Goal: Task Accomplishment & Management: Manage account settings

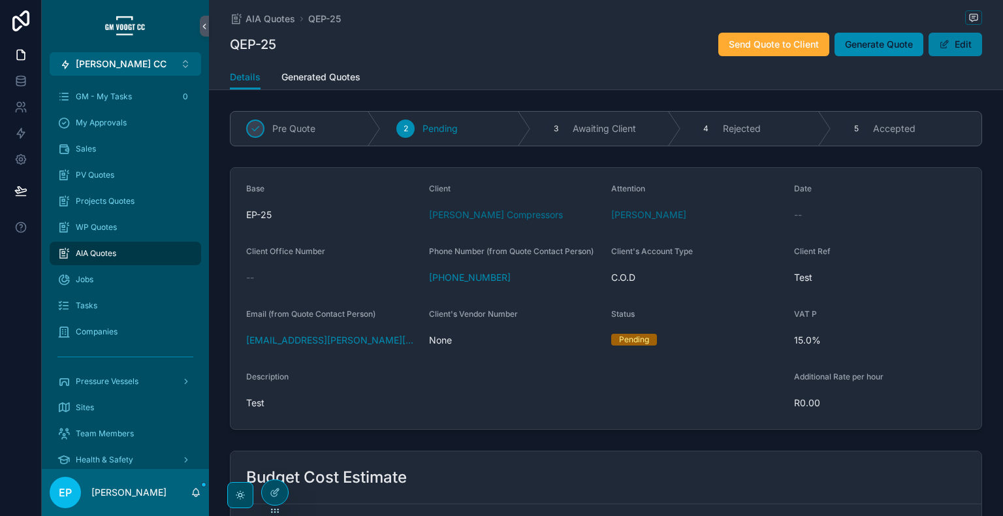
click at [948, 40] on button "Edit" at bounding box center [955, 44] width 54 height 23
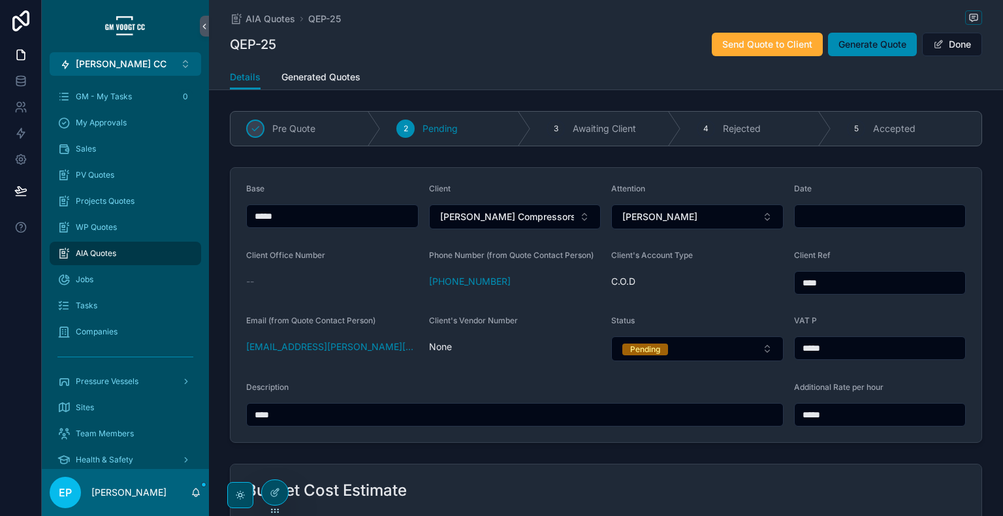
click at [838, 217] on input "scrollable content" at bounding box center [879, 216] width 171 height 18
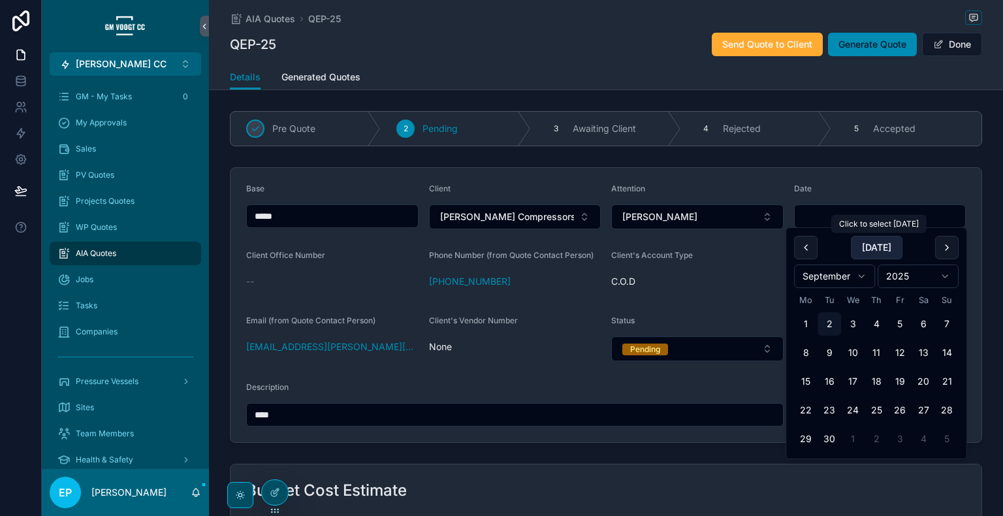
click at [875, 246] on button "[DATE]" at bounding box center [876, 247] width 52 height 23
type input "**********"
click at [939, 37] on span "Done" at bounding box center [952, 44] width 60 height 23
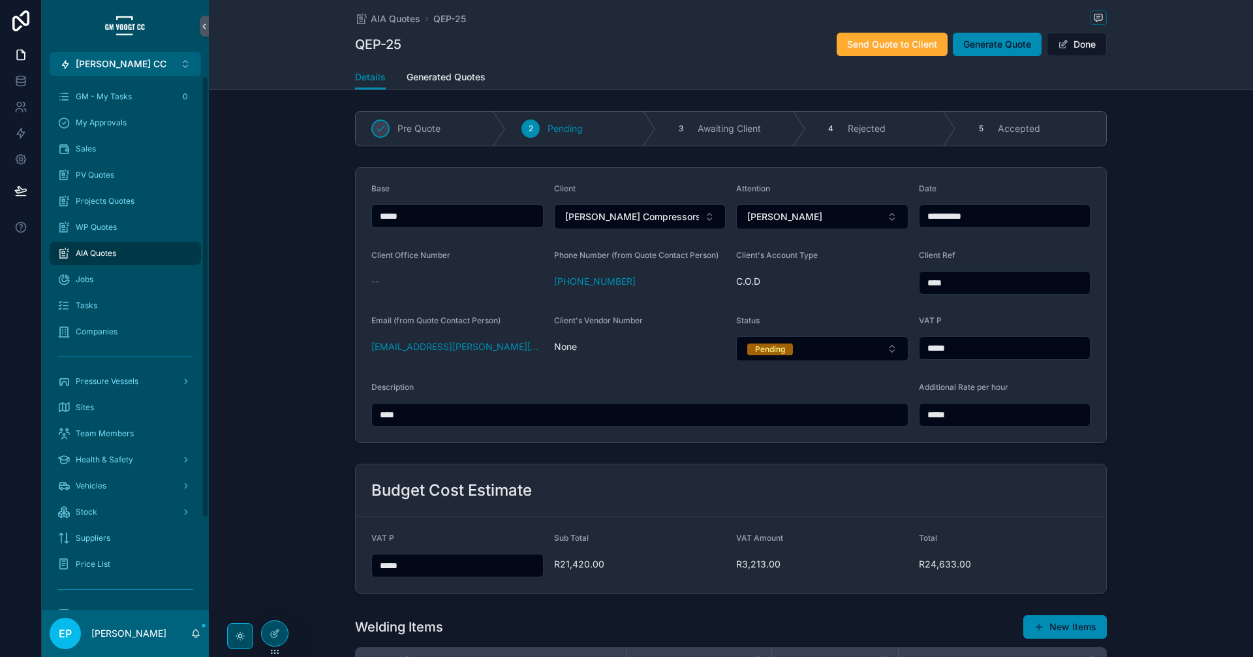
click at [142, 257] on div "AIA Quotes" at bounding box center [125, 253] width 136 height 21
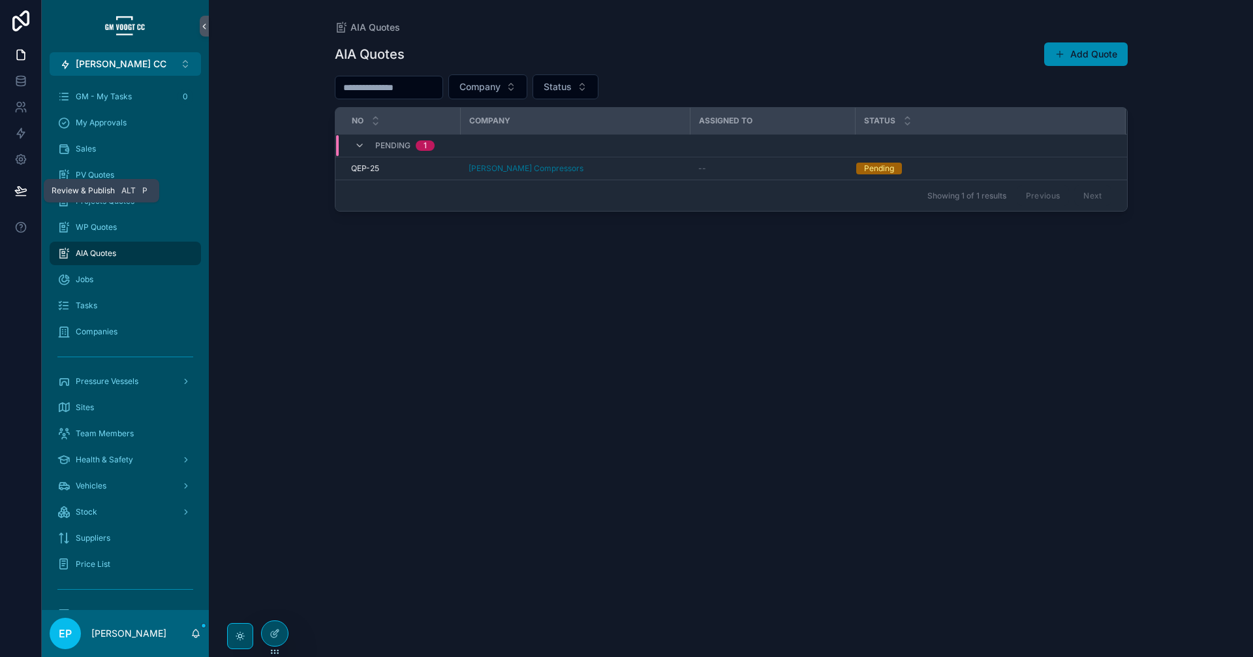
click at [17, 193] on icon at bounding box center [20, 190] width 11 height 7
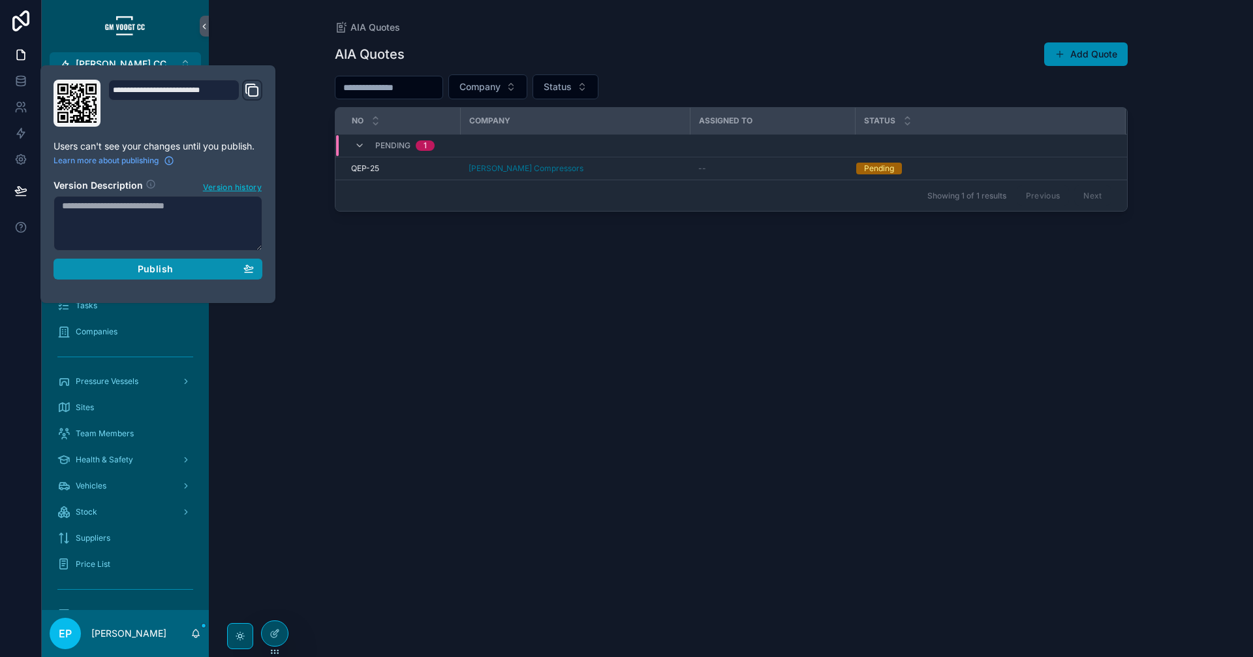
click at [122, 276] on button "Publish" at bounding box center [158, 268] width 209 height 21
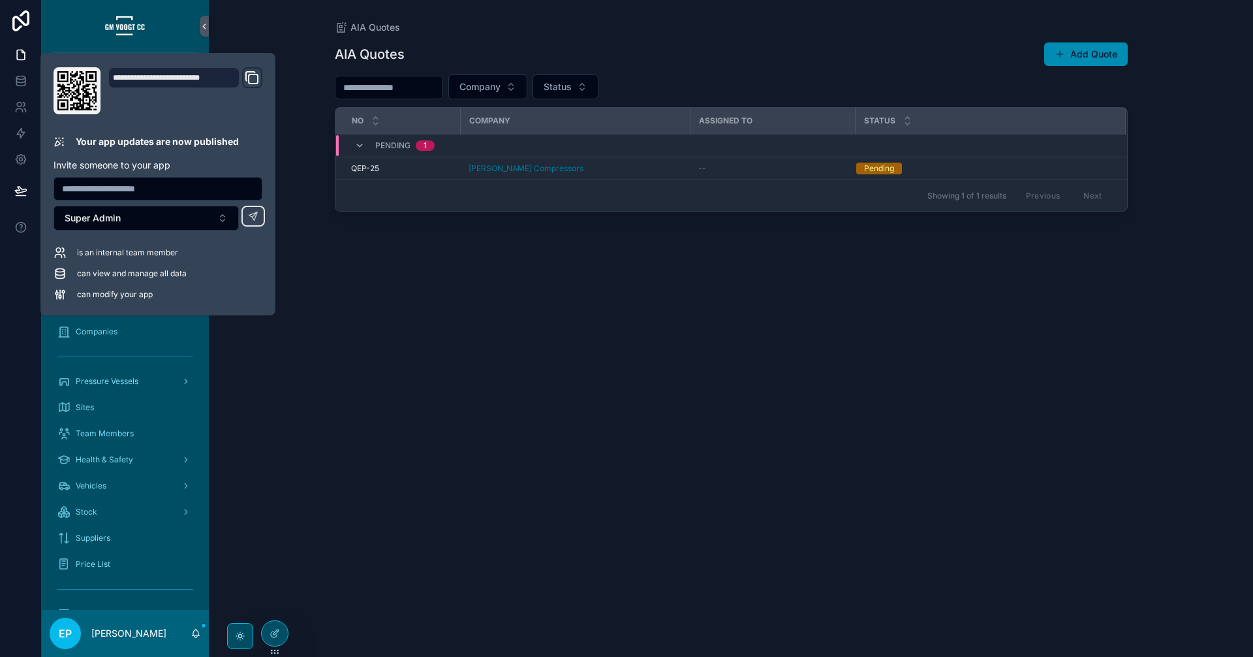
click at [398, 402] on div "AIA Quotes Add Quote Company Status No Company Assigned to Status Pending 1 QEP…" at bounding box center [731, 337] width 793 height 607
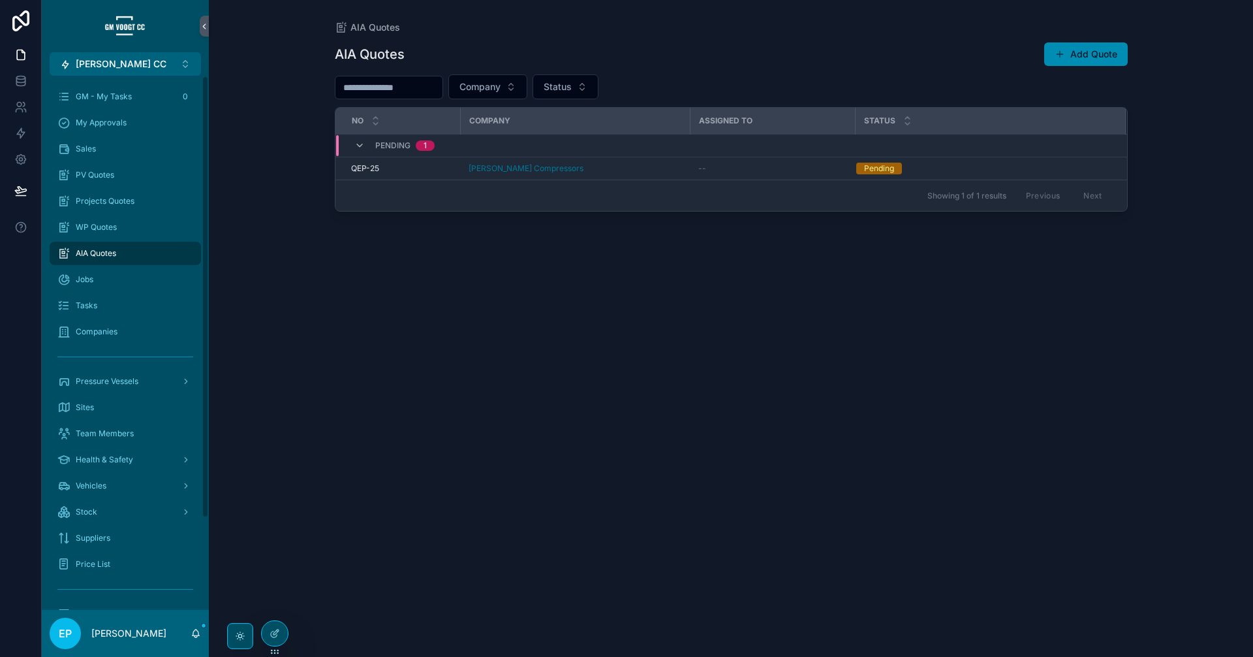
click at [116, 243] on div "AIA Quotes" at bounding box center [125, 253] width 136 height 21
drag, startPoint x: 665, startPoint y: 74, endPoint x: 403, endPoint y: 507, distance: 505.5
click at [424, 484] on div "AIA Quotes Add Quote Company Status No Company Assigned to Status Pending 1 QEP…" at bounding box center [731, 337] width 793 height 607
click at [283, 515] on div at bounding box center [275, 633] width 26 height 25
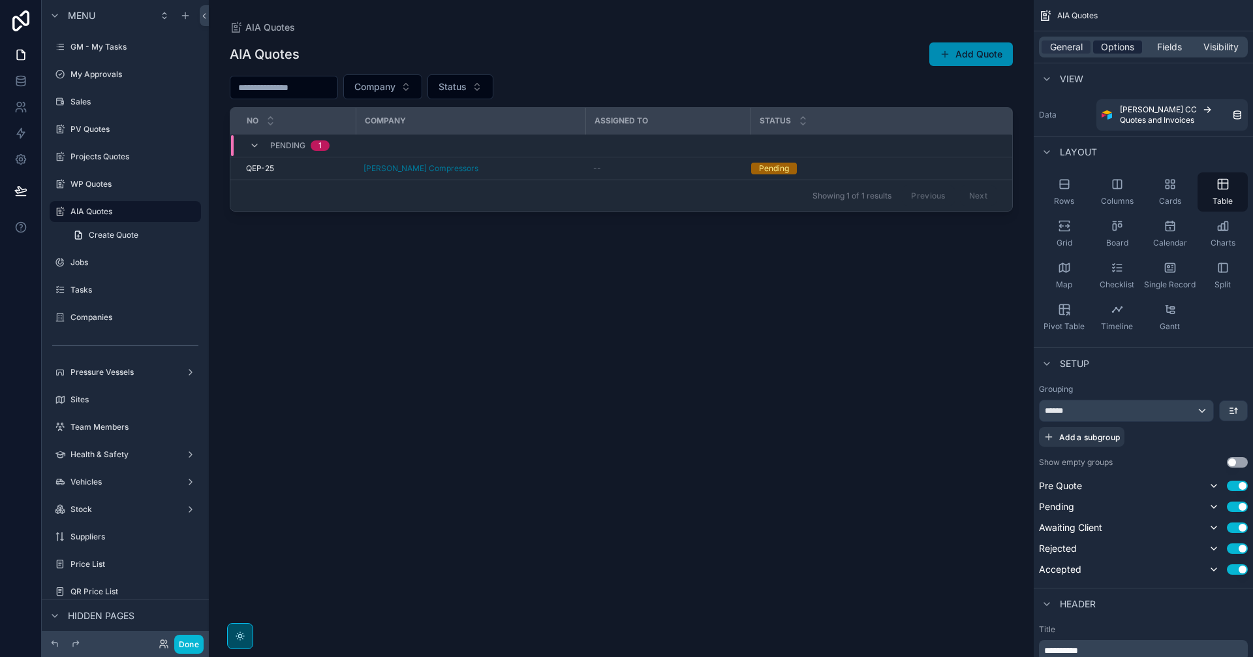
click at [1002, 46] on span "Options" at bounding box center [1117, 46] width 33 height 13
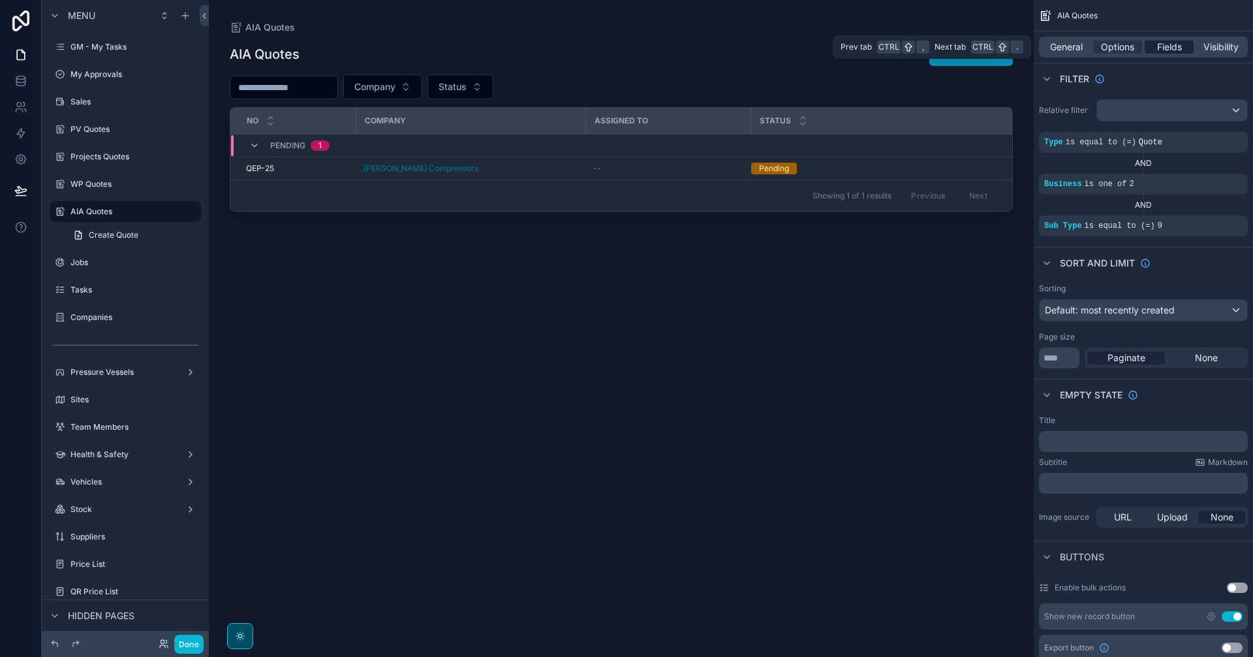
click at [1002, 46] on span "Fields" at bounding box center [1169, 46] width 25 height 13
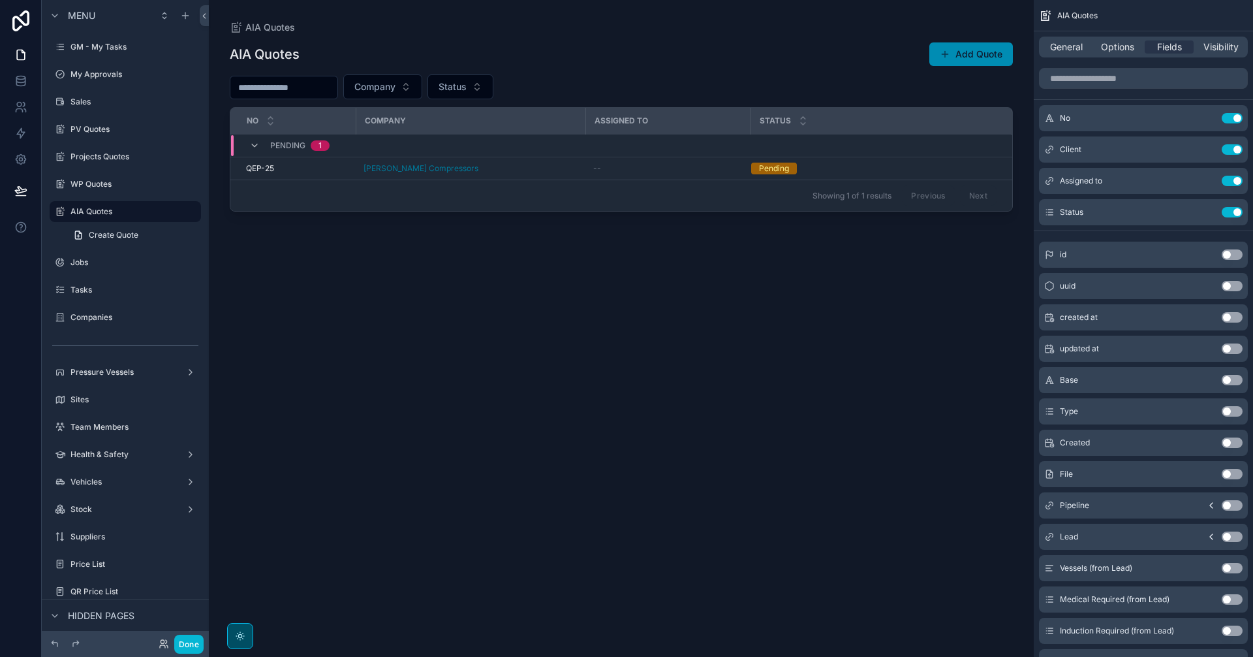
click at [1002, 255] on button "Use setting" at bounding box center [1232, 254] width 21 height 10
click at [1002, 286] on button "Use setting" at bounding box center [1232, 286] width 21 height 10
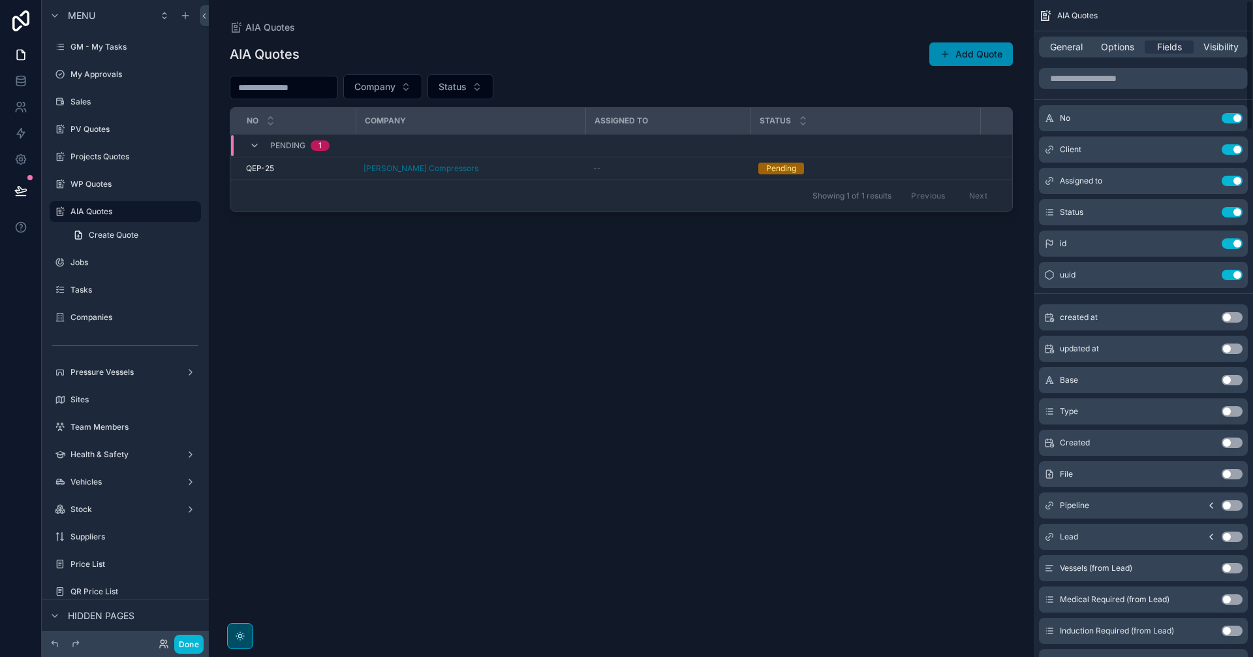
click at [1002, 319] on button "Use setting" at bounding box center [1232, 317] width 21 height 10
click at [1002, 245] on button "Use setting" at bounding box center [1232, 243] width 21 height 10
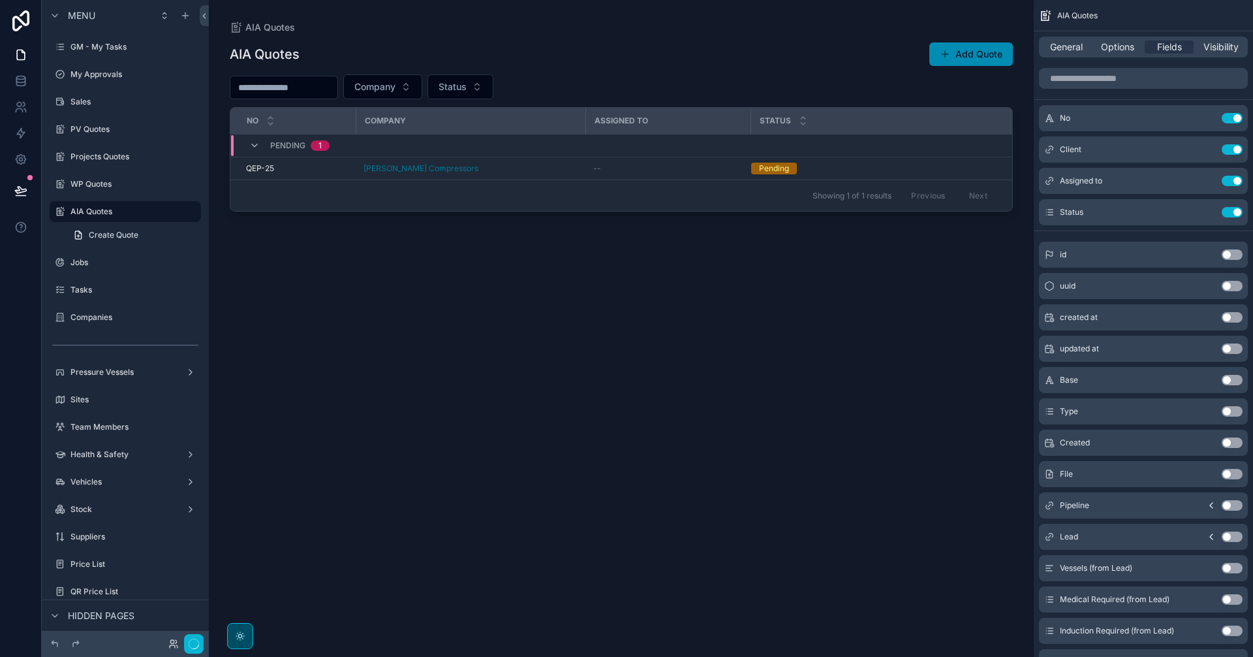
click at [875, 355] on div "scrollable content" at bounding box center [621, 320] width 825 height 641
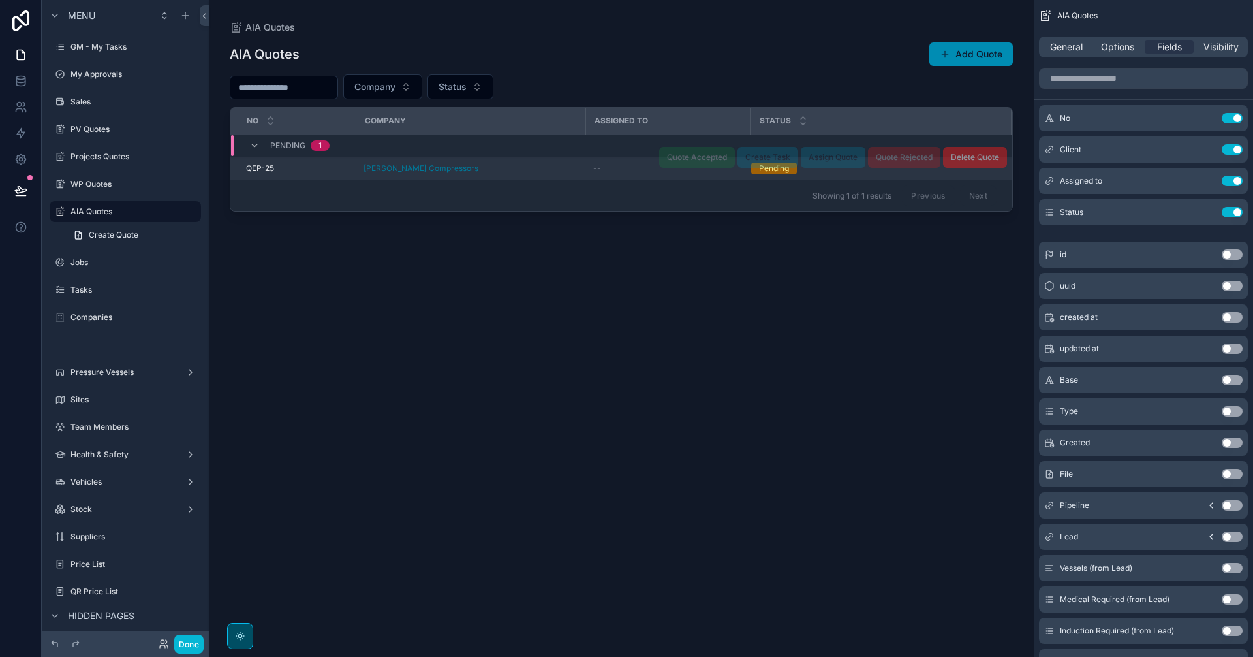
click at [628, 159] on td "--" at bounding box center [667, 168] width 165 height 23
click at [633, 171] on div "--" at bounding box center [667, 168] width 149 height 10
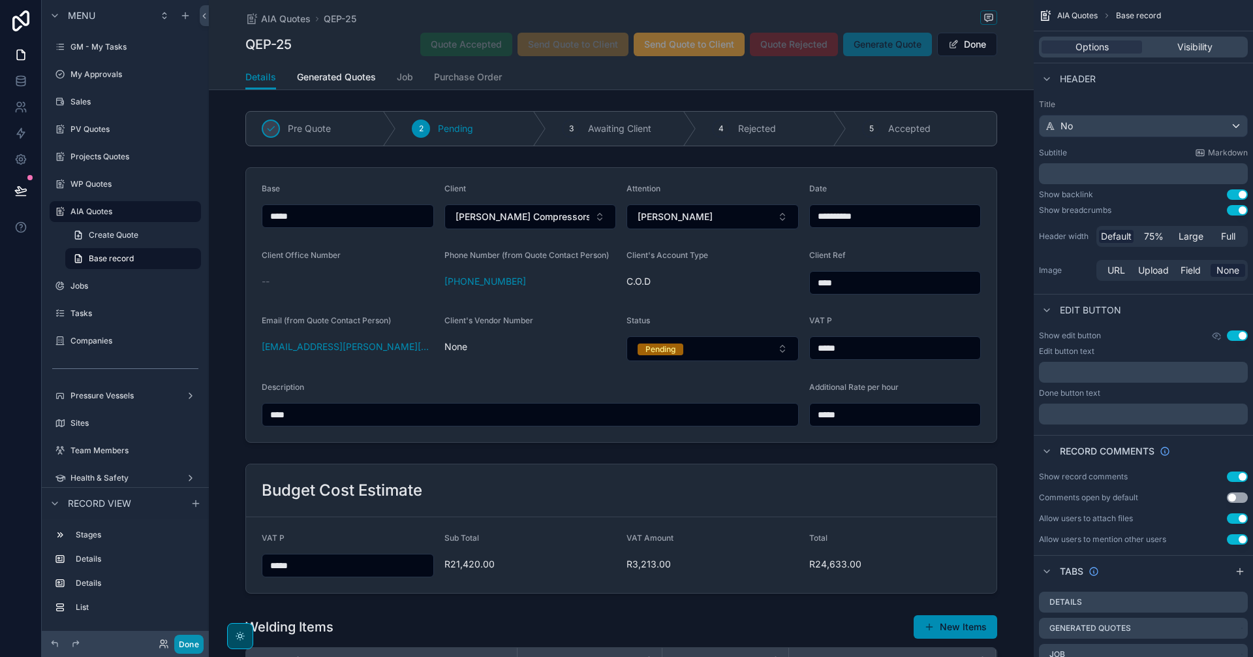
click at [187, 515] on button "Done" at bounding box center [188, 643] width 29 height 19
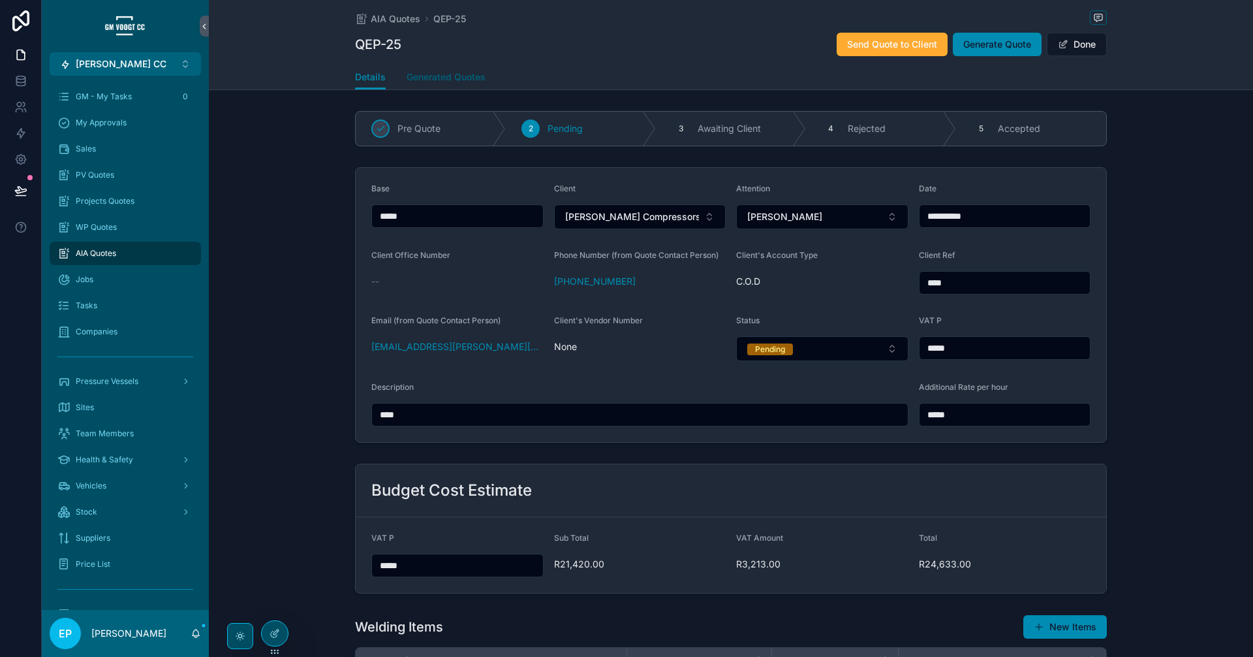
click at [444, 78] on span "Generated Quotes" at bounding box center [446, 76] width 79 height 13
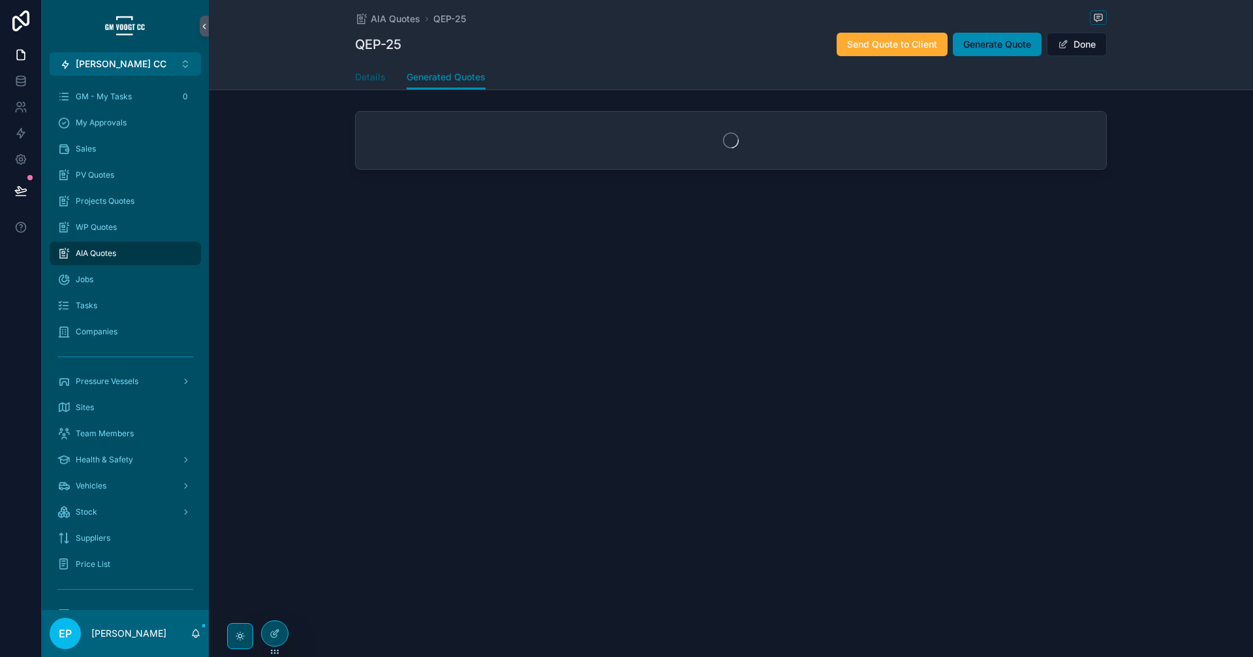
click at [373, 78] on span "Details" at bounding box center [370, 76] width 31 height 13
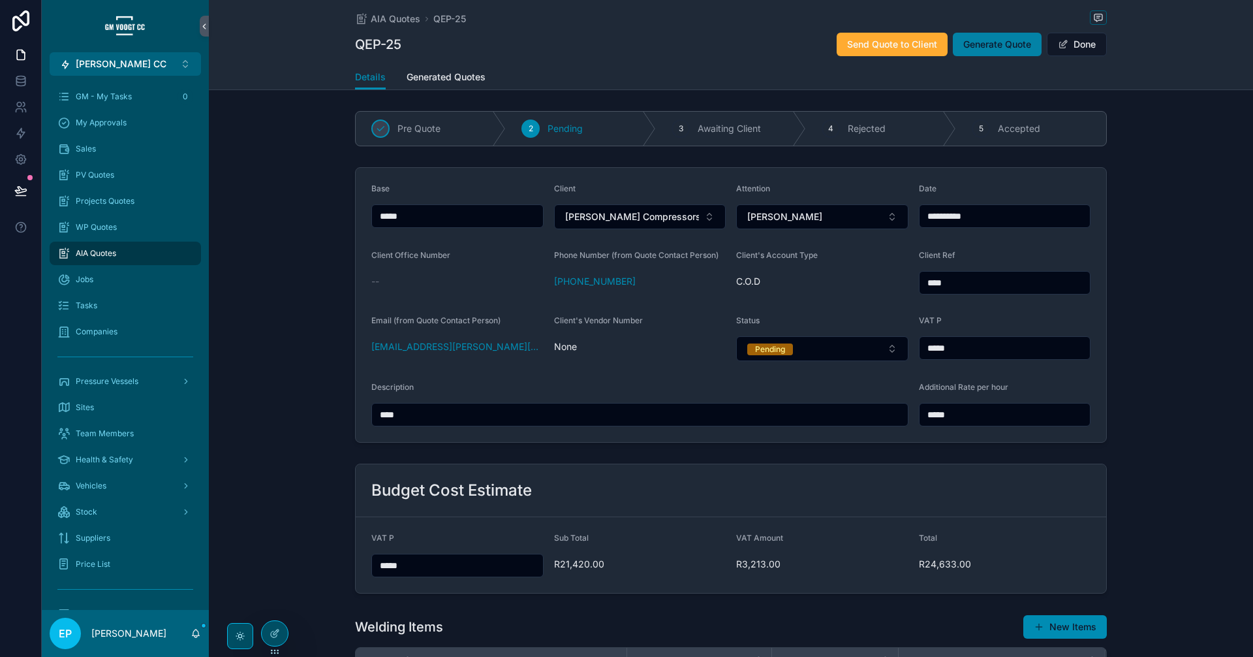
click at [982, 43] on span "Generate Quote" at bounding box center [997, 44] width 68 height 13
click at [452, 80] on span "Generated Quotes" at bounding box center [446, 76] width 79 height 13
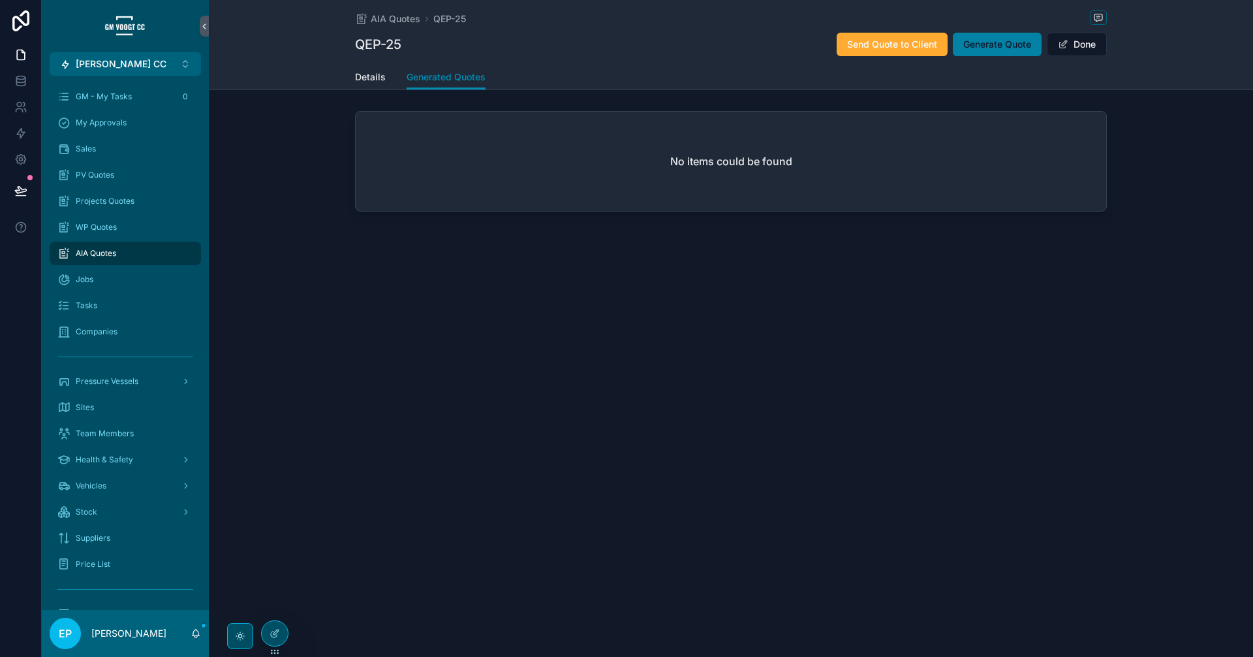
click at [994, 46] on span "Generate Quote" at bounding box center [997, 44] width 68 height 13
click at [265, 515] on div at bounding box center [275, 633] width 26 height 25
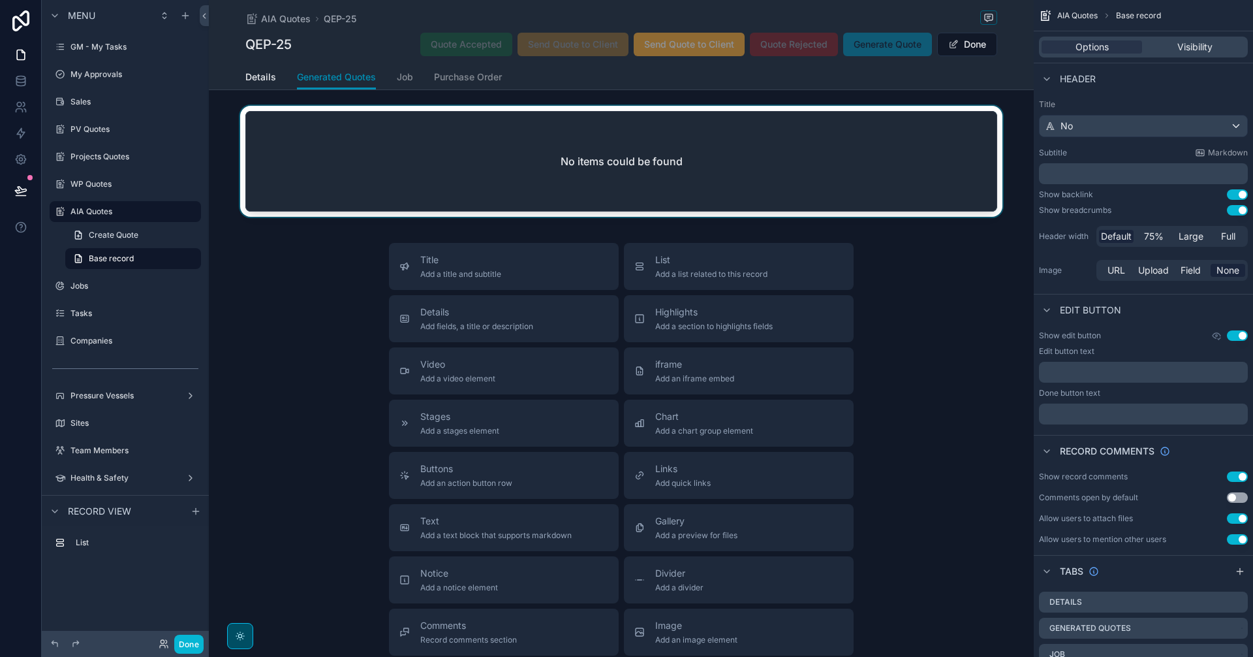
click at [931, 145] on div "scrollable content" at bounding box center [621, 164] width 825 height 116
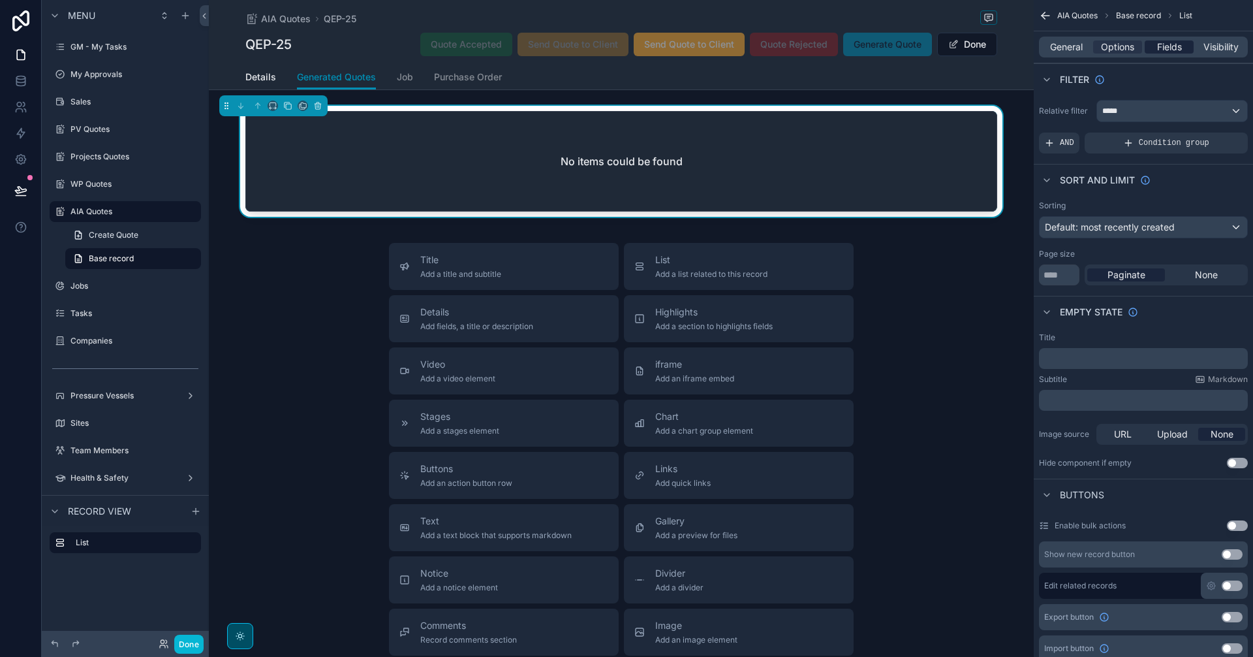
click at [1002, 48] on span "Fields" at bounding box center [1169, 46] width 25 height 13
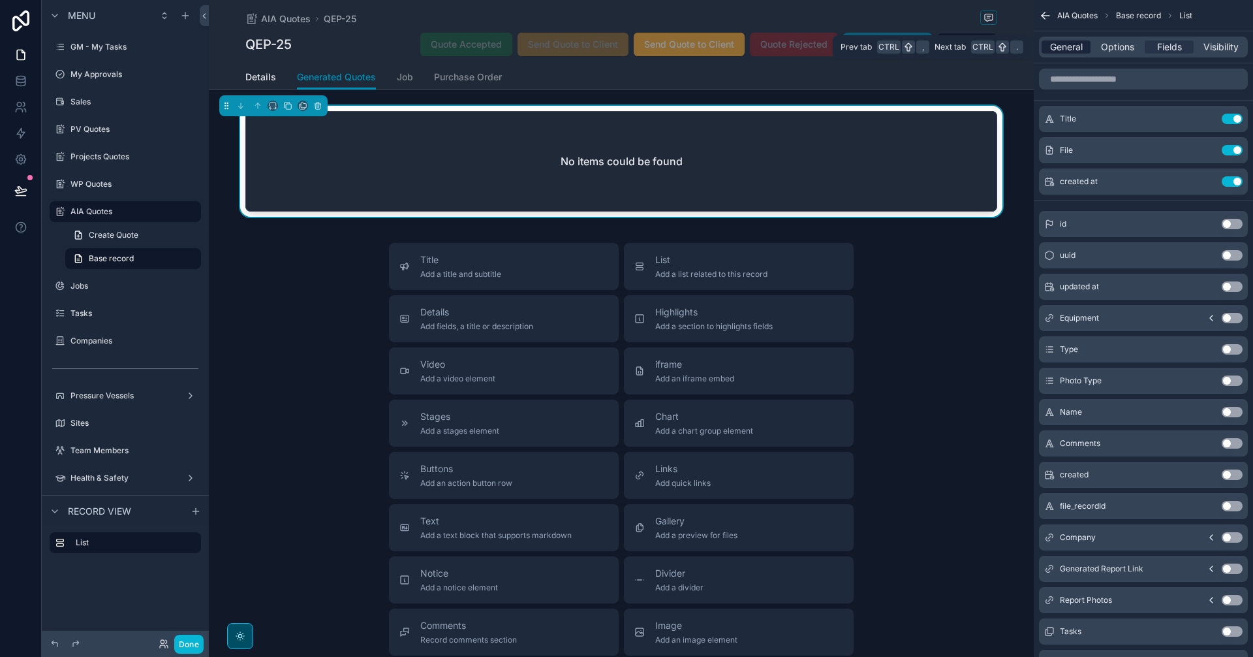
click at [1002, 47] on span "General" at bounding box center [1066, 46] width 33 height 13
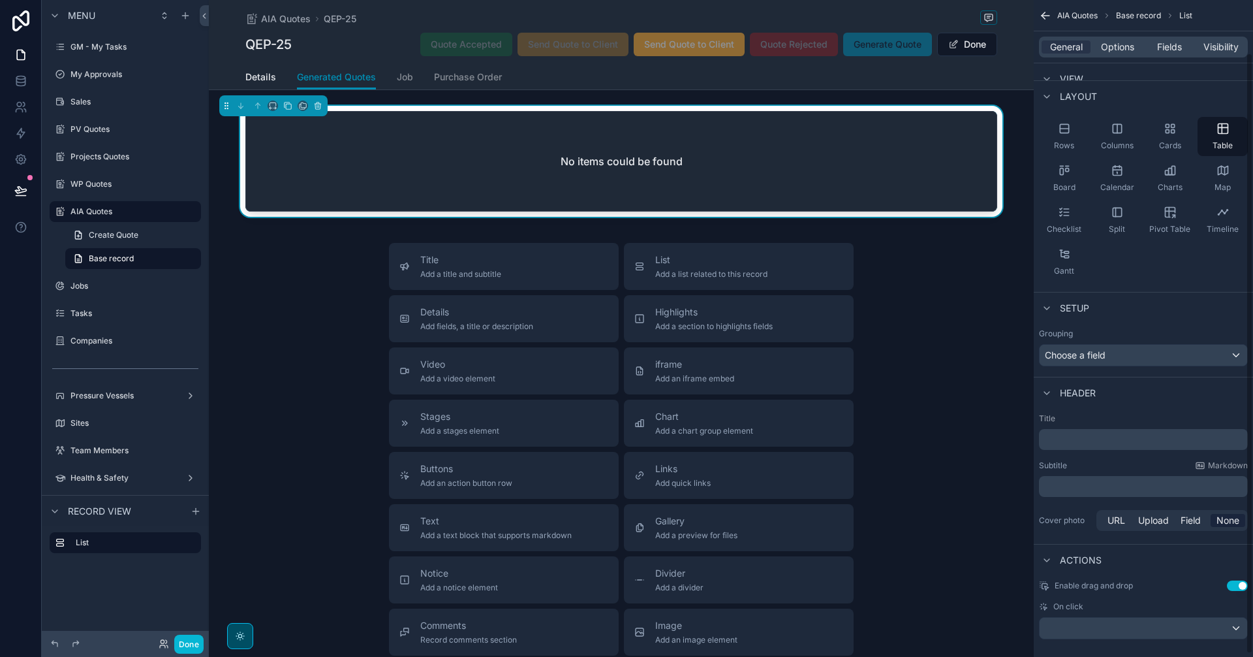
scroll to position [61, 0]
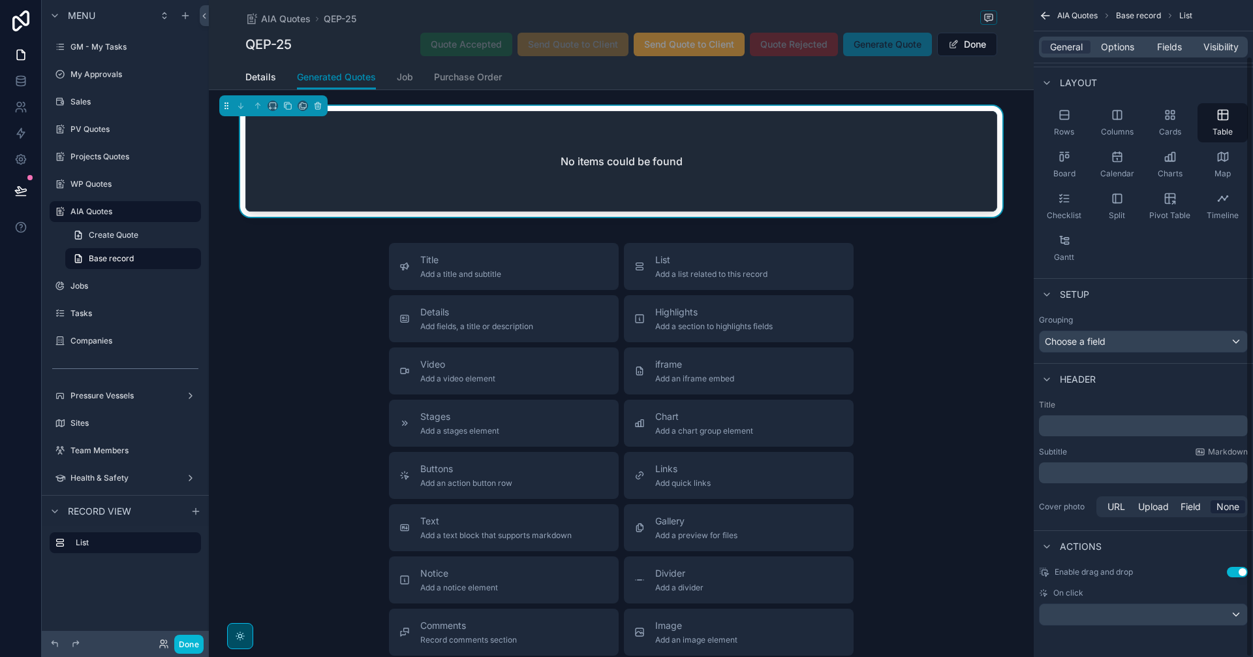
click at [1002, 54] on div "General Options Fields Visibility" at bounding box center [1143, 47] width 209 height 21
click at [1002, 52] on span "Options" at bounding box center [1117, 46] width 33 height 13
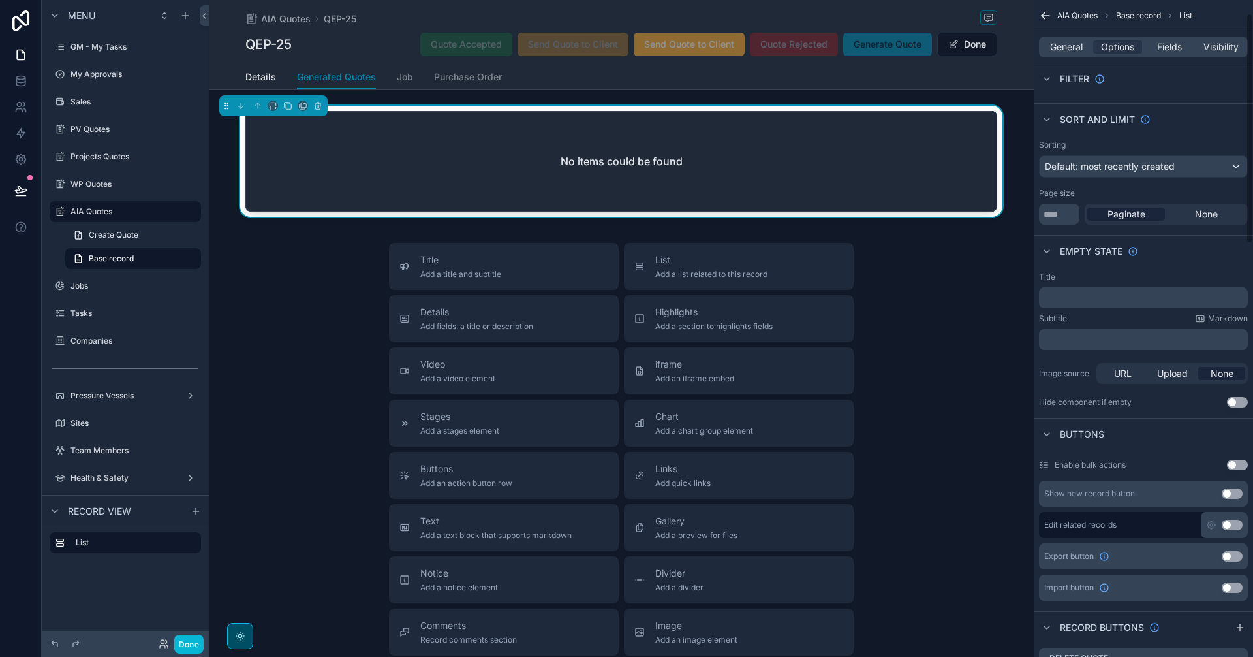
scroll to position [0, 0]
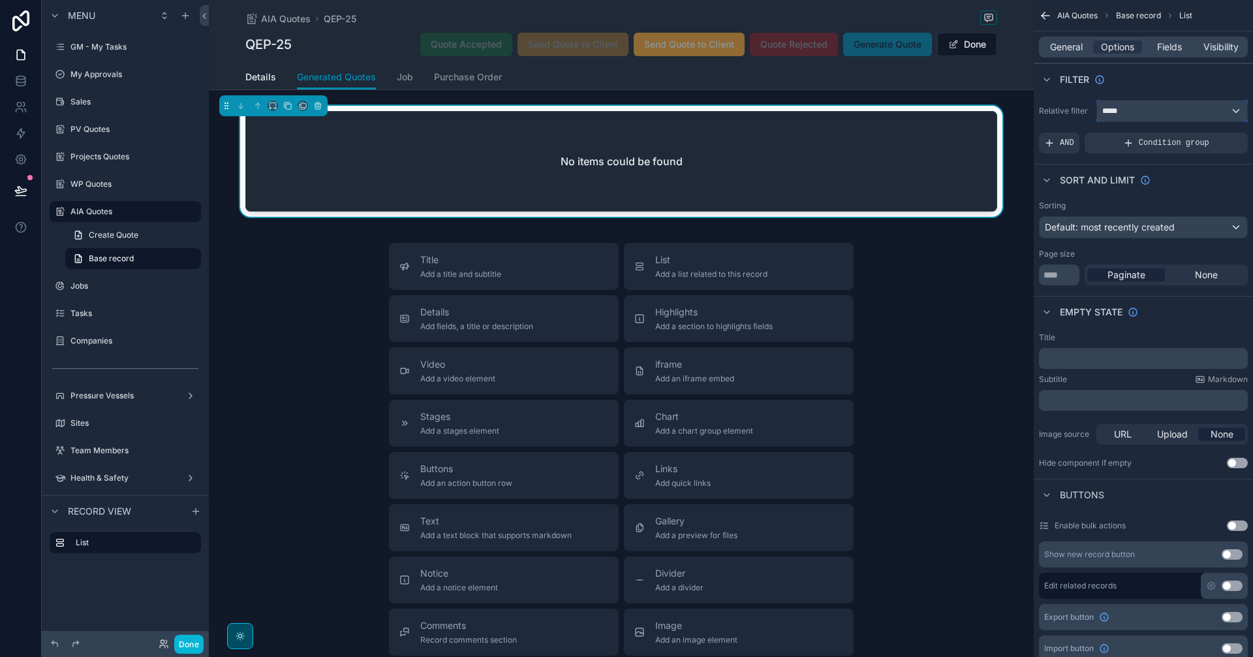
click at [1002, 114] on div "*****" at bounding box center [1172, 111] width 150 height 21
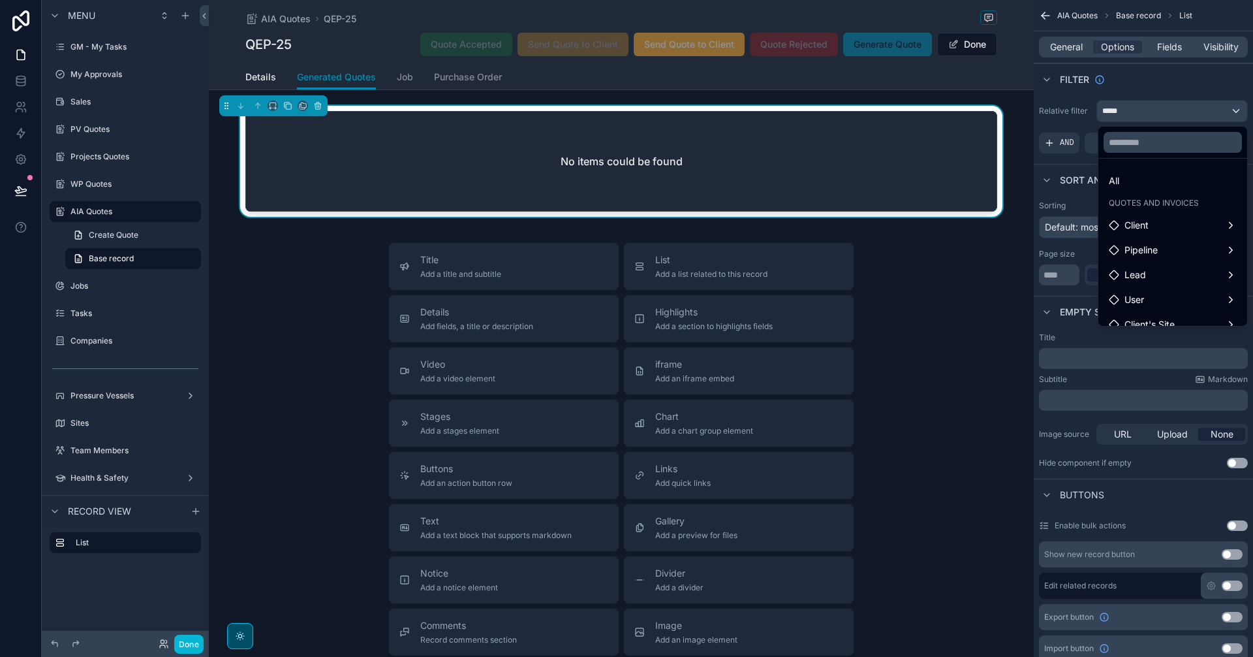
click at [1002, 114] on div "scrollable content" at bounding box center [626, 328] width 1253 height 657
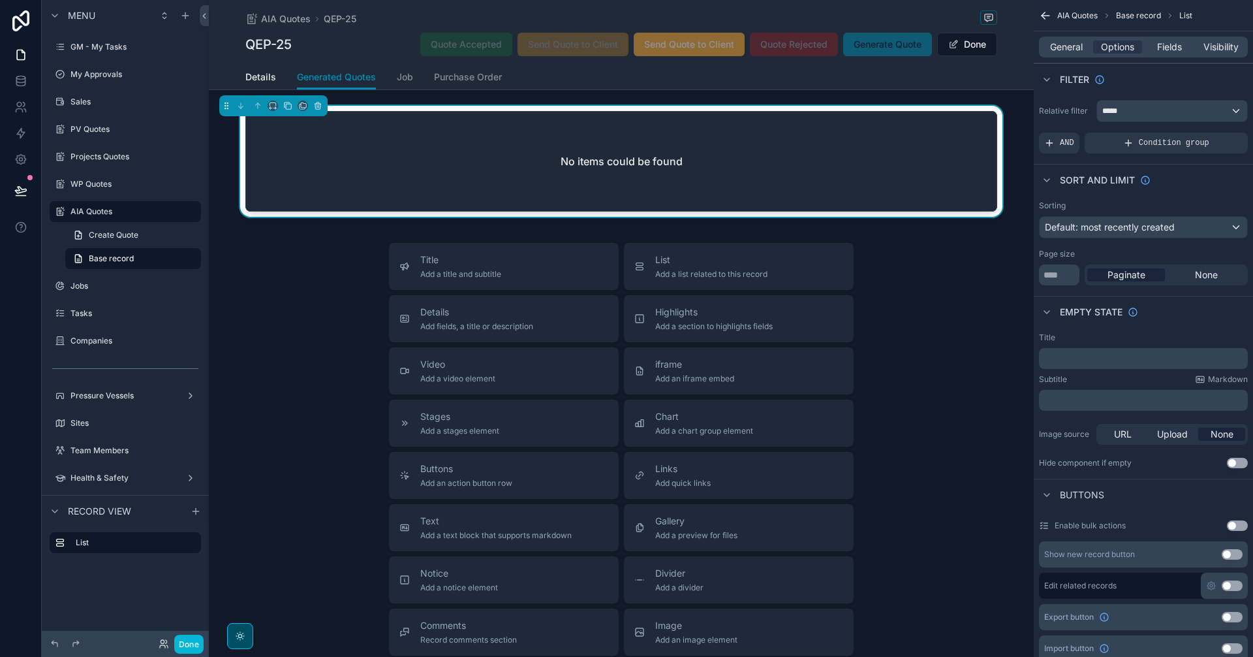
click at [897, 377] on div "Title Add a title and subtitle List Add a list related to this record Details A…" at bounding box center [621, 475] width 825 height 465
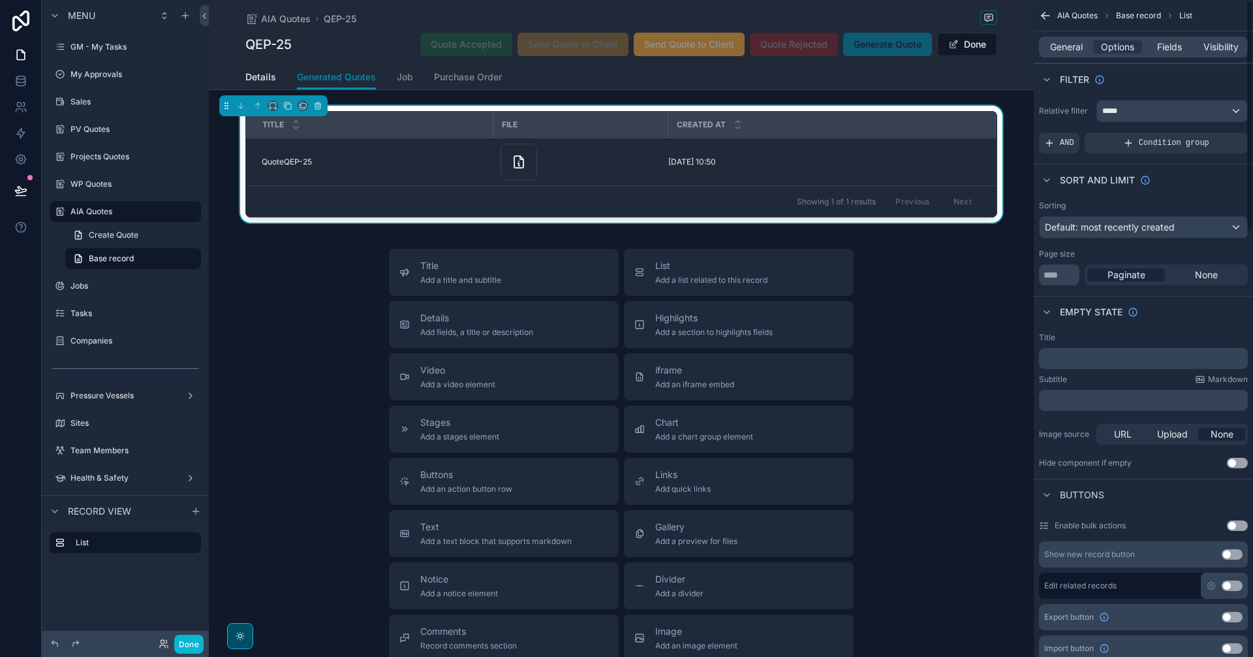
click at [1002, 17] on icon "scrollable content" at bounding box center [1043, 17] width 3 height 3
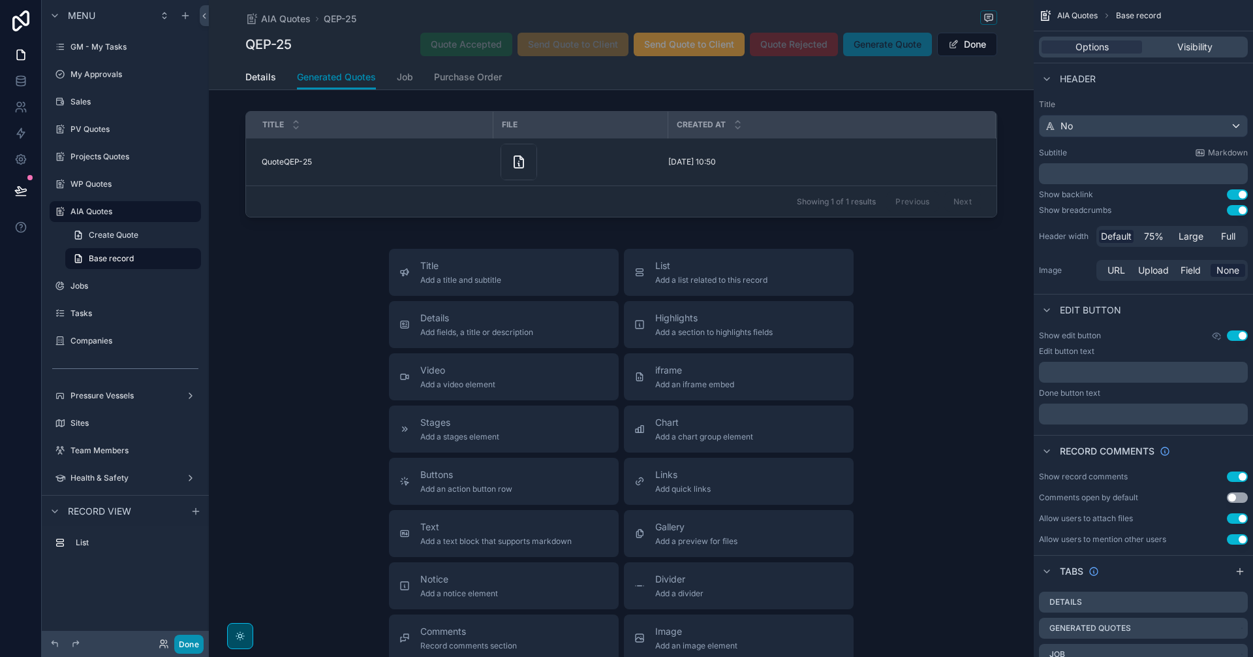
click at [193, 515] on button "Done" at bounding box center [188, 643] width 29 height 19
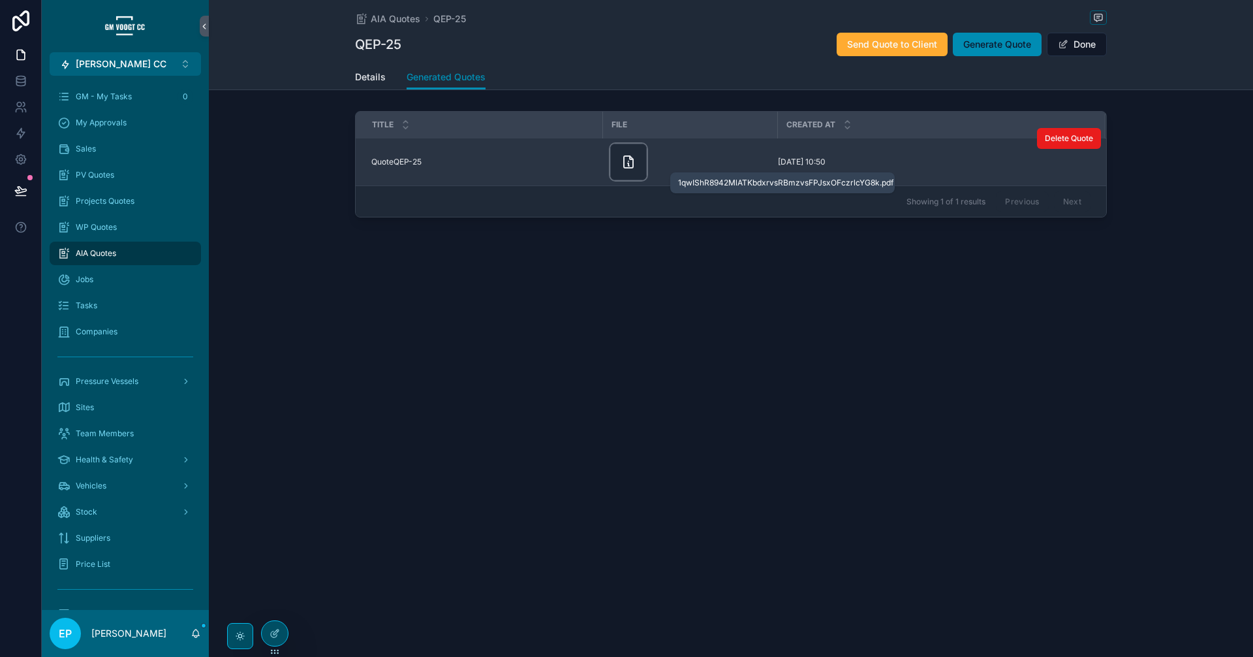
click at [632, 161] on icon "scrollable content" at bounding box center [629, 162] width 16 height 16
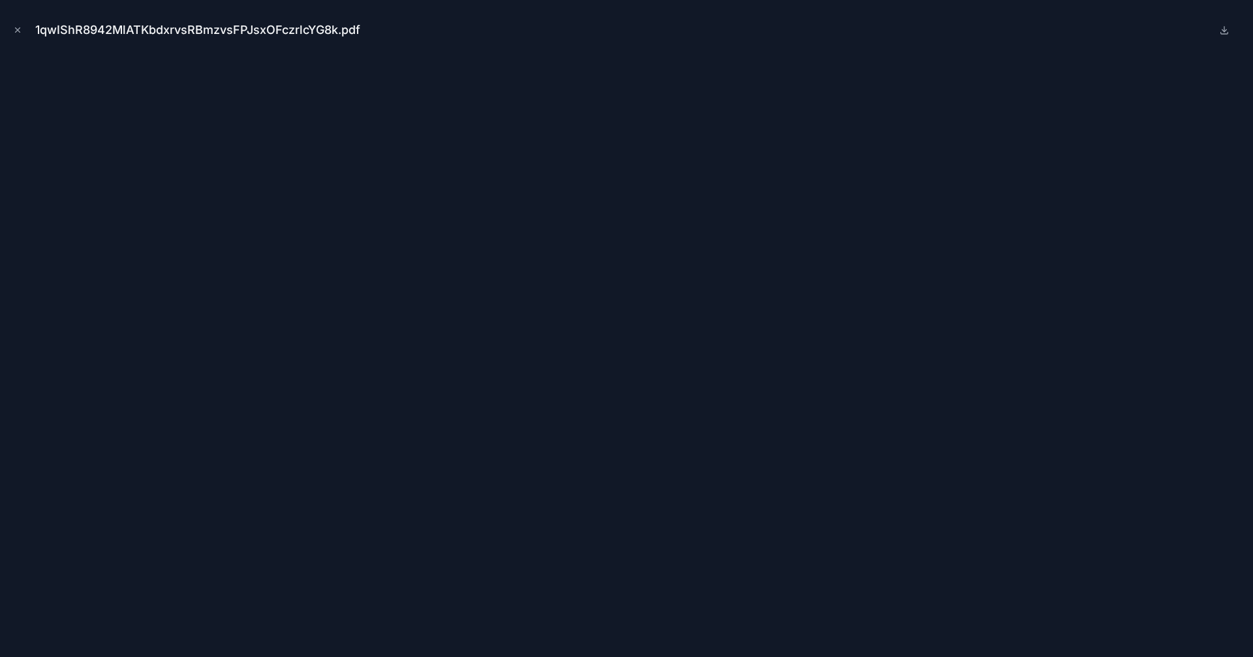
click at [482, 16] on div "1qwIShR8942MlATKbdxrvsRBmzvsFPJsxOFczrlcYG8k.pdf" at bounding box center [626, 29] width 1232 height 39
click at [21, 32] on icon "Close modal" at bounding box center [17, 29] width 9 height 9
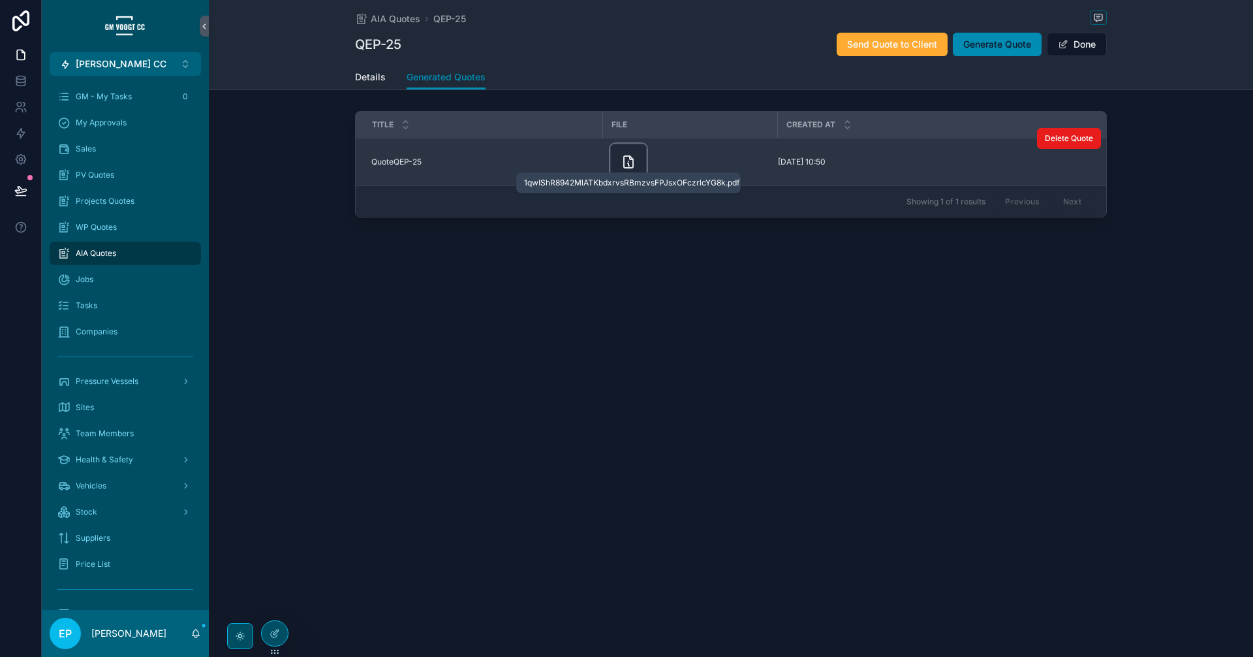
click at [624, 167] on icon "scrollable content" at bounding box center [628, 162] width 9 height 12
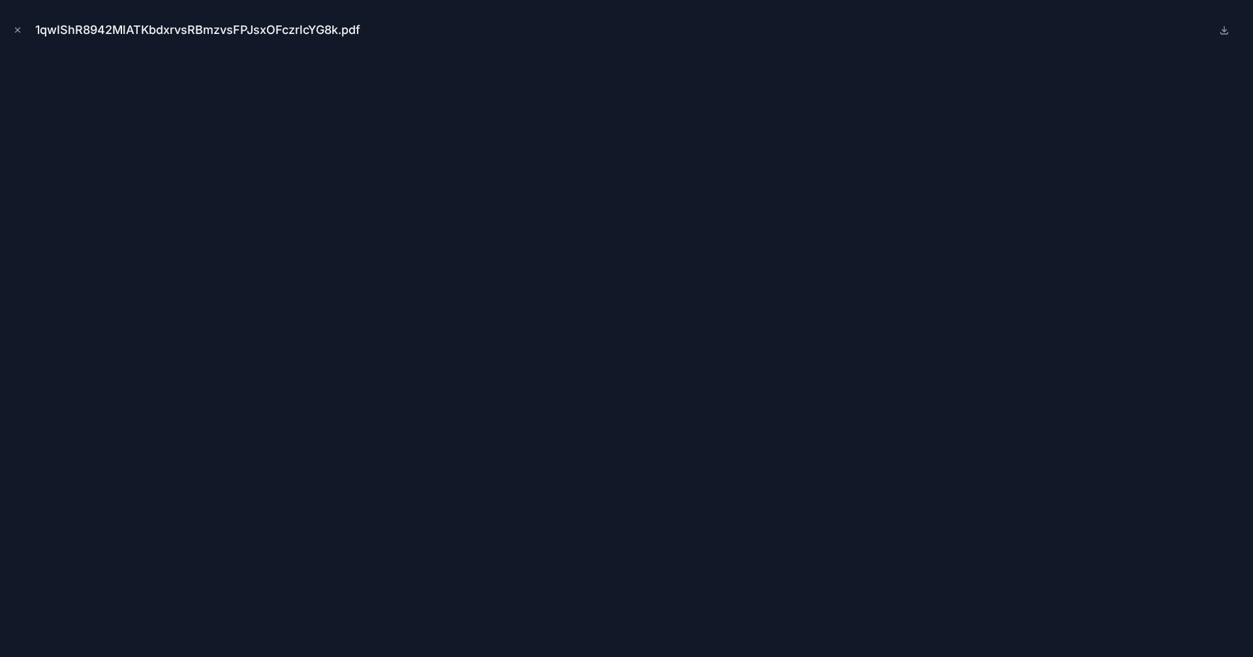
click at [20, 29] on icon "Close modal" at bounding box center [17, 29] width 9 height 9
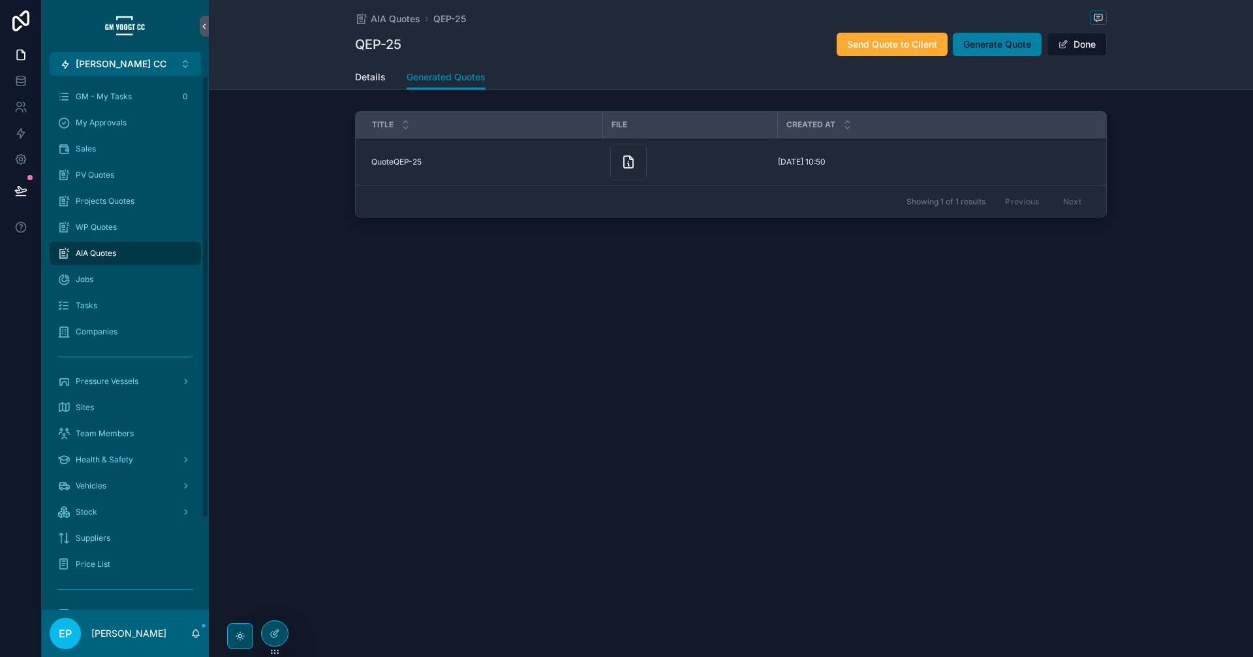
click at [975, 44] on span "Generate Quote" at bounding box center [997, 44] width 68 height 13
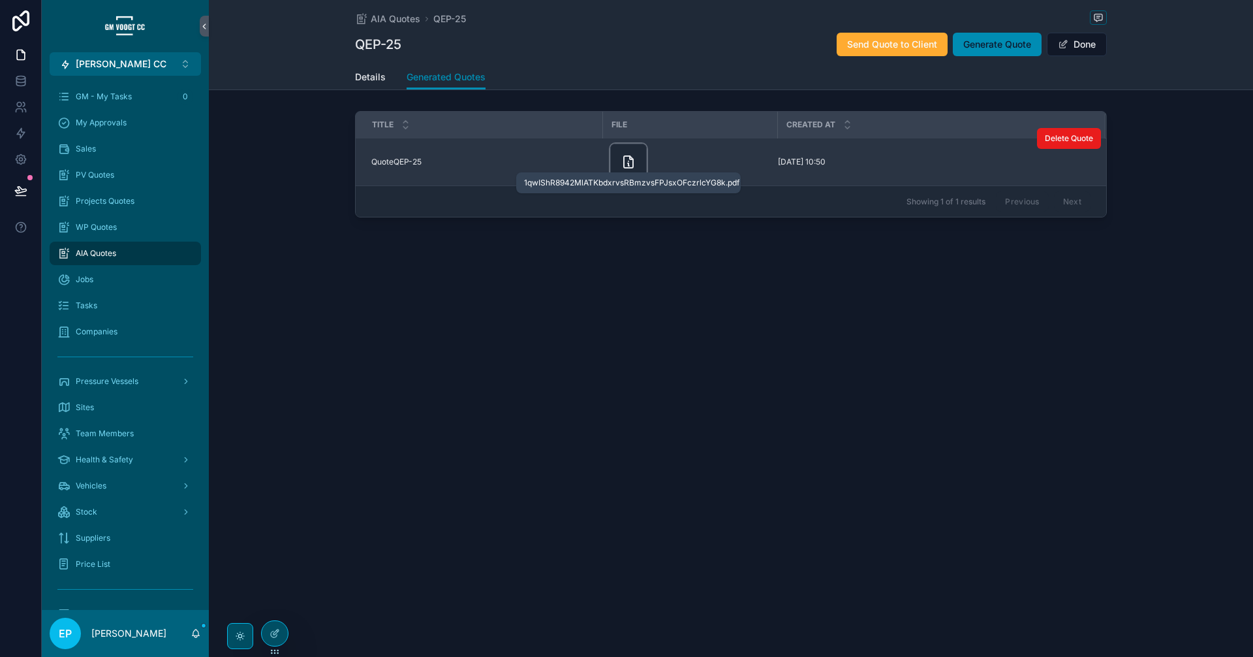
click at [633, 159] on icon "scrollable content" at bounding box center [628, 162] width 9 height 12
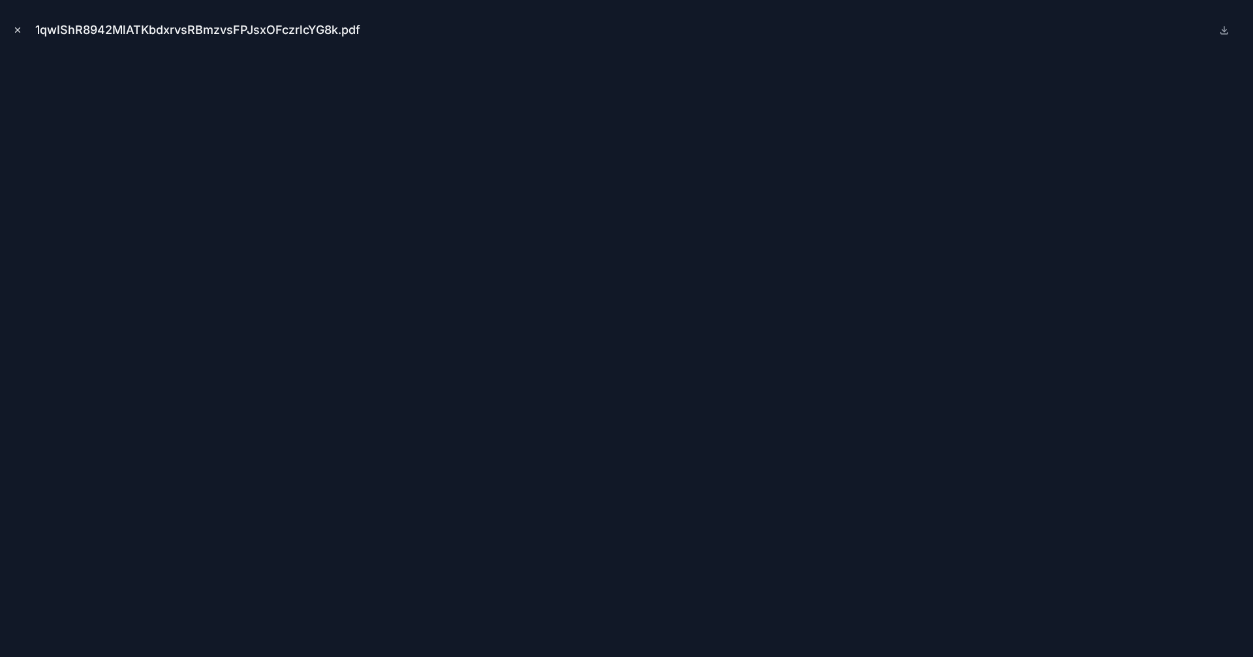
click at [17, 31] on icon "Close modal" at bounding box center [17, 29] width 9 height 9
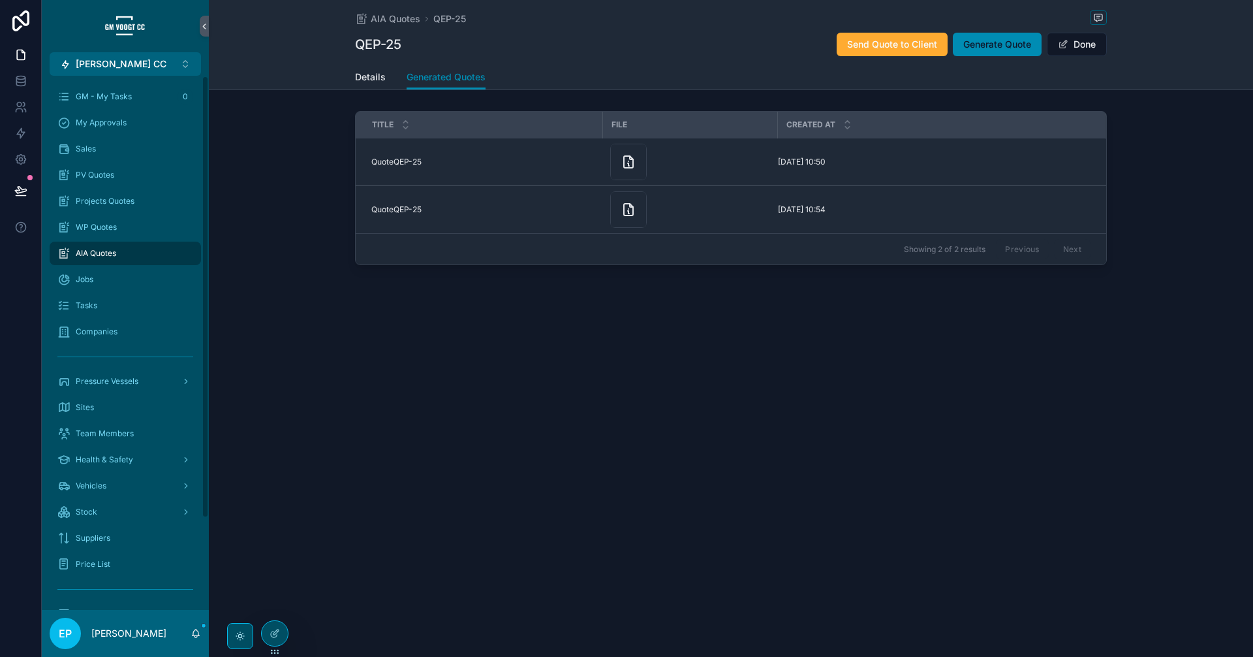
click at [773, 290] on div "AIA Quotes QEP-25 QEP-25 Send Quote to Client Generate Quote Done Generated Quo…" at bounding box center [731, 179] width 1044 height 359
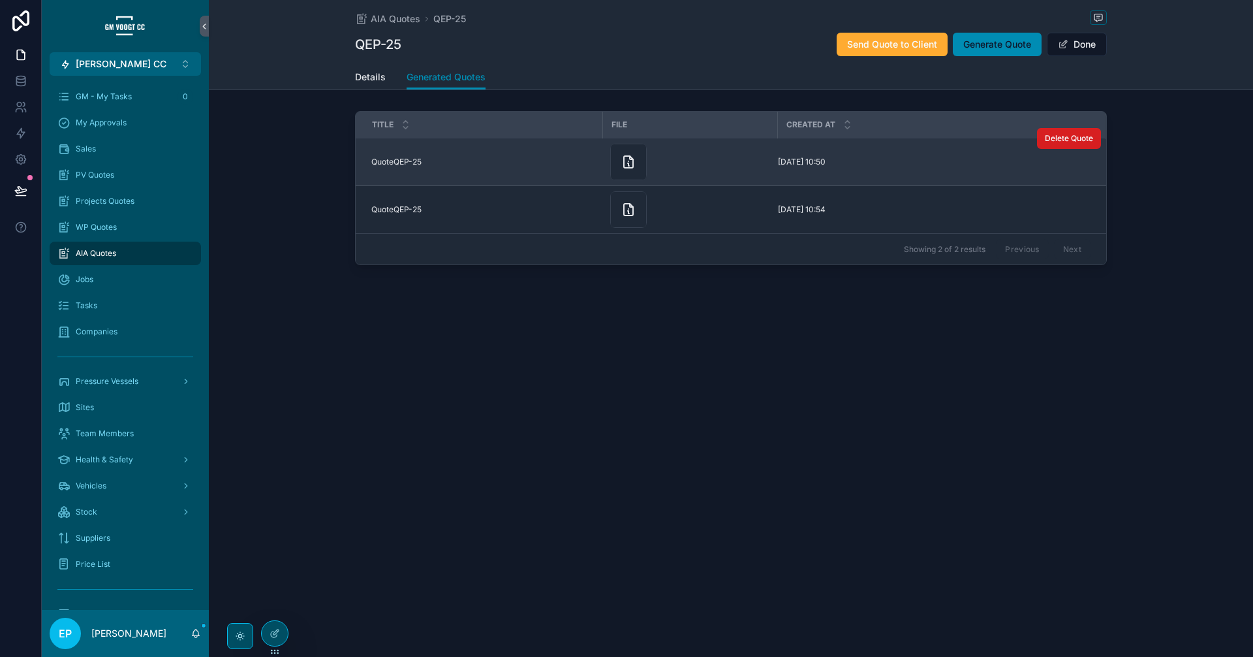
click at [1002, 137] on span "Delete Quote" at bounding box center [1069, 138] width 48 height 10
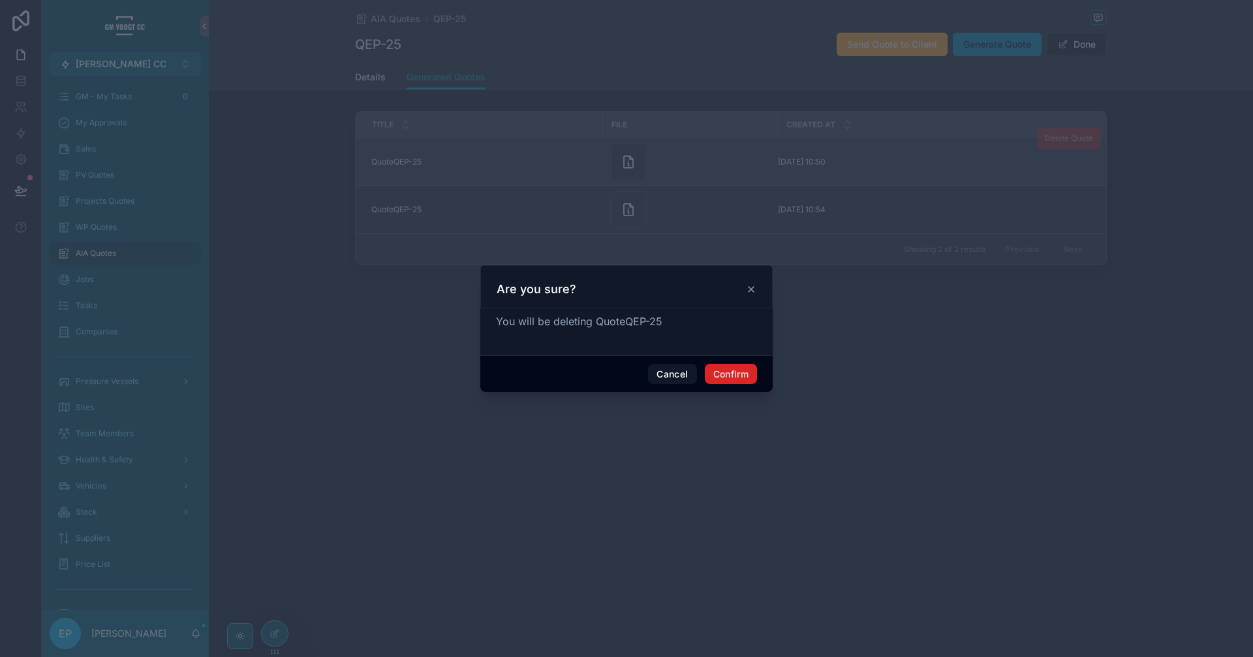
click at [745, 371] on button "Confirm" at bounding box center [731, 374] width 52 height 21
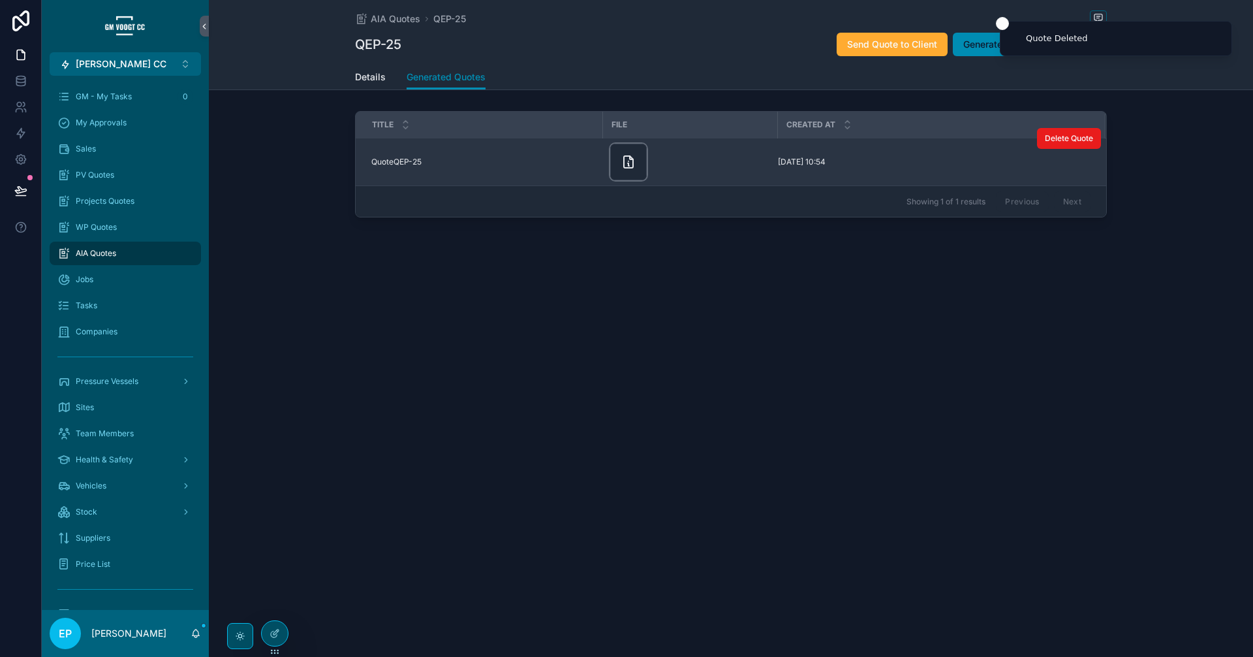
click at [629, 171] on div "scrollable content" at bounding box center [628, 162] width 37 height 37
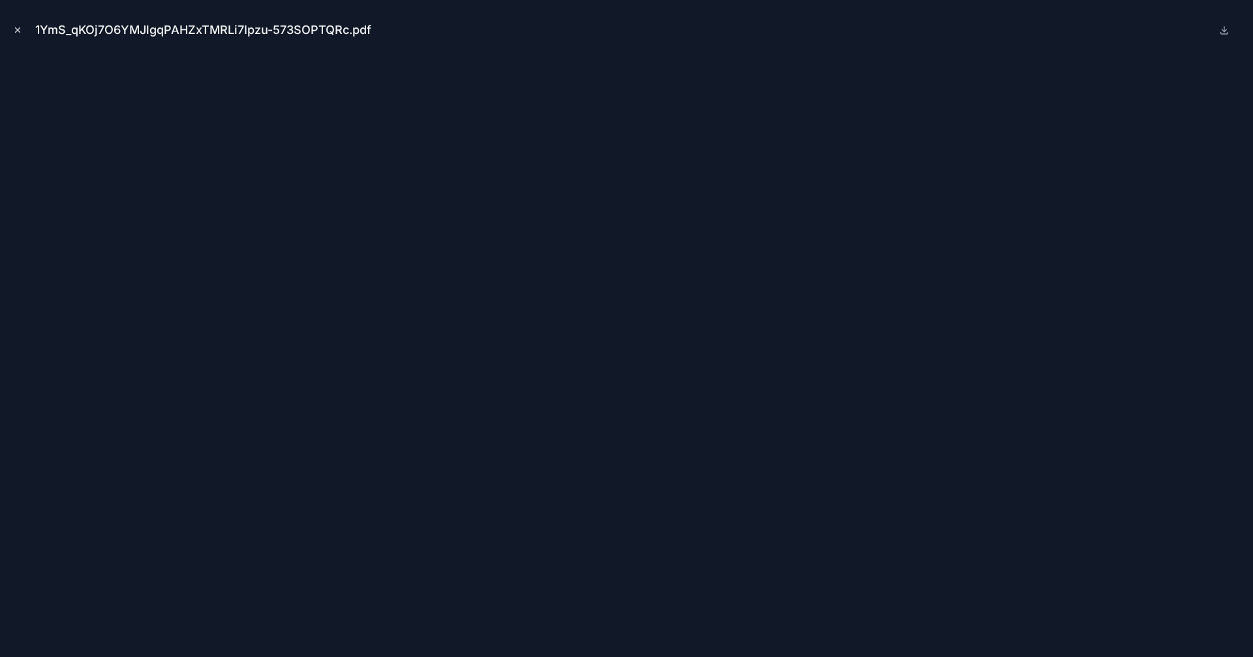
click at [21, 33] on icon "Close modal" at bounding box center [17, 29] width 9 height 9
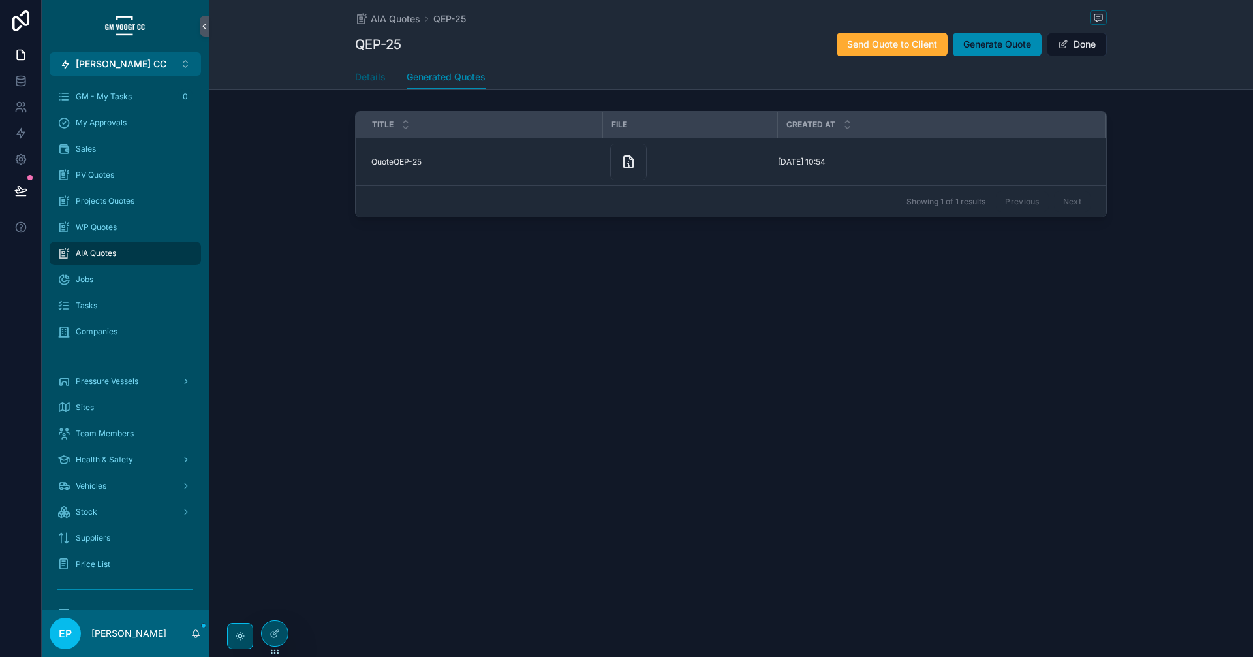
click at [382, 77] on span "Details" at bounding box center [370, 76] width 31 height 13
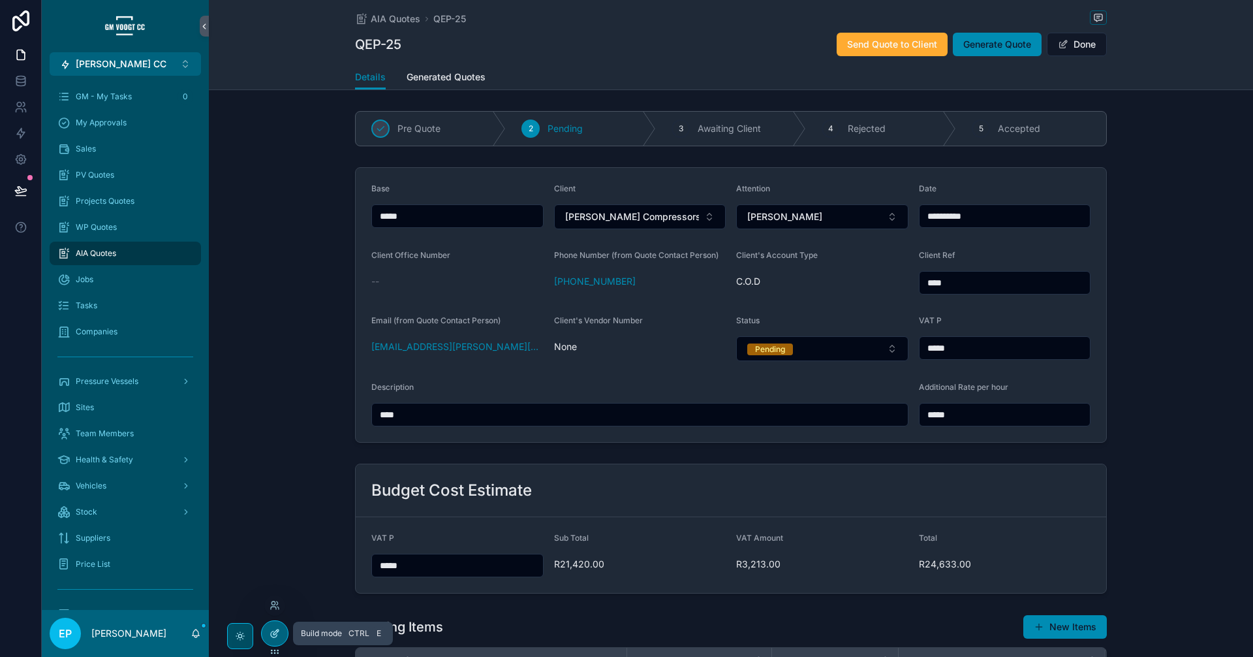
click at [276, 515] on icon at bounding box center [275, 631] width 5 height 5
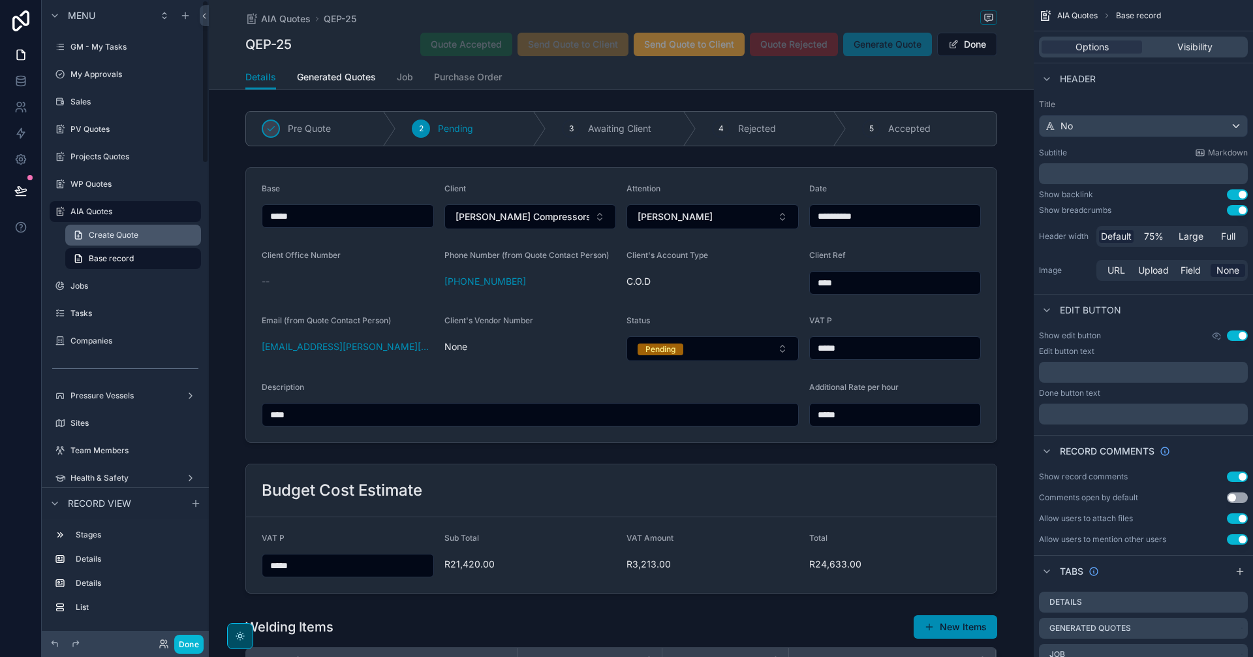
click at [104, 211] on label "AIA Quotes" at bounding box center [131, 211] width 123 height 10
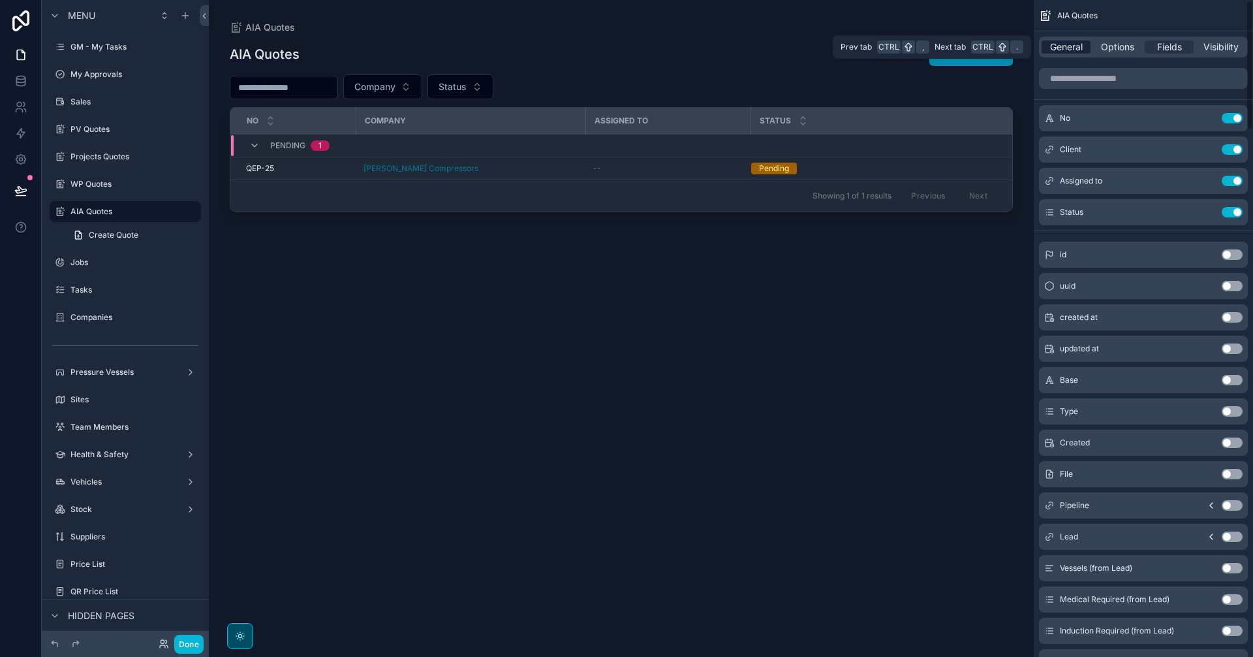
click at [1002, 51] on span "General" at bounding box center [1066, 46] width 33 height 13
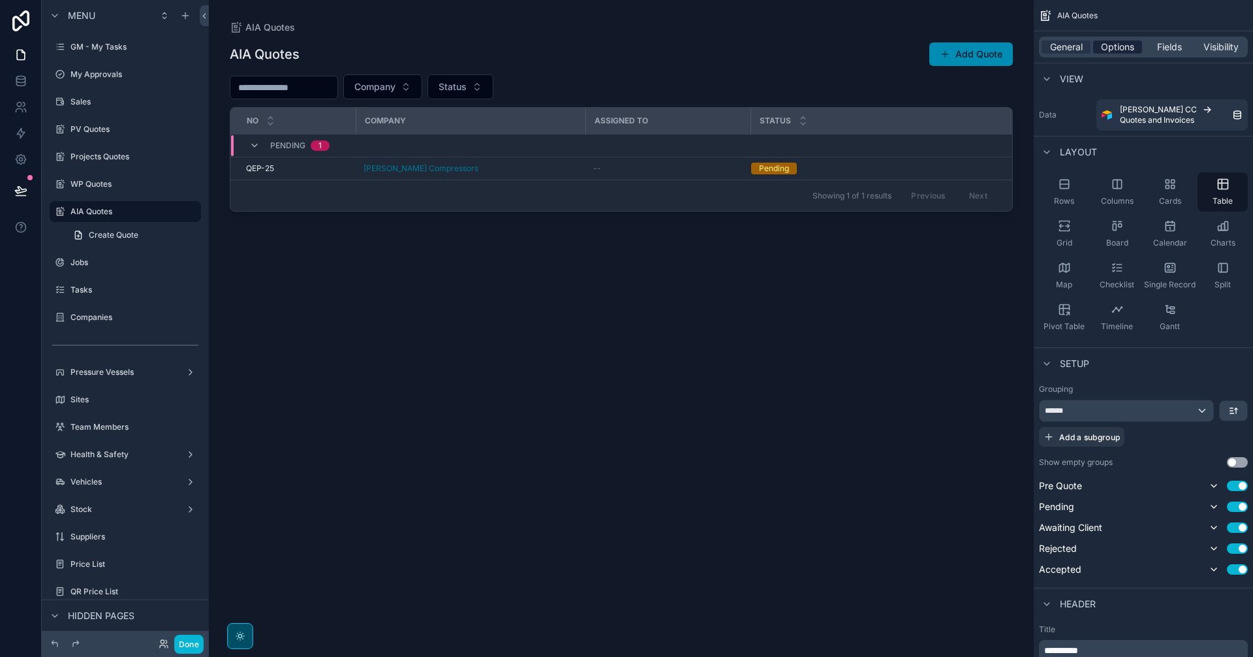
click at [1002, 46] on span "Options" at bounding box center [1117, 46] width 33 height 13
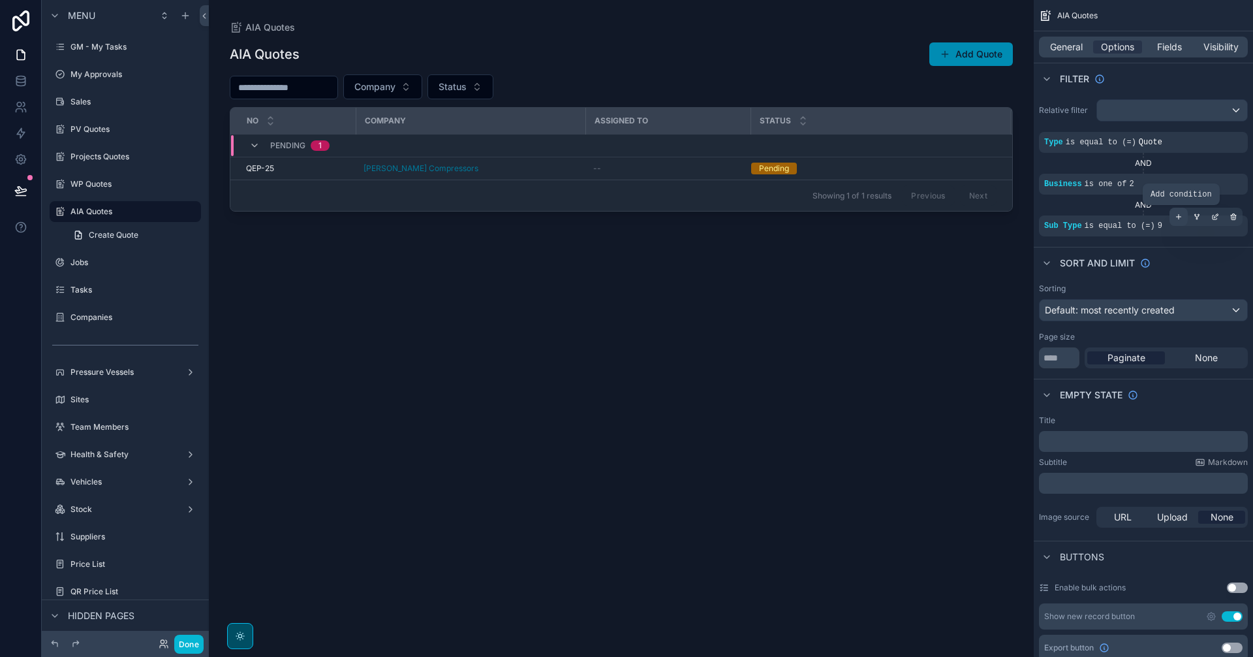
click at [1002, 217] on icon "scrollable content" at bounding box center [1179, 217] width 5 height 0
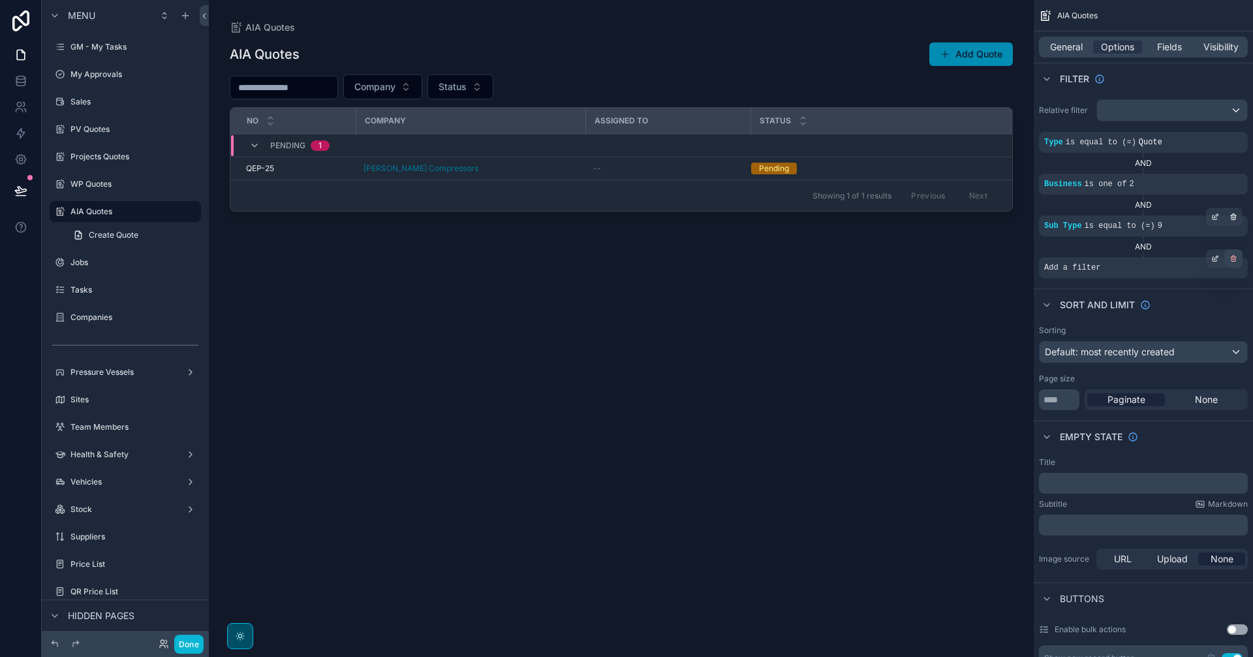
click at [1002, 257] on icon "scrollable content" at bounding box center [1234, 259] width 8 height 8
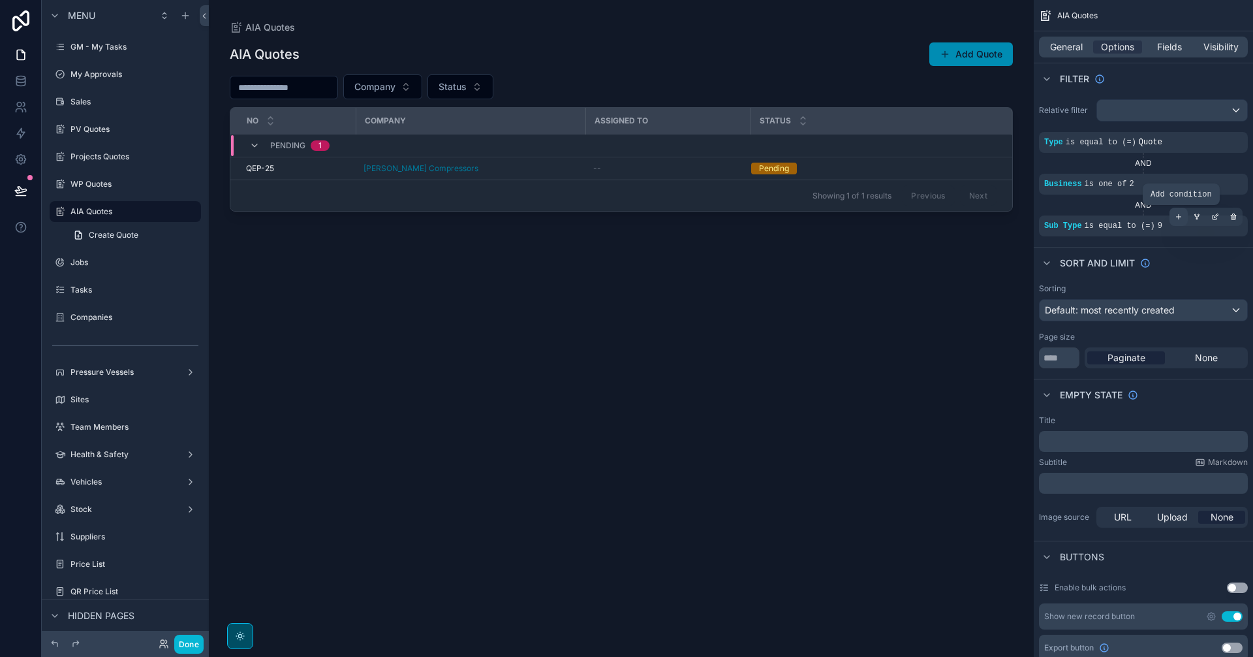
click at [1002, 217] on icon "scrollable content" at bounding box center [1179, 217] width 8 height 8
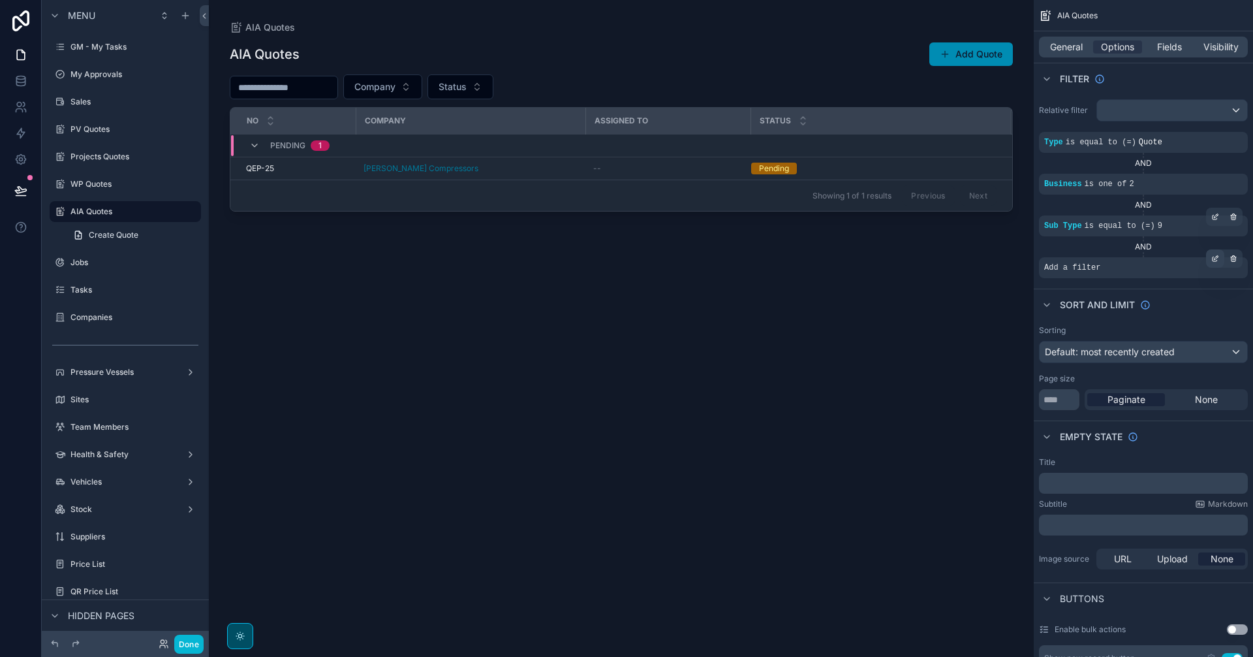
click at [1002, 260] on icon "scrollable content" at bounding box center [1215, 259] width 8 height 8
click at [1002, 219] on icon "scrollable content" at bounding box center [1215, 217] width 5 height 5
click at [1002, 234] on div "AIA Repairs & Modifications Quote" at bounding box center [940, 233] width 170 height 21
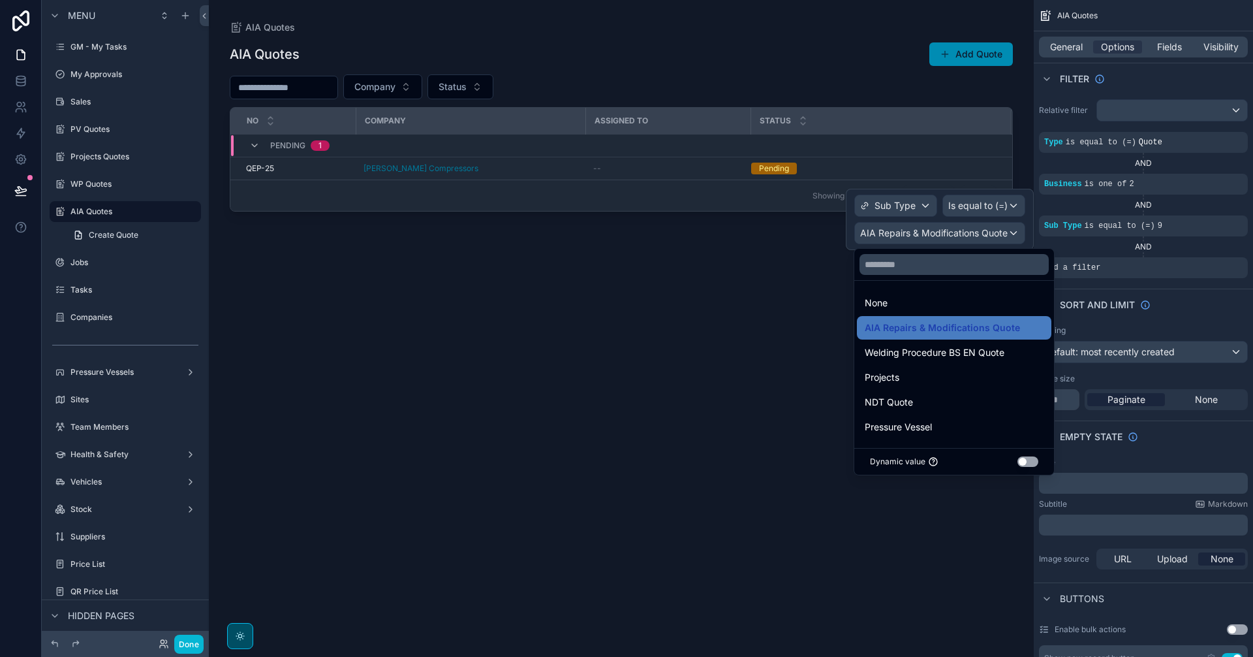
click at [999, 208] on div at bounding box center [940, 219] width 188 height 61
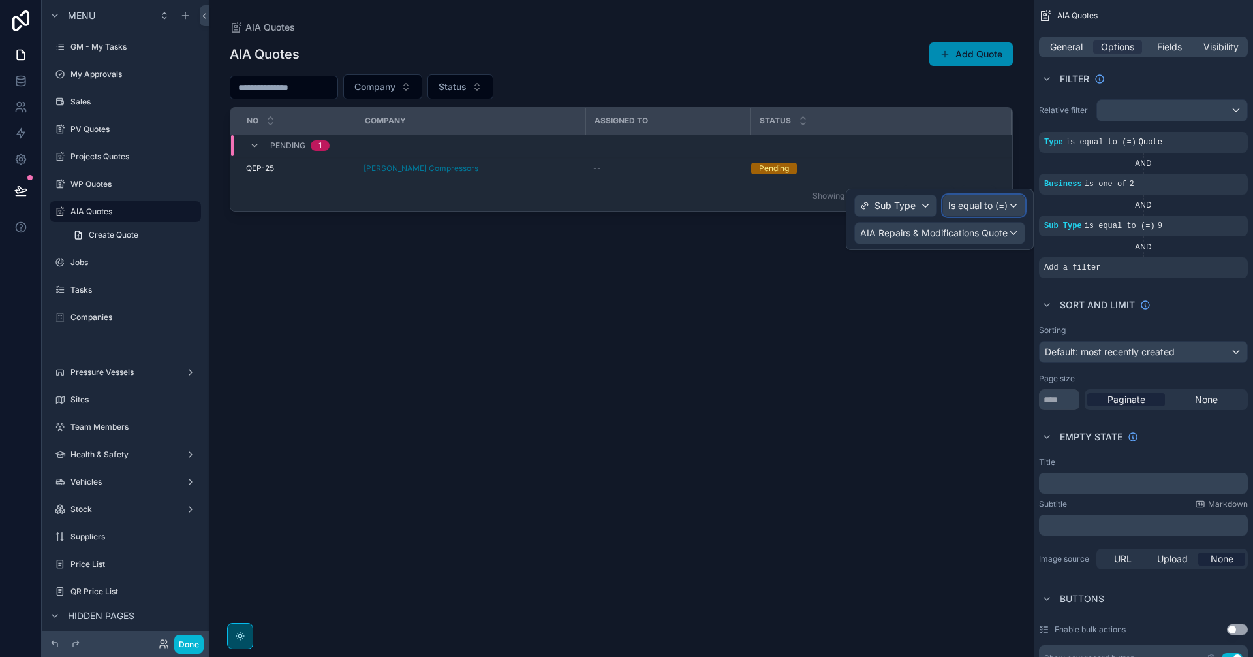
click at [999, 208] on span "Is equal to (=)" at bounding box center [977, 205] width 59 height 13
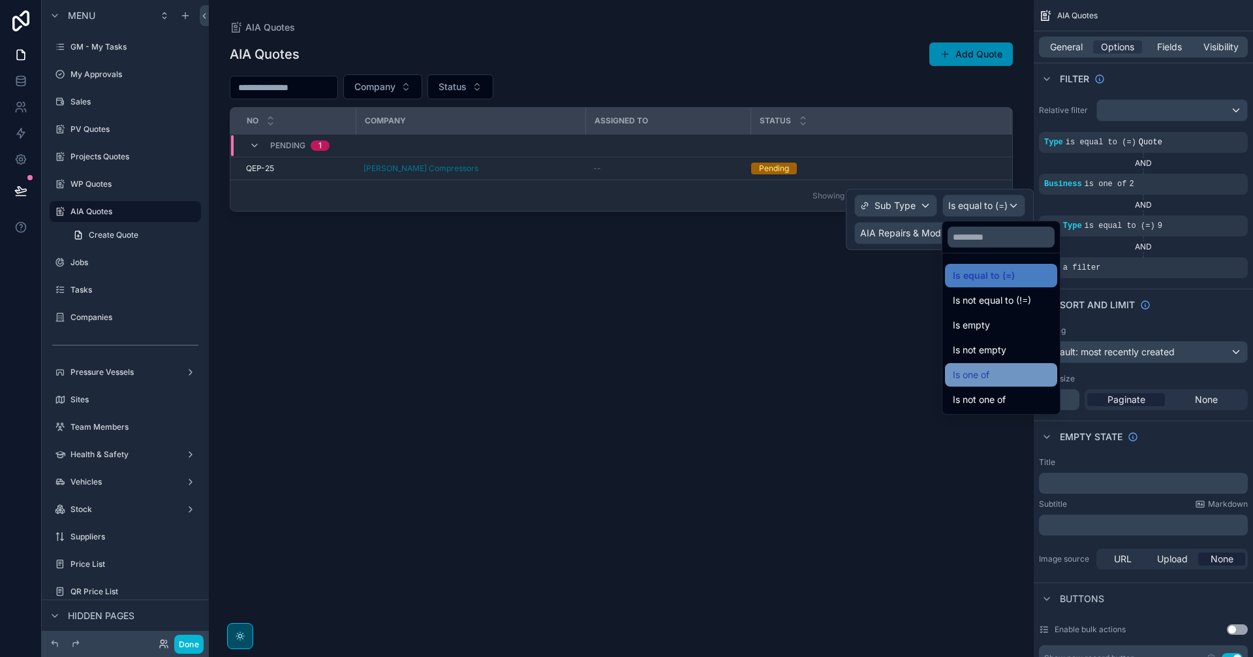
click at [1002, 372] on div "Is one of" at bounding box center [1001, 375] width 97 height 16
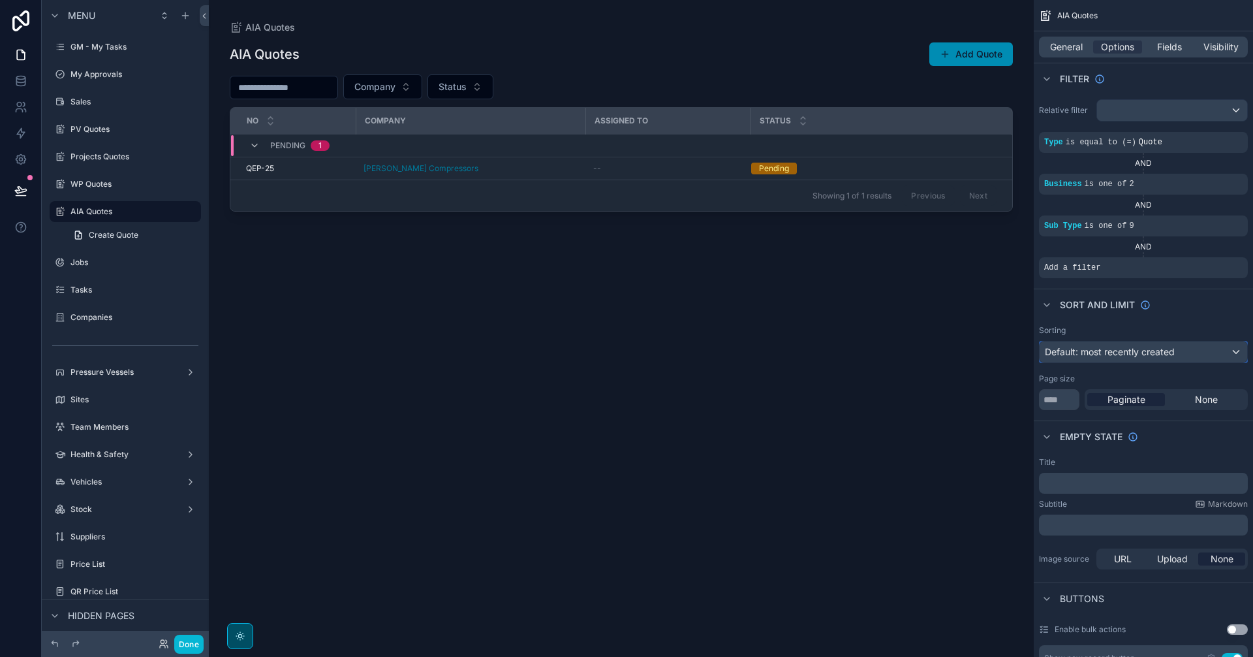
click at [1002, 346] on span "Default: most recently created" at bounding box center [1110, 351] width 130 height 11
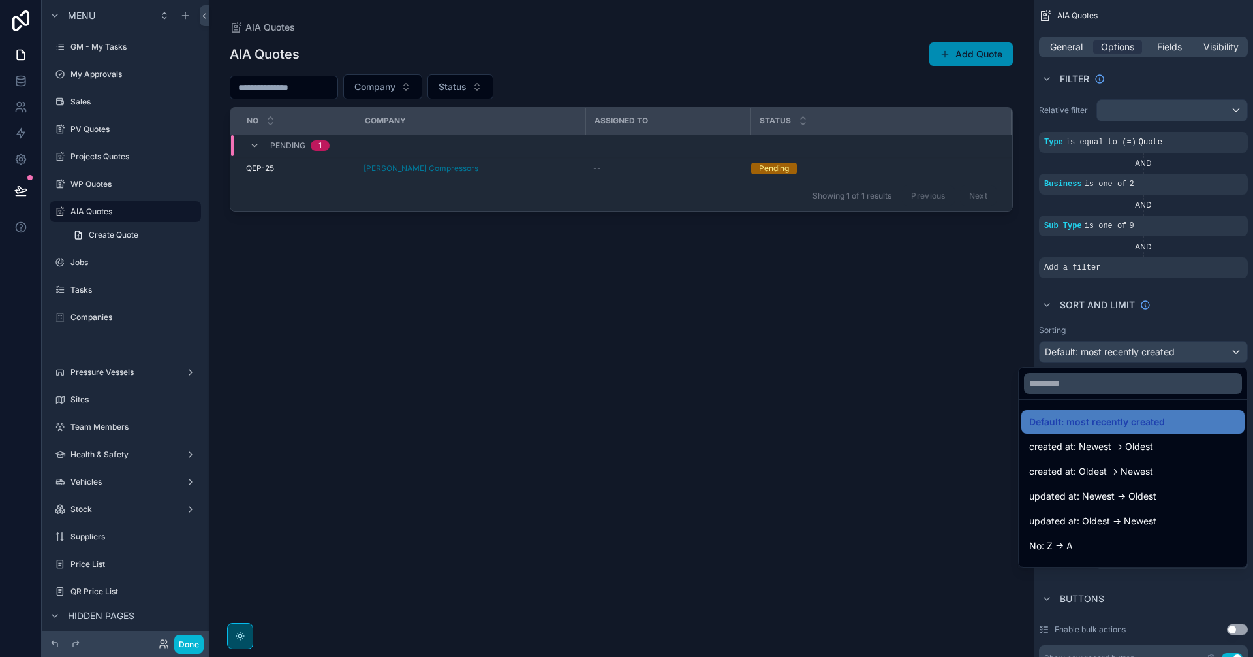
click at [1002, 346] on div "scrollable content" at bounding box center [626, 328] width 1253 height 657
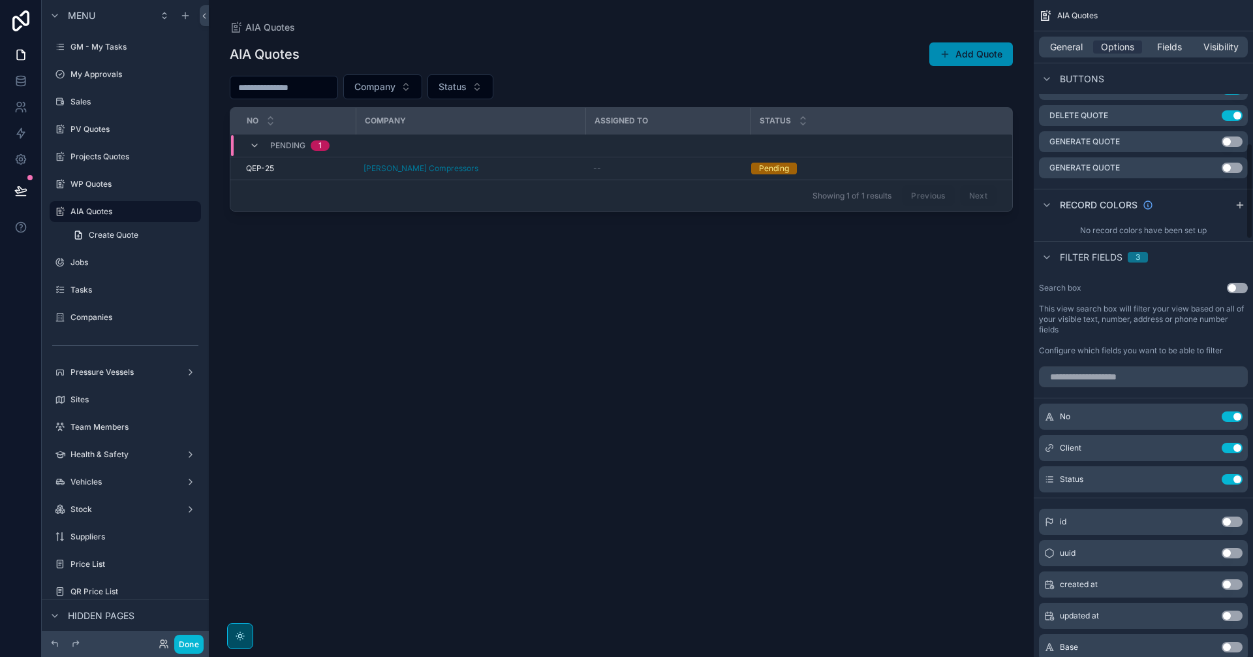
scroll to position [979, 0]
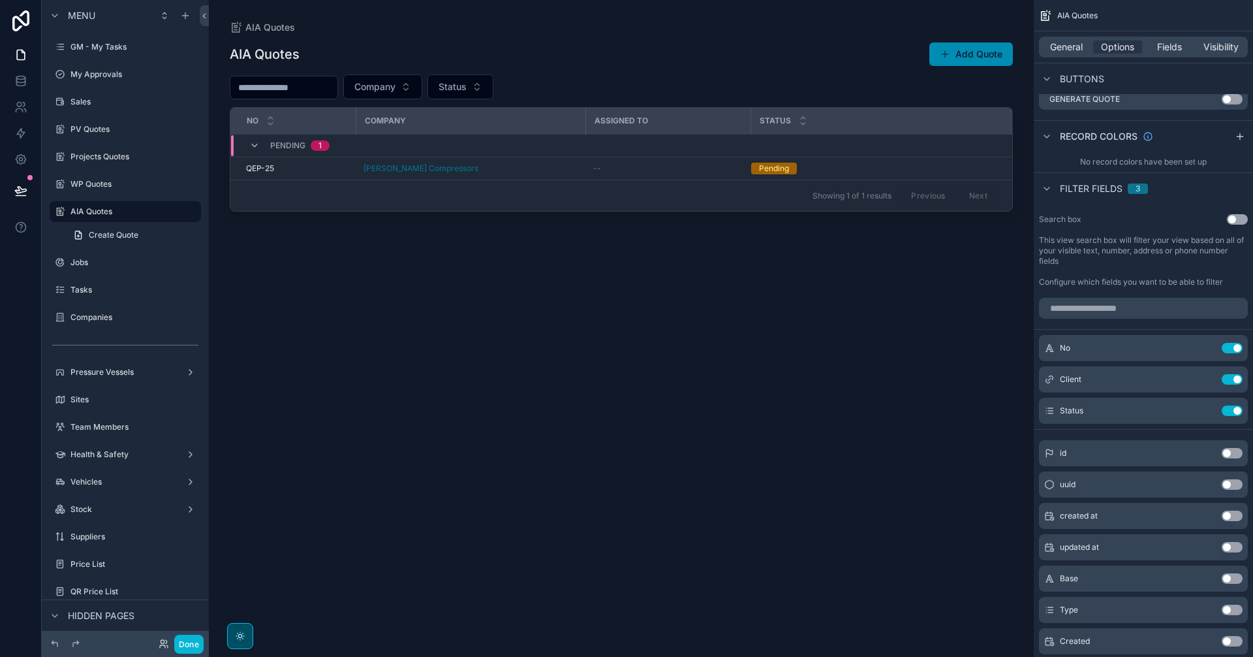
click at [1002, 319] on div "scrollable content" at bounding box center [1143, 307] width 219 height 31
click at [1002, 314] on input "scrollable content" at bounding box center [1143, 308] width 209 height 21
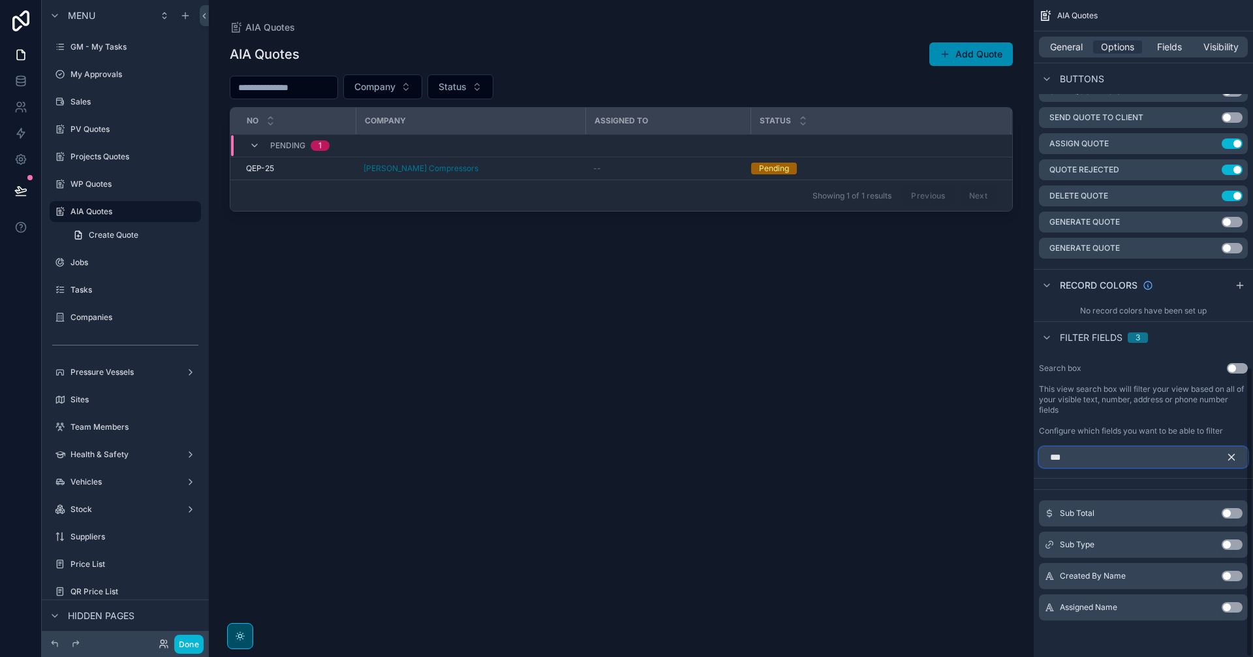
scroll to position [768, 0]
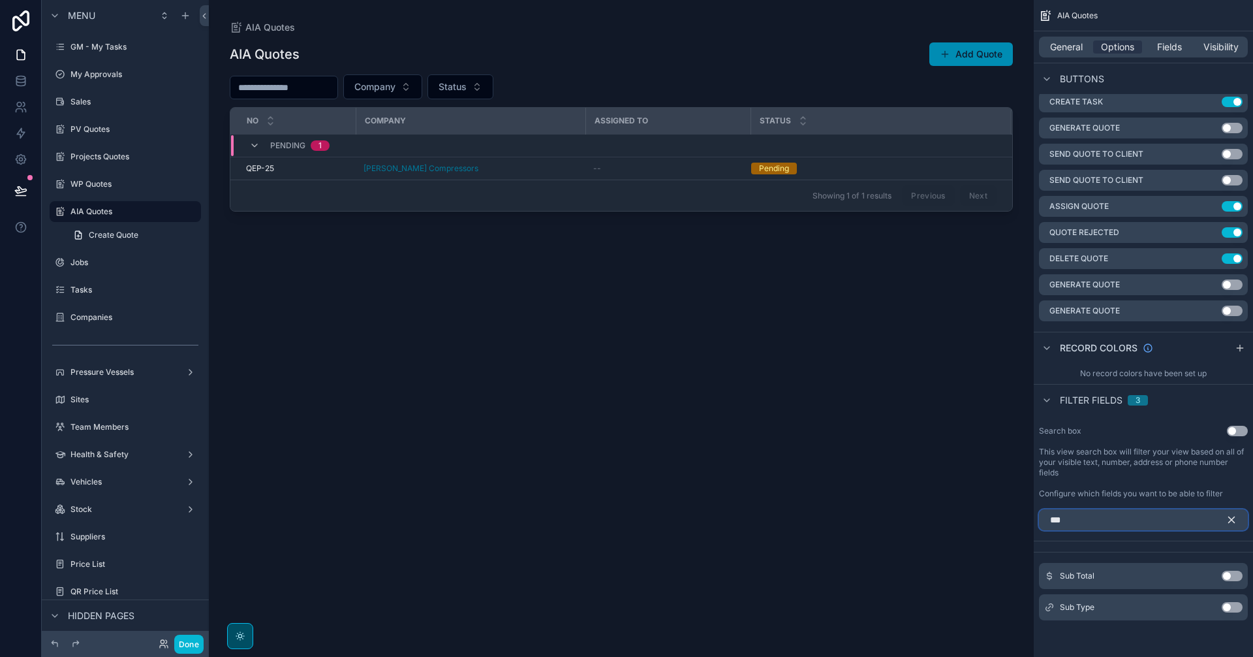
type input "***"
click at [1002, 515] on button "Use setting" at bounding box center [1232, 607] width 21 height 10
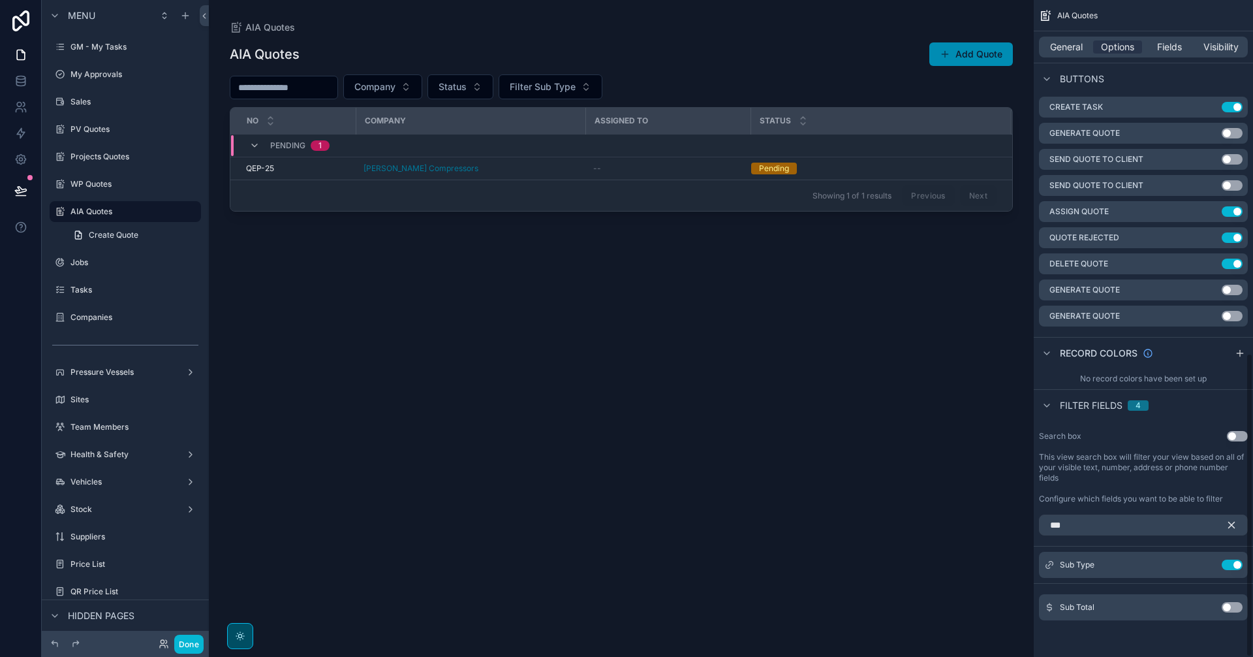
scroll to position [762, 0]
click at [1002, 515] on icon "scrollable content" at bounding box center [1232, 525] width 6 height 6
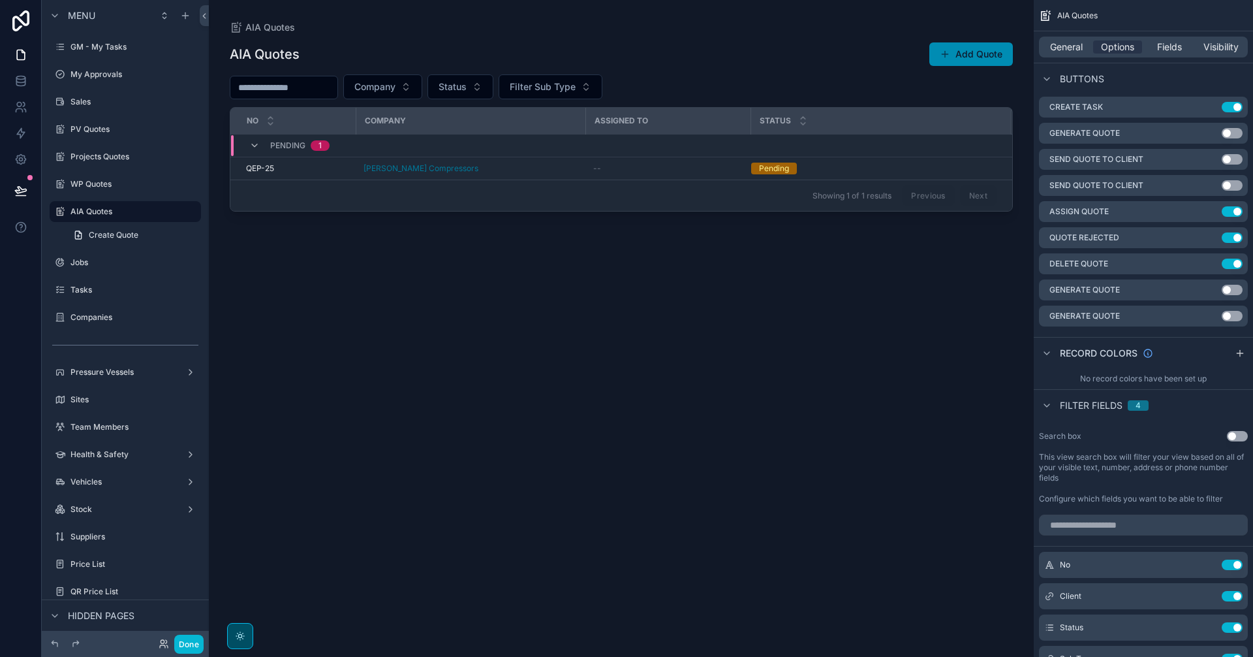
click at [833, 80] on div "scrollable content" at bounding box center [621, 320] width 825 height 641
click at [1002, 50] on span "General" at bounding box center [1066, 46] width 33 height 13
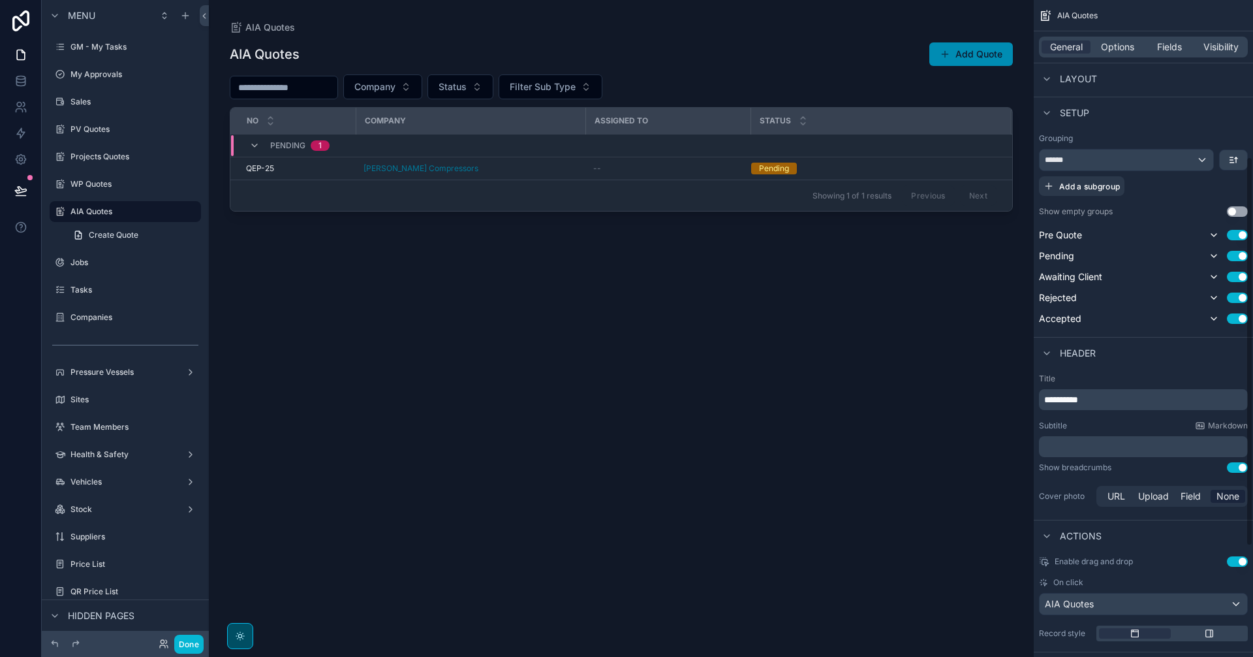
scroll to position [124, 0]
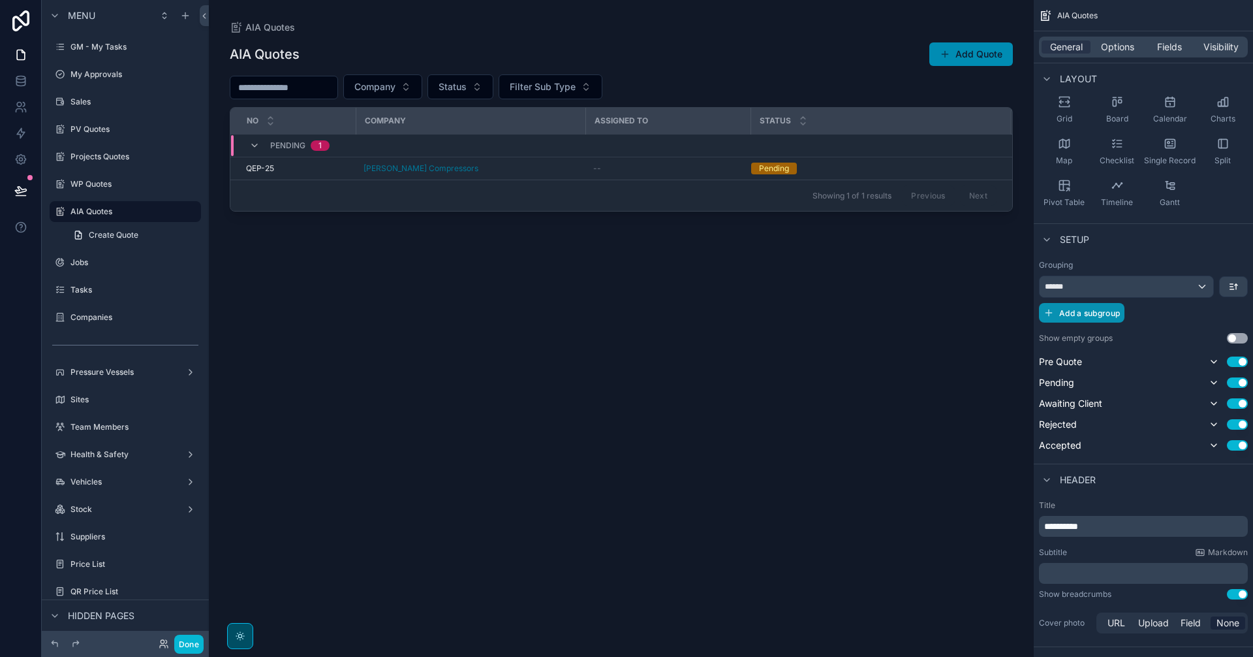
click at [1002, 317] on span "Add a subgroup" at bounding box center [1089, 313] width 61 height 10
click at [1002, 310] on div "Choose a field" at bounding box center [1127, 314] width 175 height 21
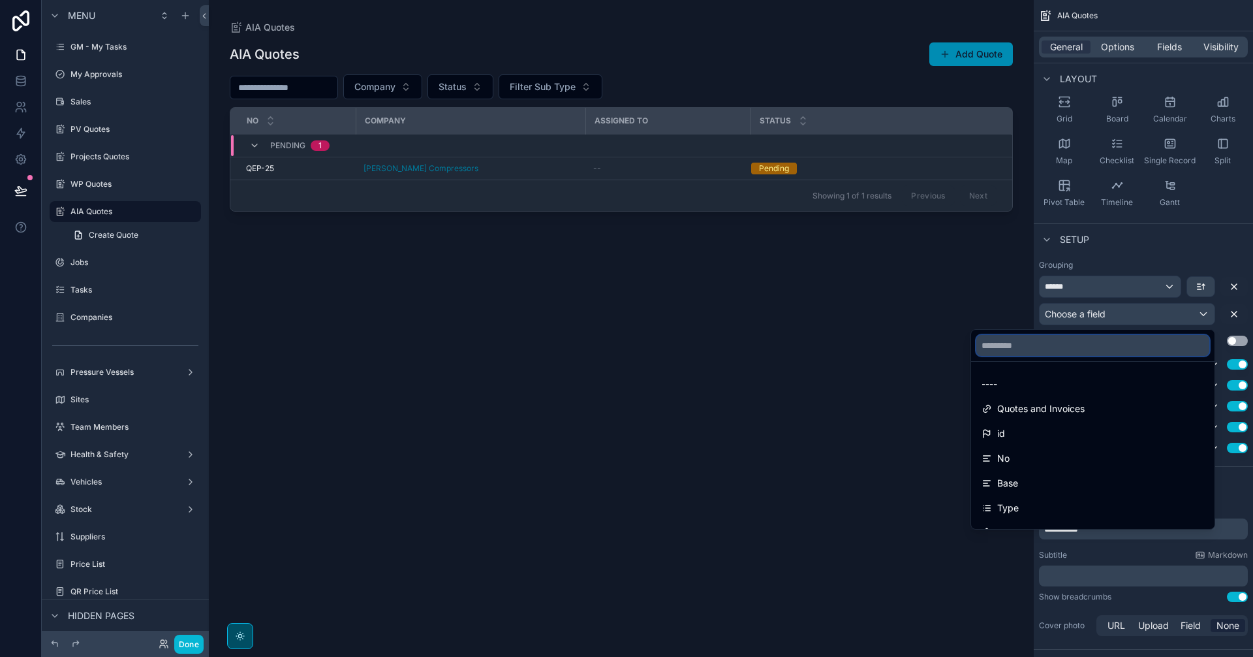
click at [1002, 345] on input "text" at bounding box center [1092, 345] width 233 height 21
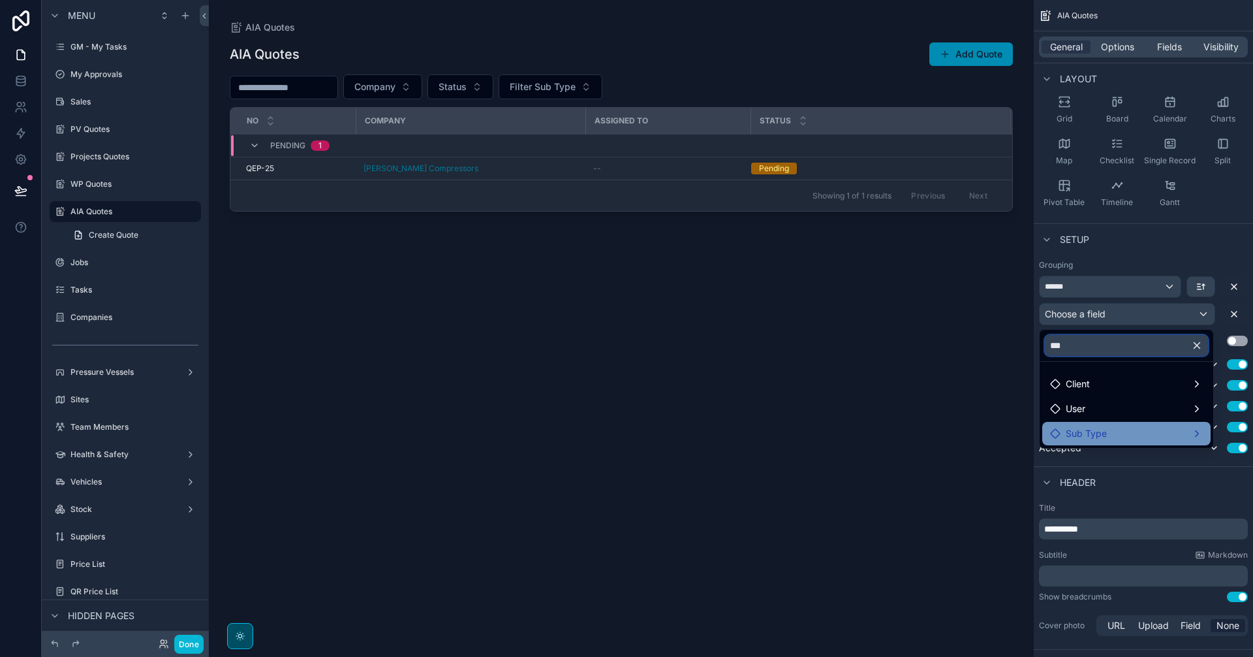
type input "***"
click at [1002, 429] on div "Sub Type" at bounding box center [1126, 434] width 153 height 16
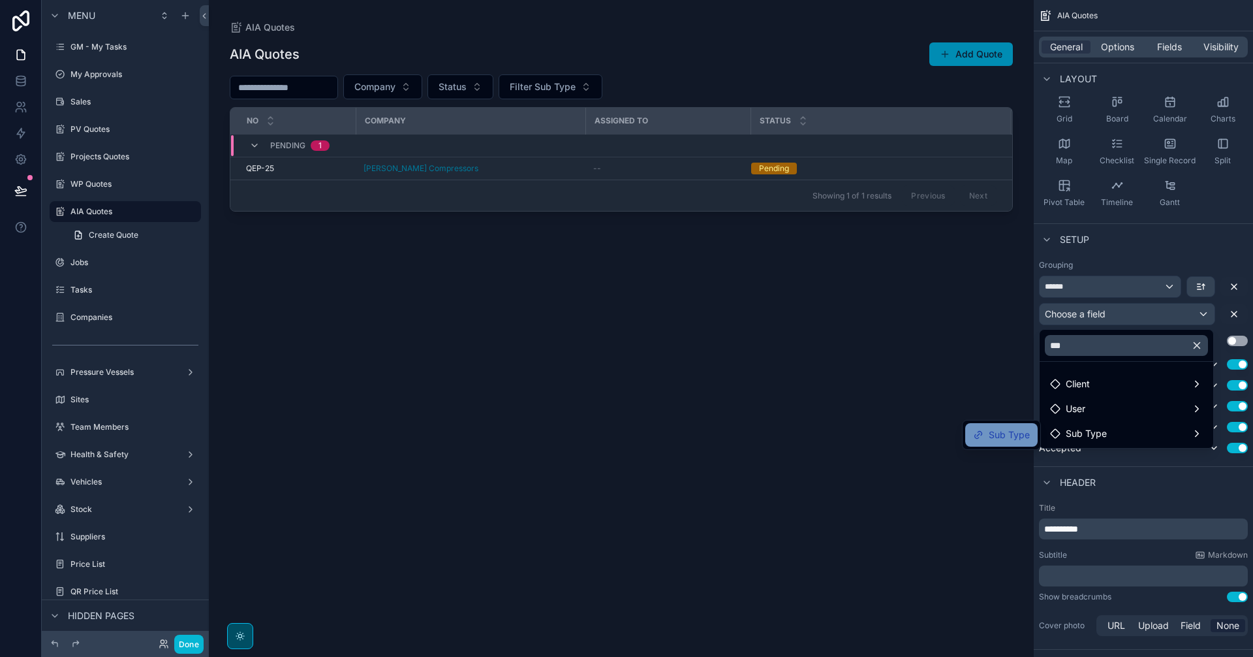
click at [1002, 435] on span "Sub Type" at bounding box center [1009, 435] width 41 height 16
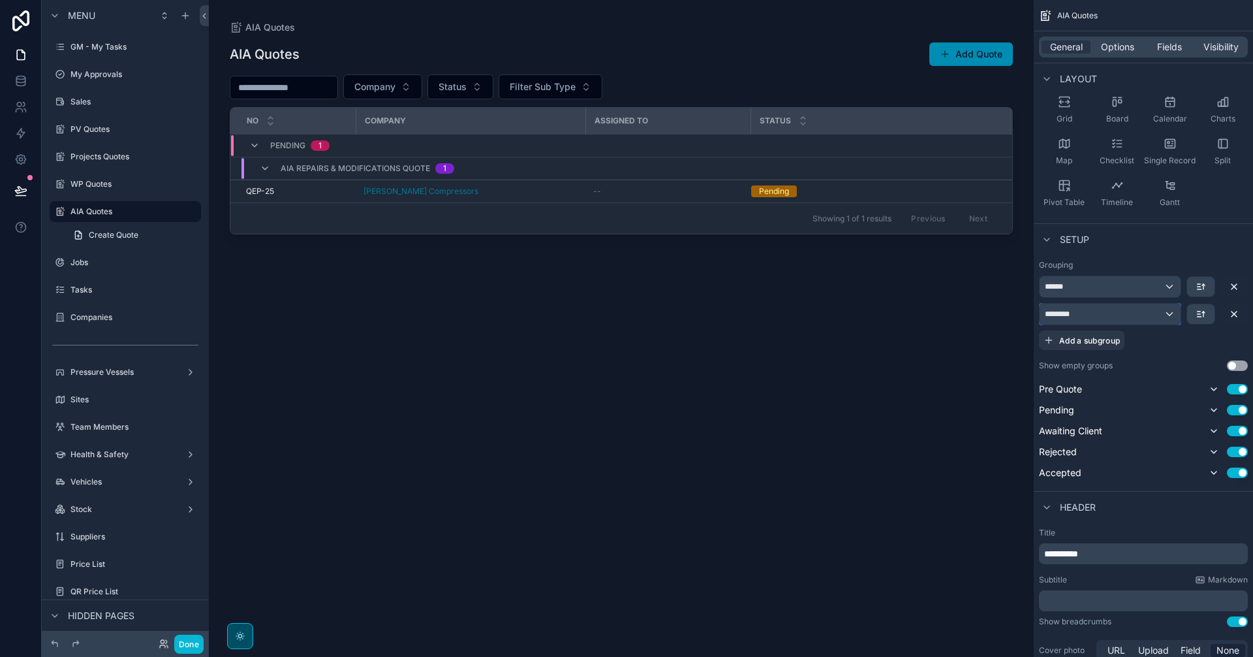
click at [1002, 315] on div "********" at bounding box center [1110, 314] width 141 height 21
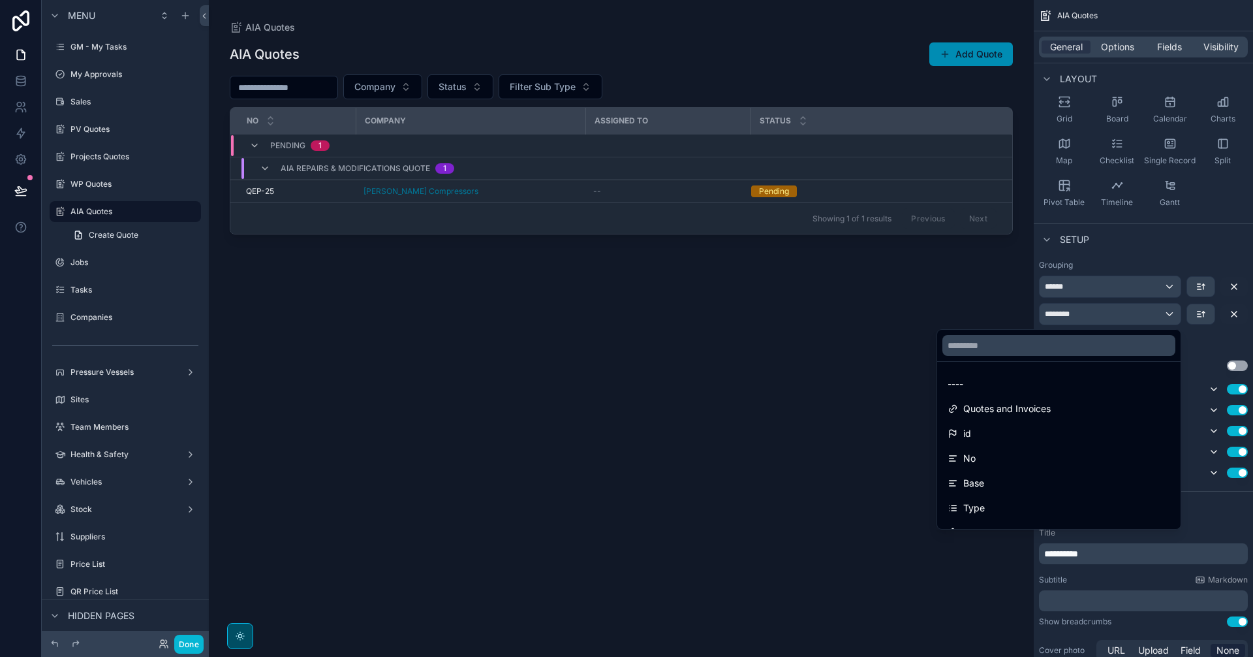
click at [1002, 315] on div "scrollable content" at bounding box center [626, 328] width 1253 height 657
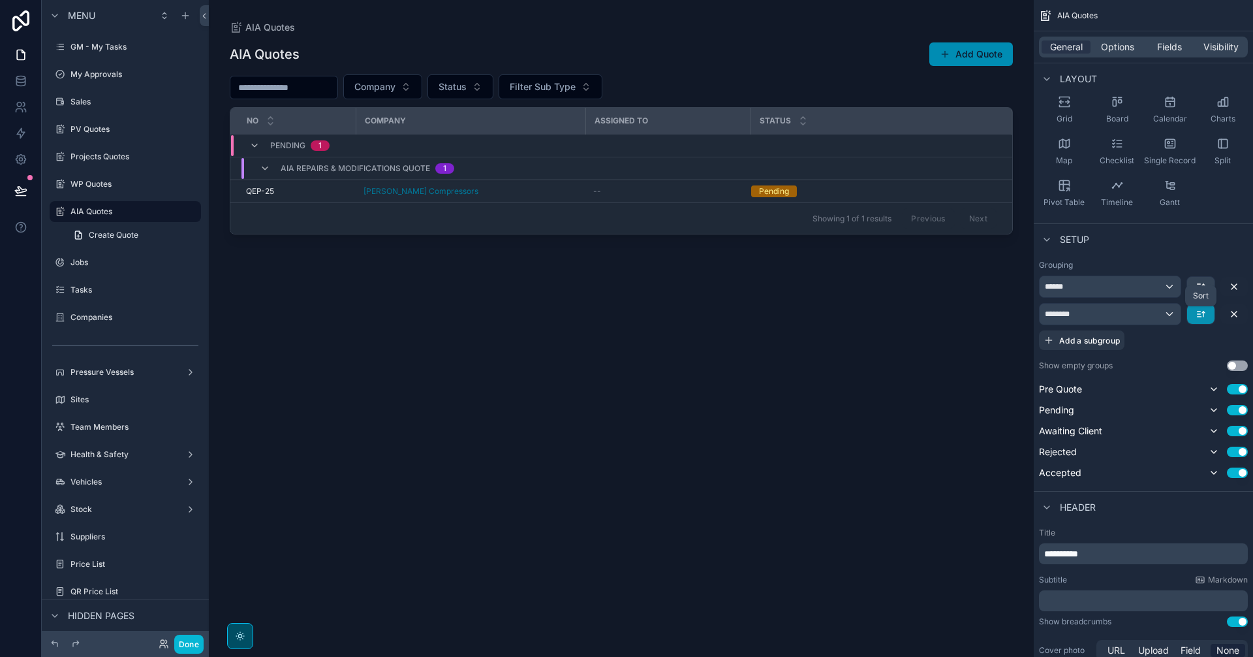
click at [1002, 314] on icon "scrollable content" at bounding box center [1199, 314] width 3 height 0
click at [1002, 314] on div "scrollable content" at bounding box center [626, 328] width 1253 height 657
click at [1002, 320] on div "********" at bounding box center [1110, 314] width 141 height 21
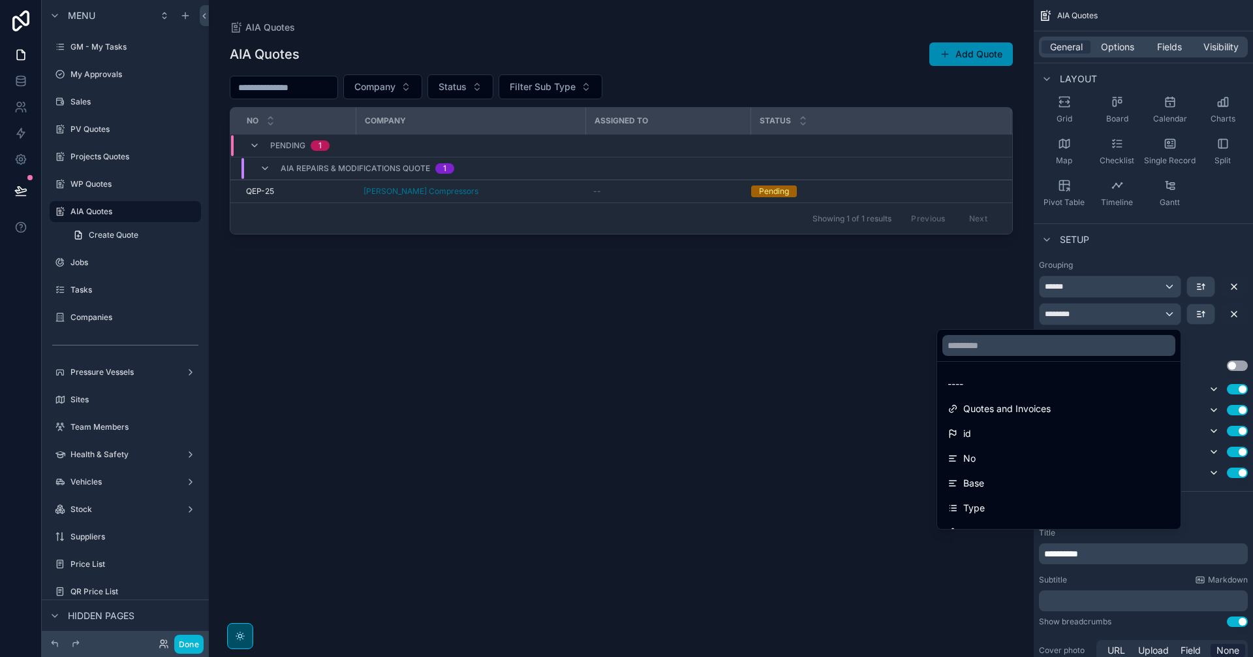
click at [1002, 320] on div "scrollable content" at bounding box center [626, 328] width 1253 height 657
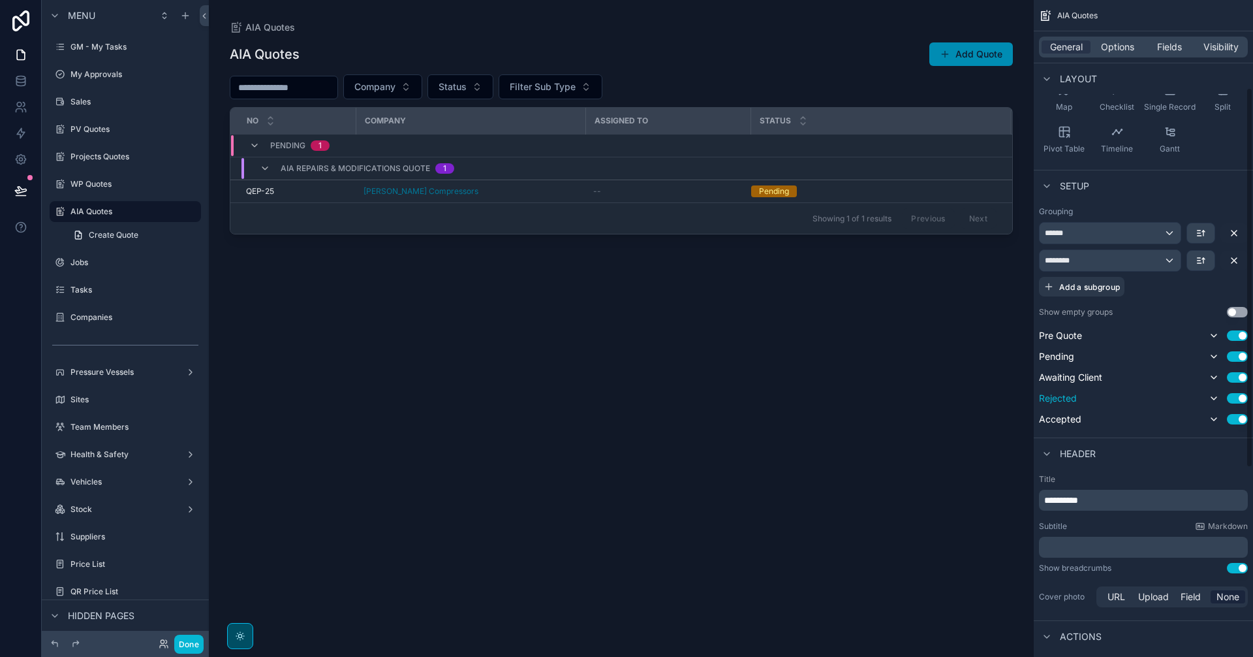
scroll to position [151, 0]
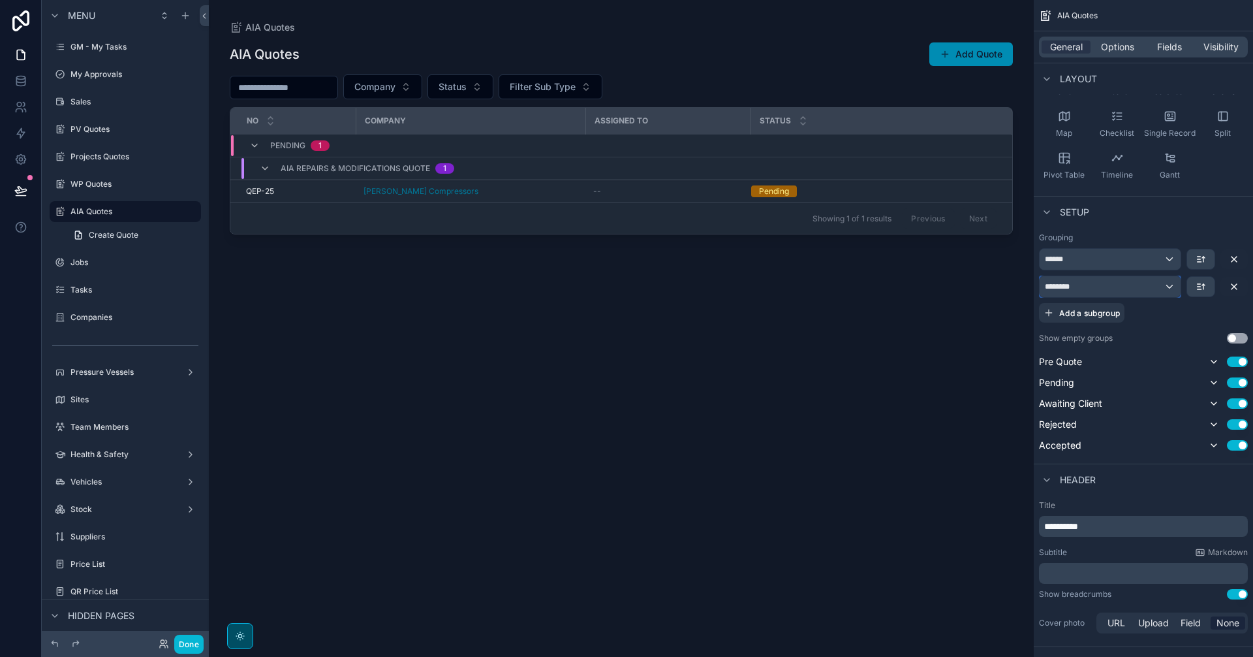
click at [1002, 290] on div "********" at bounding box center [1110, 286] width 141 height 21
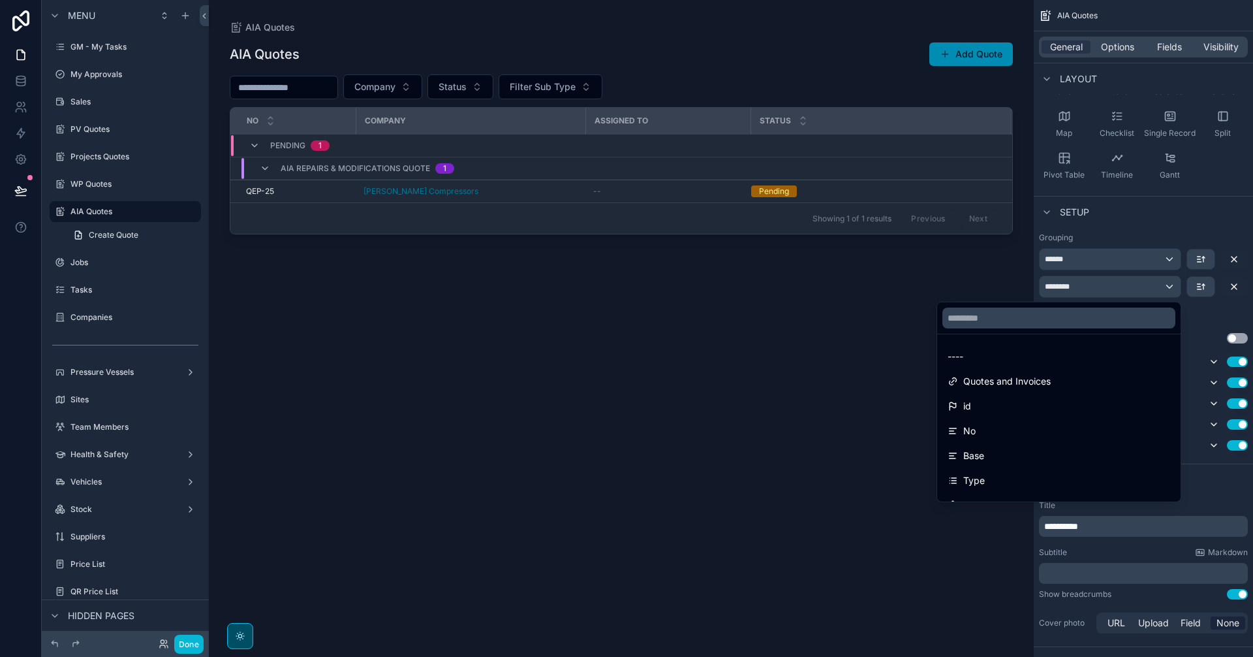
click at [1002, 290] on div "scrollable content" at bounding box center [626, 328] width 1253 height 657
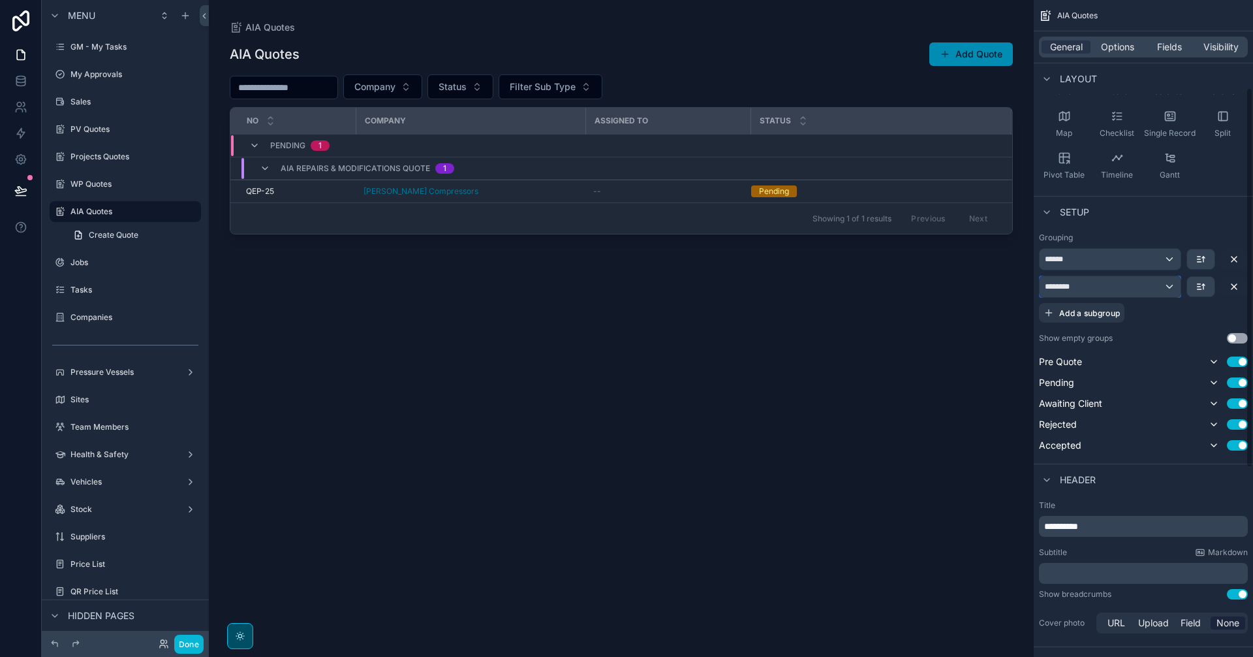
click at [1002, 290] on div "********" at bounding box center [1110, 286] width 141 height 21
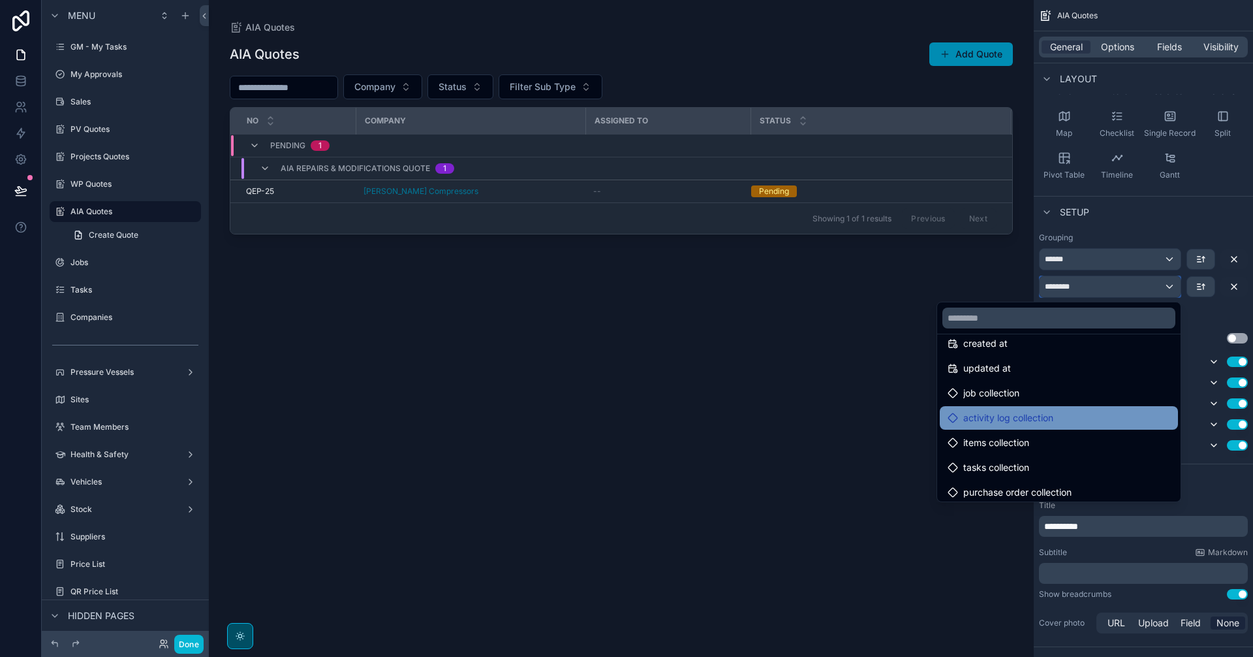
scroll to position [1829, 0]
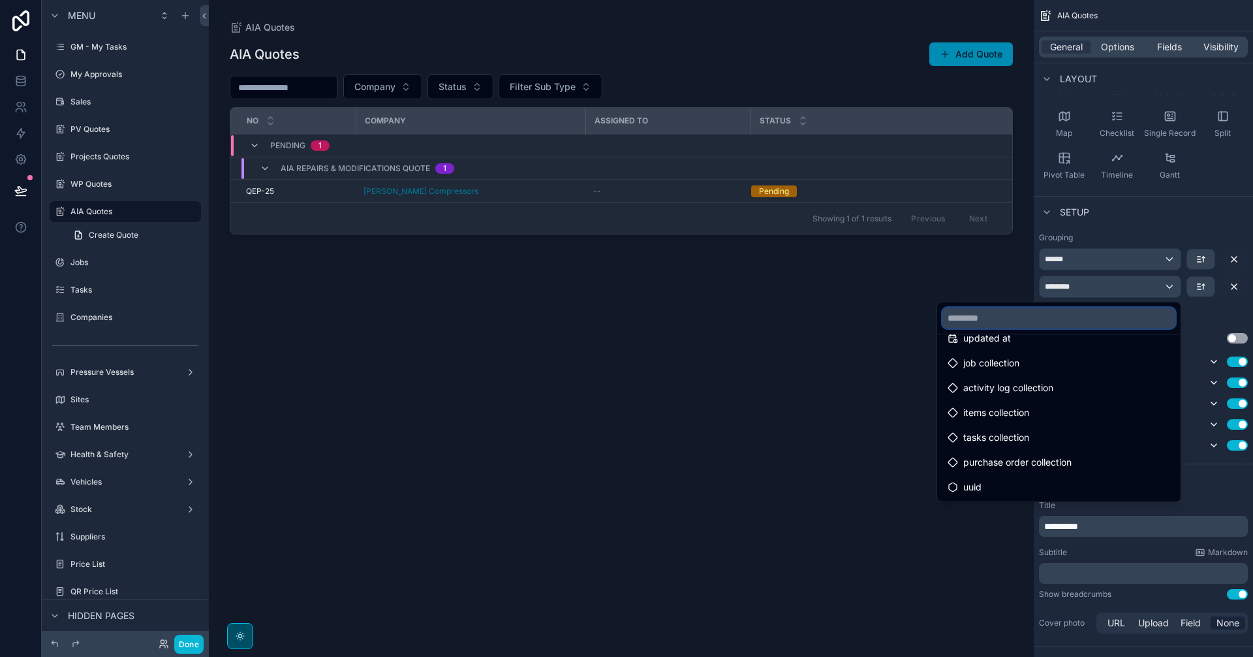
click at [1002, 316] on input "text" at bounding box center [1059, 317] width 233 height 21
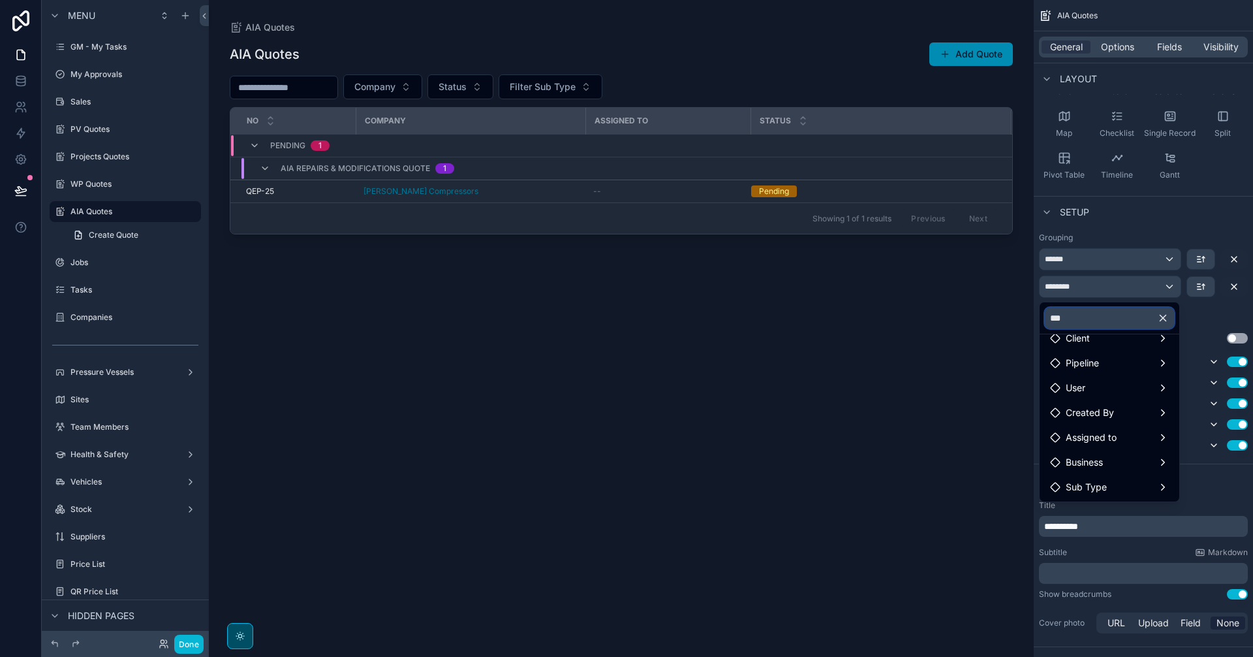
scroll to position [0, 0]
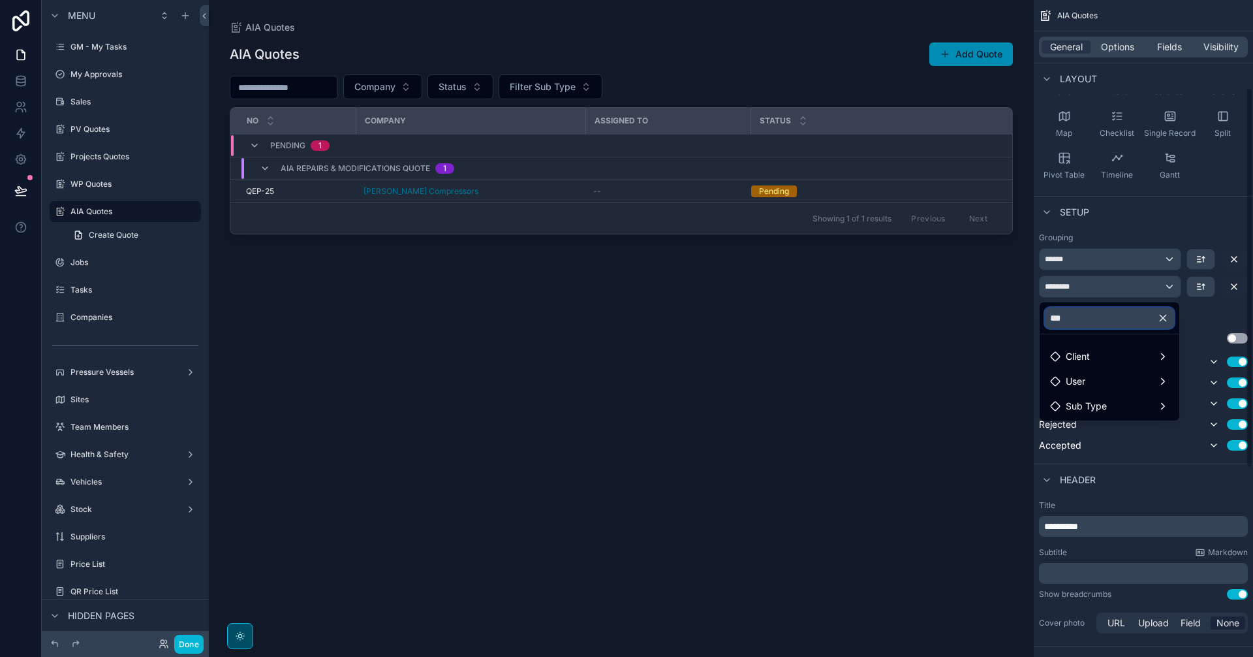
type input "***"
click at [1002, 300] on div "scrollable content" at bounding box center [626, 328] width 1253 height 657
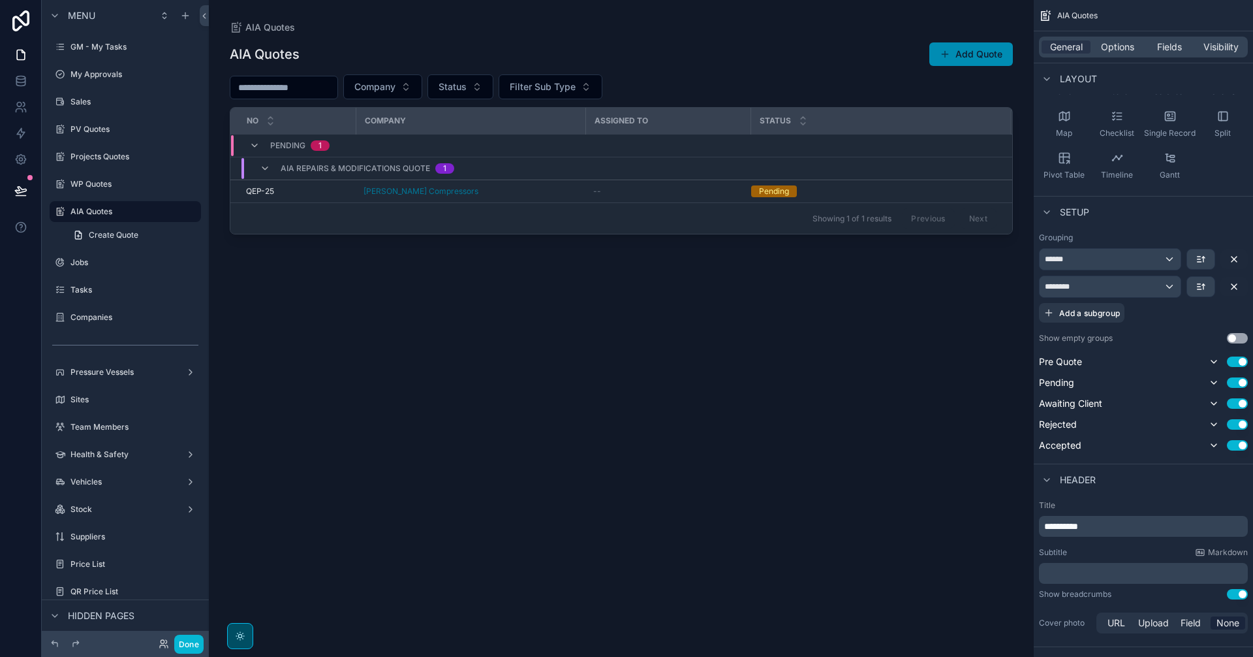
click at [464, 339] on div "AIA Quotes Add Quote Company Status Filter Sub Type No Company Assigned to Stat…" at bounding box center [621, 337] width 783 height 607
click at [260, 164] on icon "scrollable content" at bounding box center [265, 168] width 10 height 10
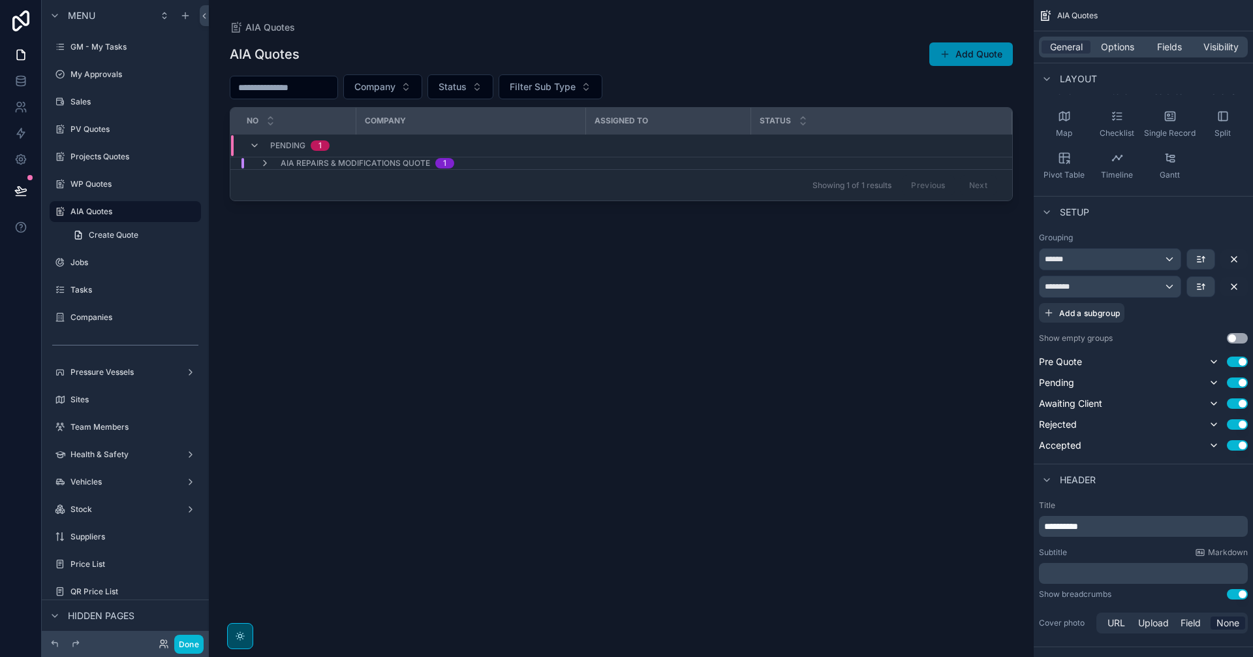
click at [717, 389] on div "AIA Quotes Add Quote Company Status Filter Sub Type No Company Assigned to Stat…" at bounding box center [621, 337] width 783 height 607
click at [405, 277] on div "AIA Quotes Add Quote Company Status Filter Sub Type No Company Assigned to Stat…" at bounding box center [621, 337] width 783 height 607
click at [526, 313] on div "AIA Quotes Add Quote Company Status Filter Sub Type No Company Assigned to Stat…" at bounding box center [621, 337] width 783 height 607
click at [948, 52] on span "scrollable content" at bounding box center [945, 54] width 10 height 10
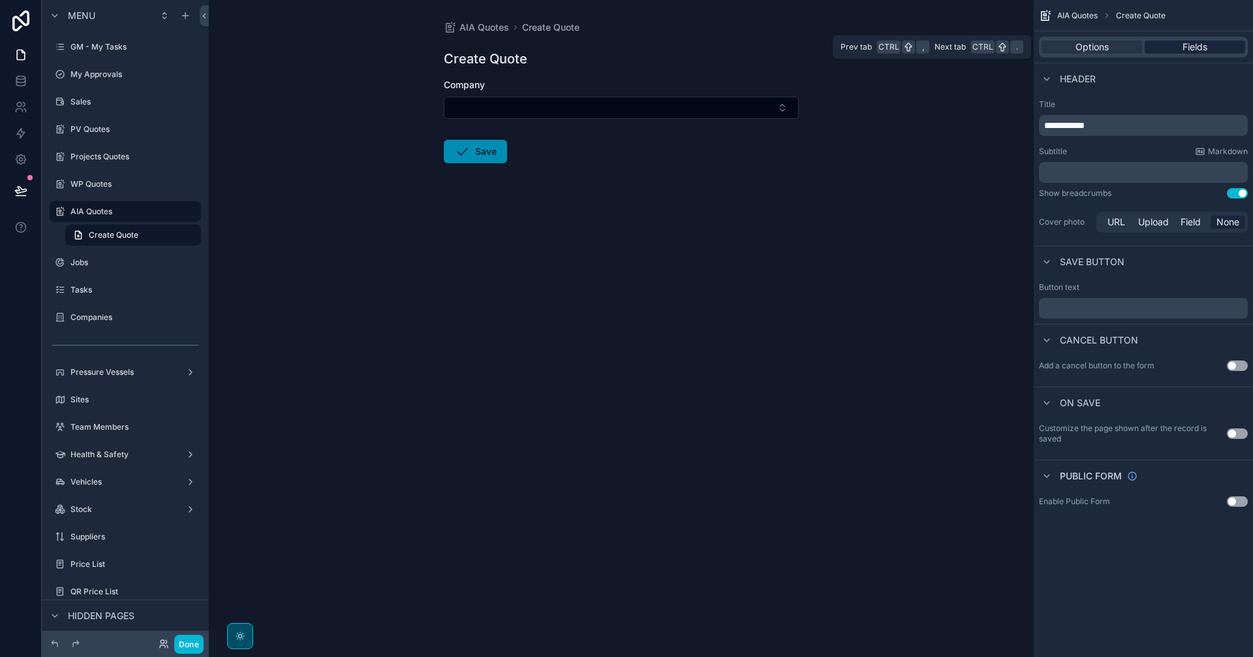
click at [1002, 46] on div "Fields" at bounding box center [1195, 46] width 101 height 13
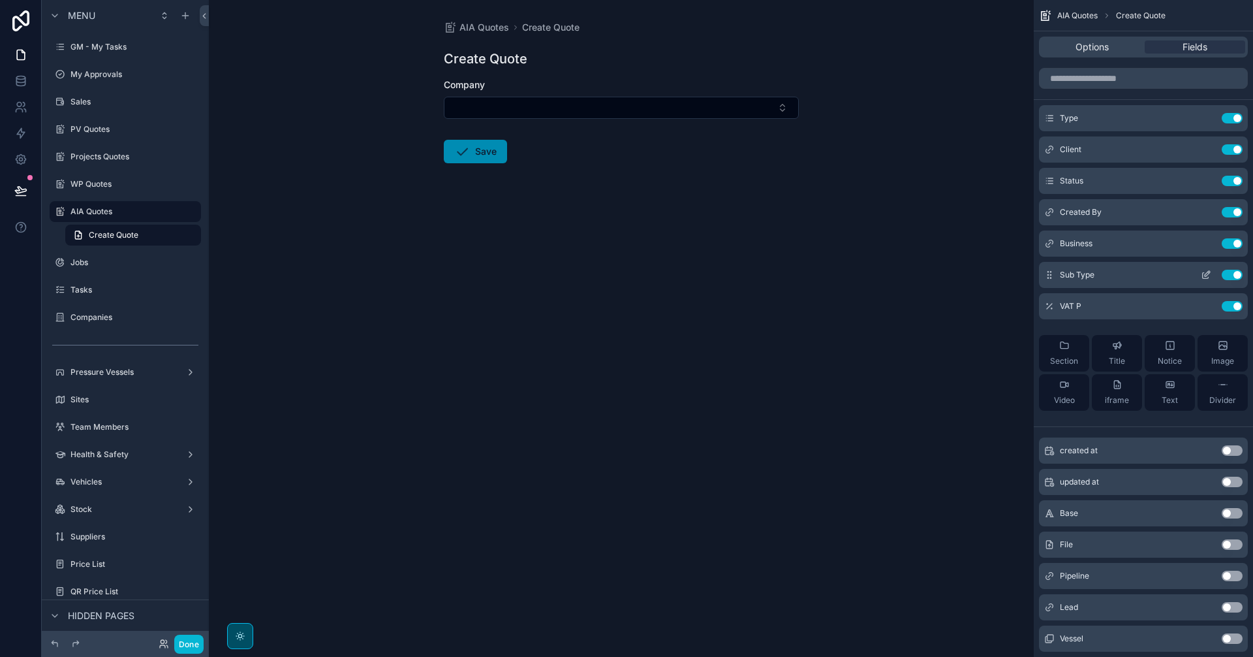
click at [1002, 272] on icon "scrollable content" at bounding box center [1206, 275] width 10 height 10
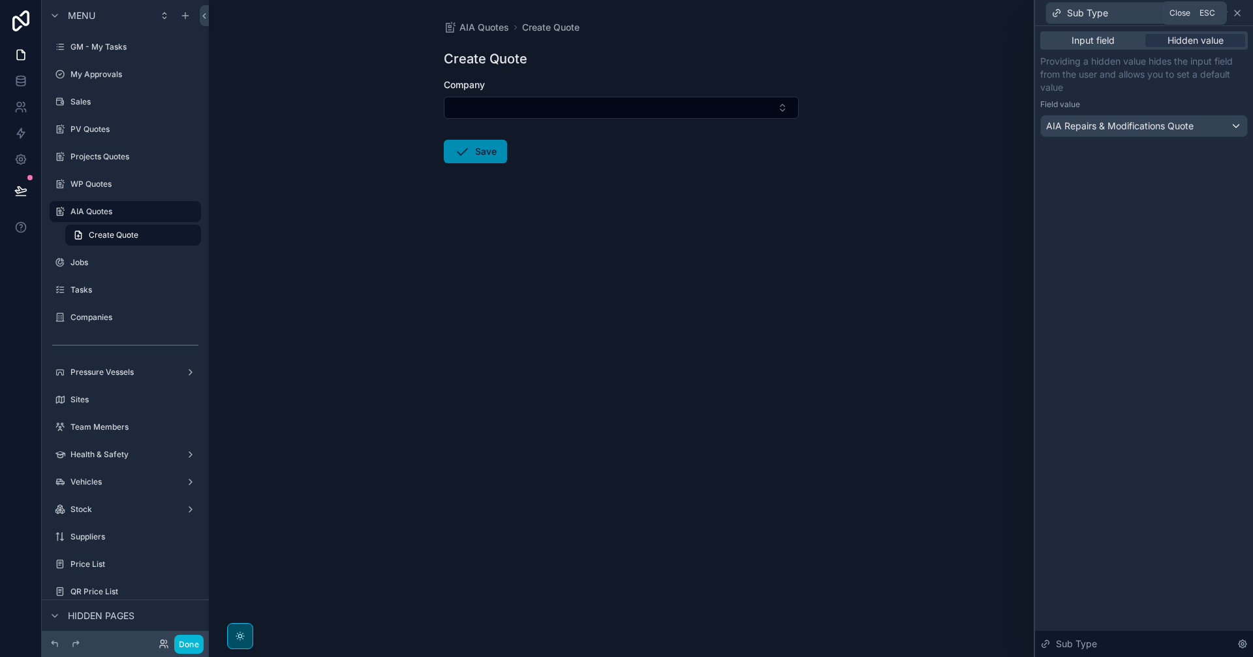
click at [1002, 12] on icon at bounding box center [1237, 13] width 10 height 10
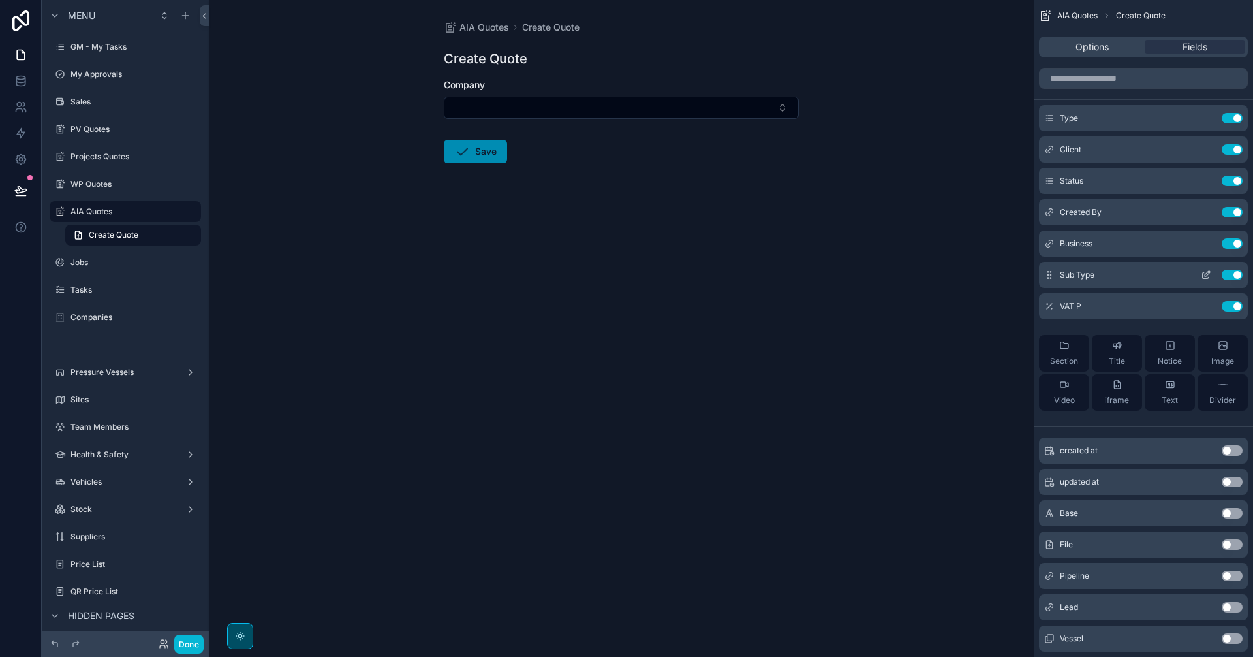
click at [1002, 273] on icon "scrollable content" at bounding box center [1207, 273] width 5 height 5
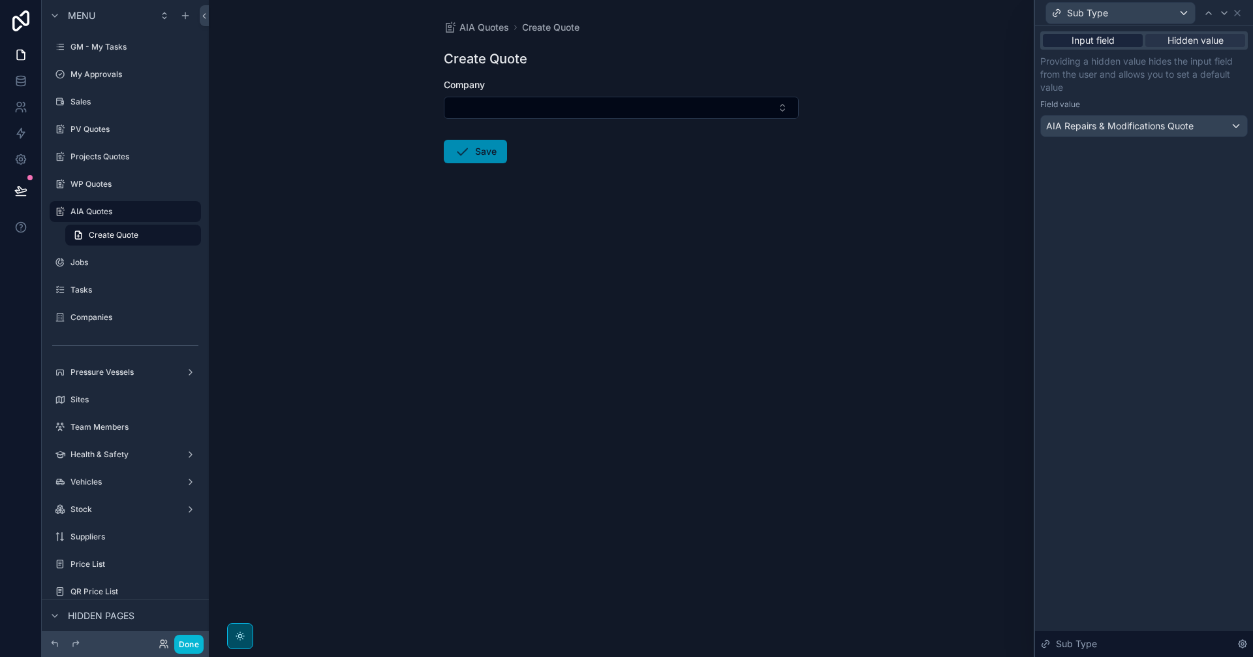
click at [1002, 41] on span "Input field" at bounding box center [1093, 40] width 43 height 13
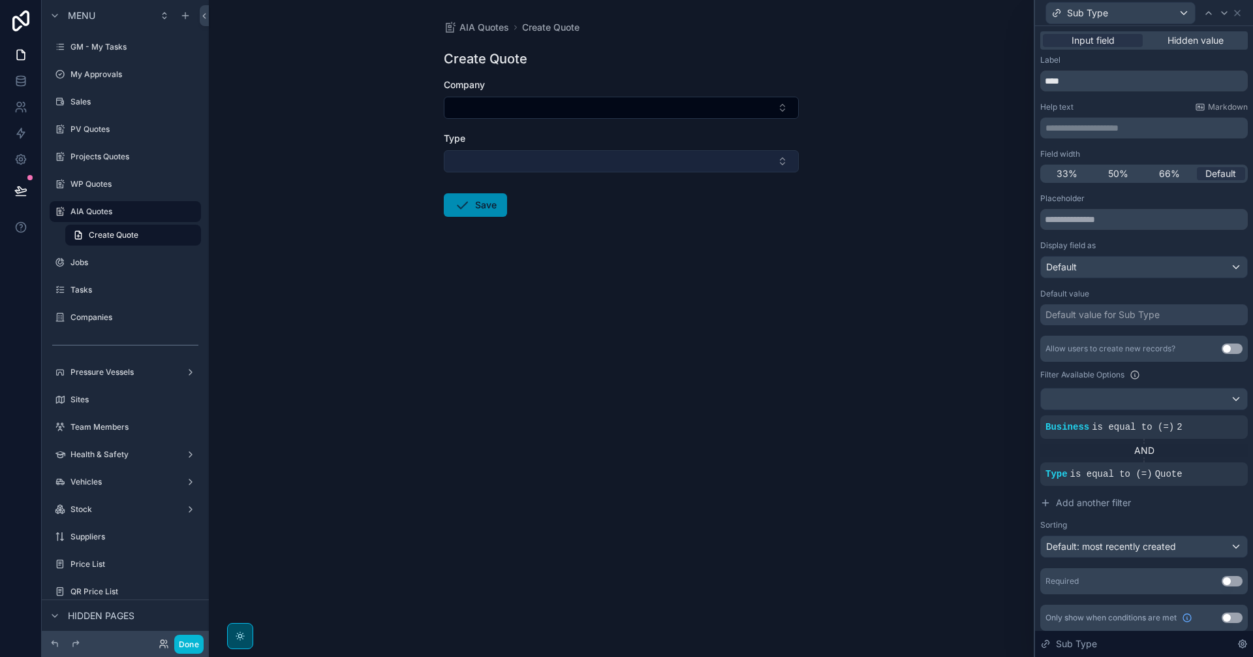
click at [761, 163] on button "Select Button" at bounding box center [621, 161] width 355 height 22
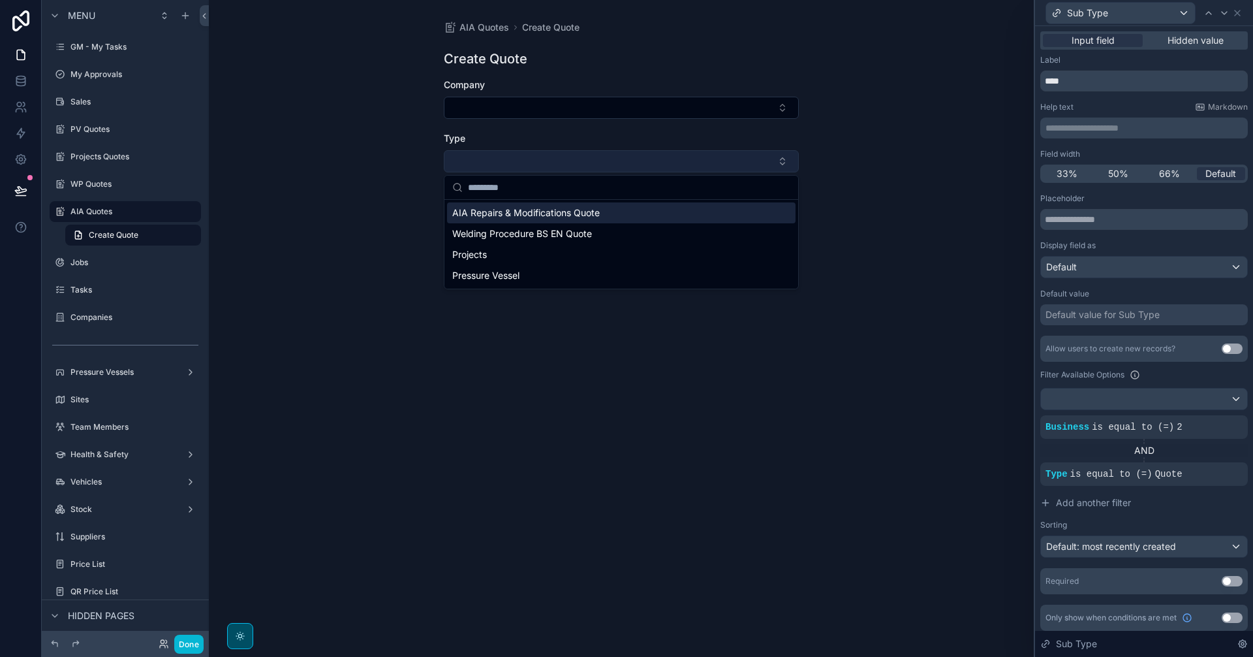
click at [760, 160] on button "Select Button" at bounding box center [621, 161] width 355 height 22
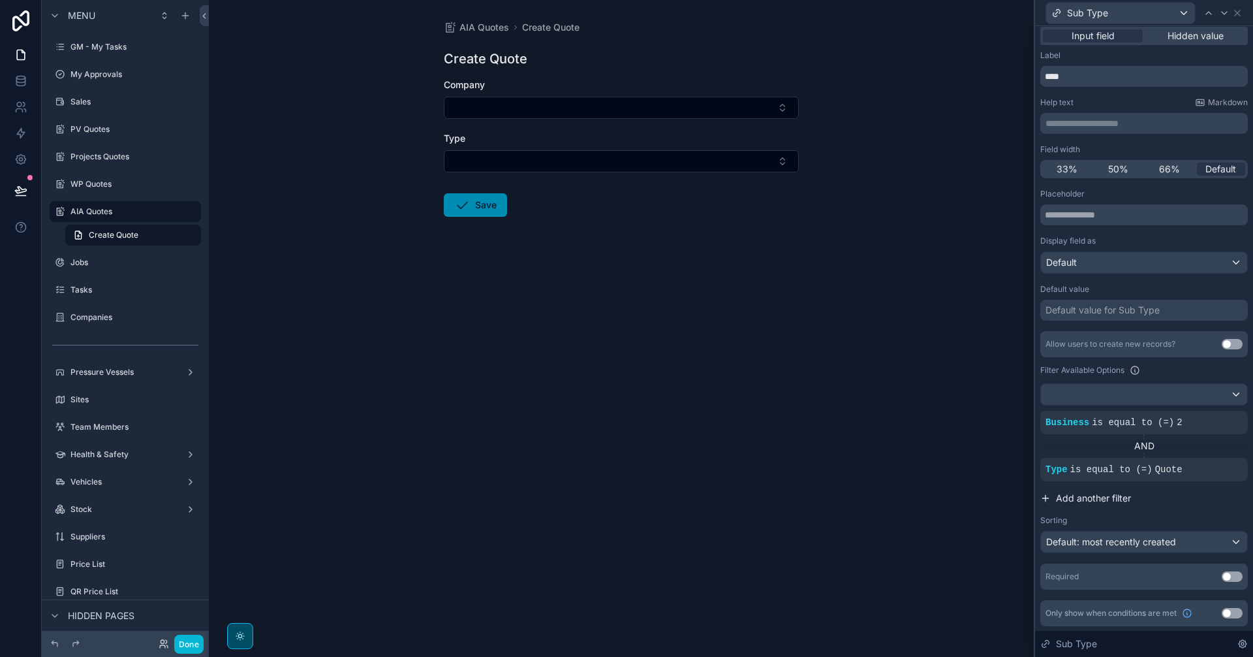
scroll to position [5, 0]
click at [1002, 497] on span "Add another filter" at bounding box center [1093, 497] width 75 height 13
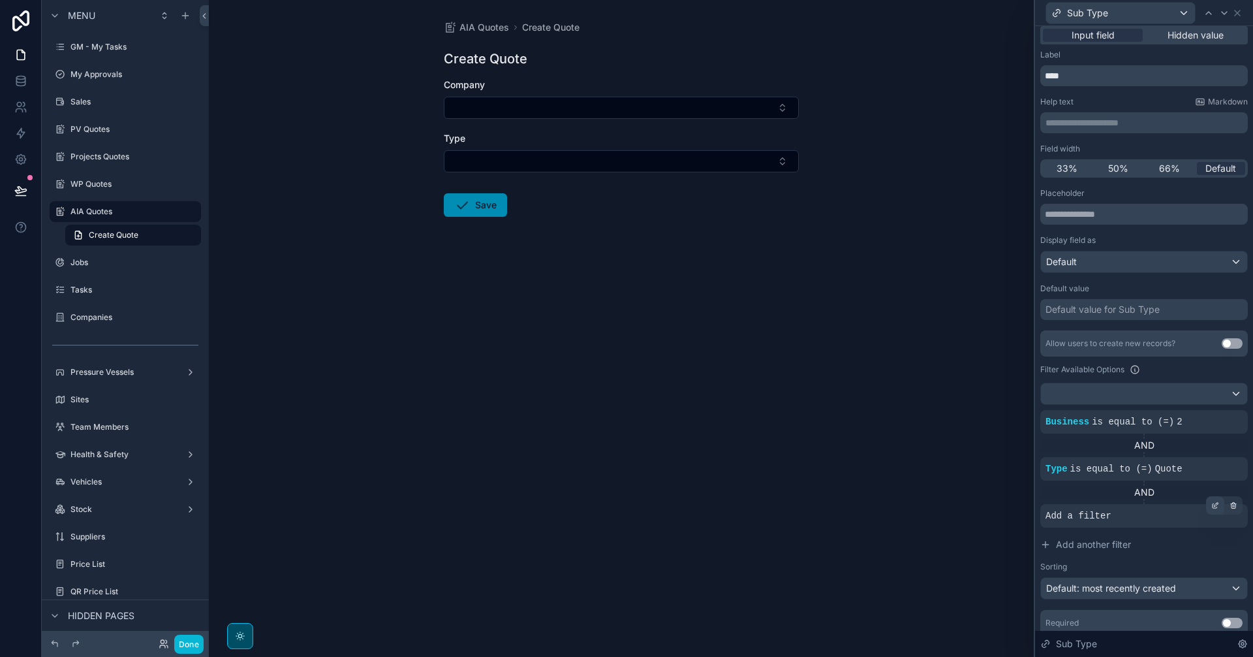
click at [1002, 504] on icon at bounding box center [1215, 506] width 5 height 5
click at [918, 492] on span "Select a field" at bounding box center [908, 495] width 55 height 11
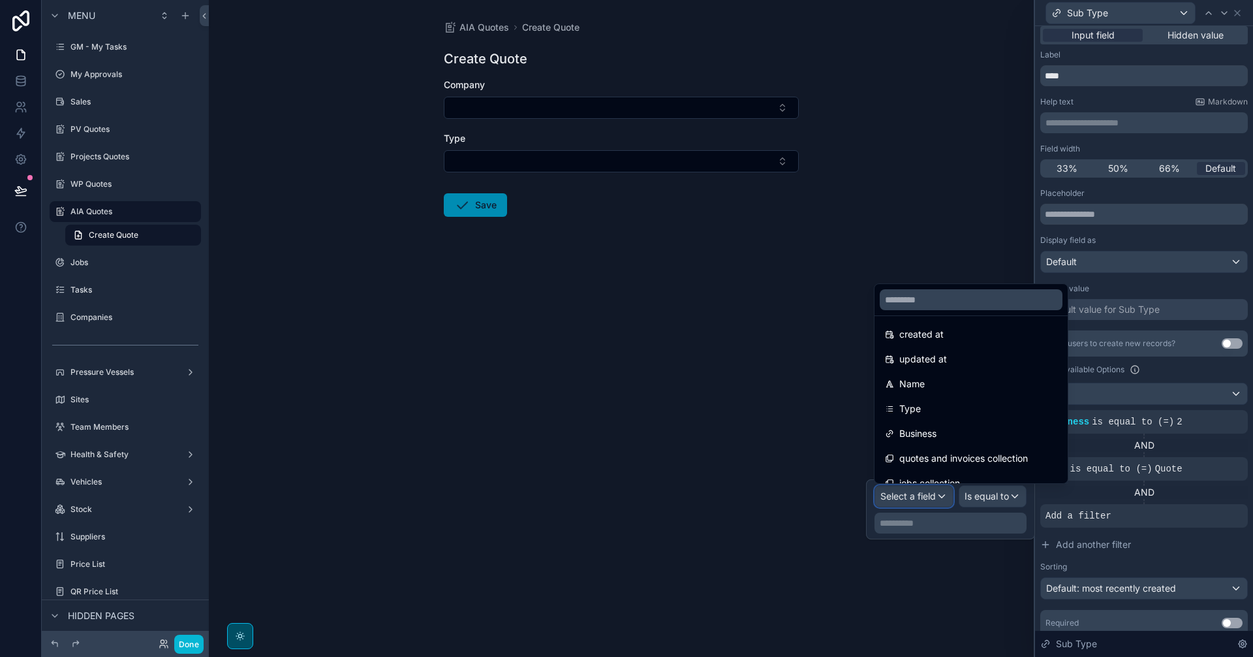
scroll to position [93, 0]
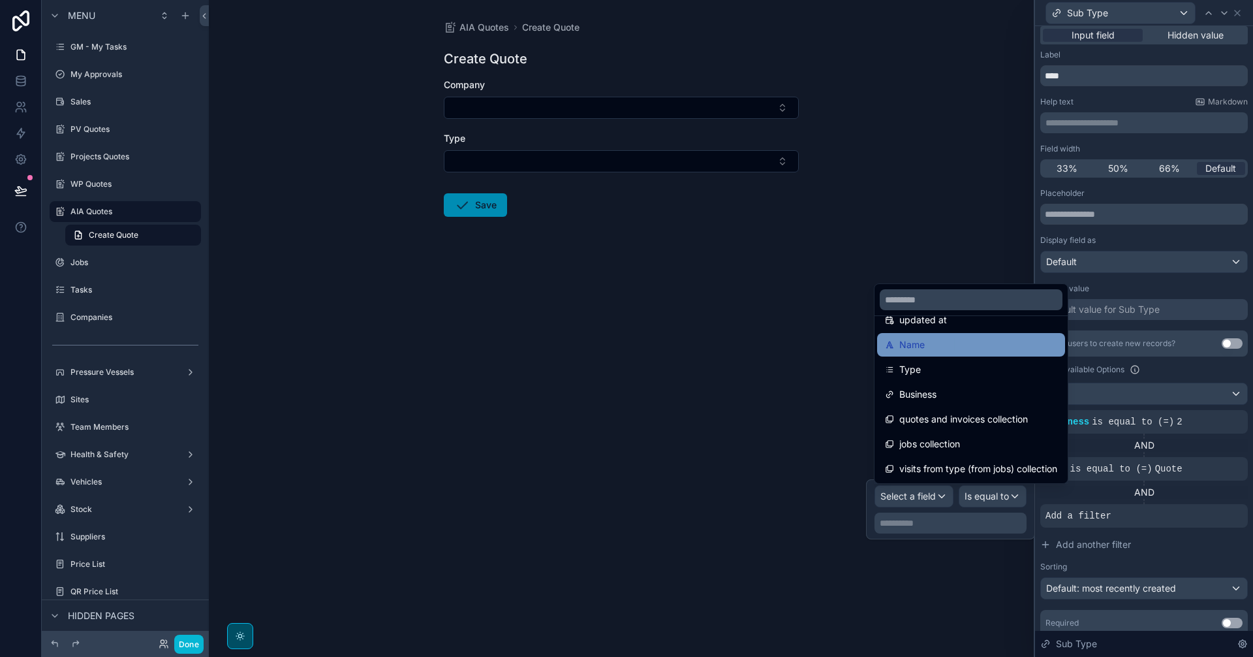
click at [949, 343] on div "Name" at bounding box center [971, 345] width 172 height 16
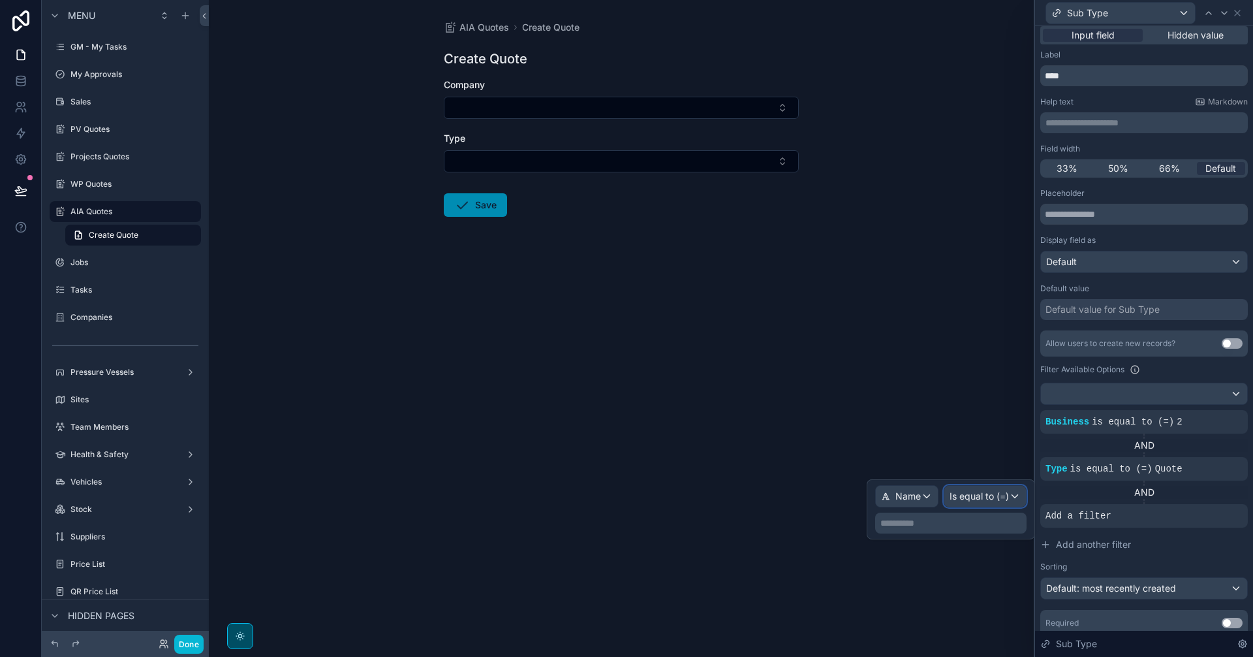
click at [988, 493] on span "Is equal to (=)" at bounding box center [979, 496] width 59 height 13
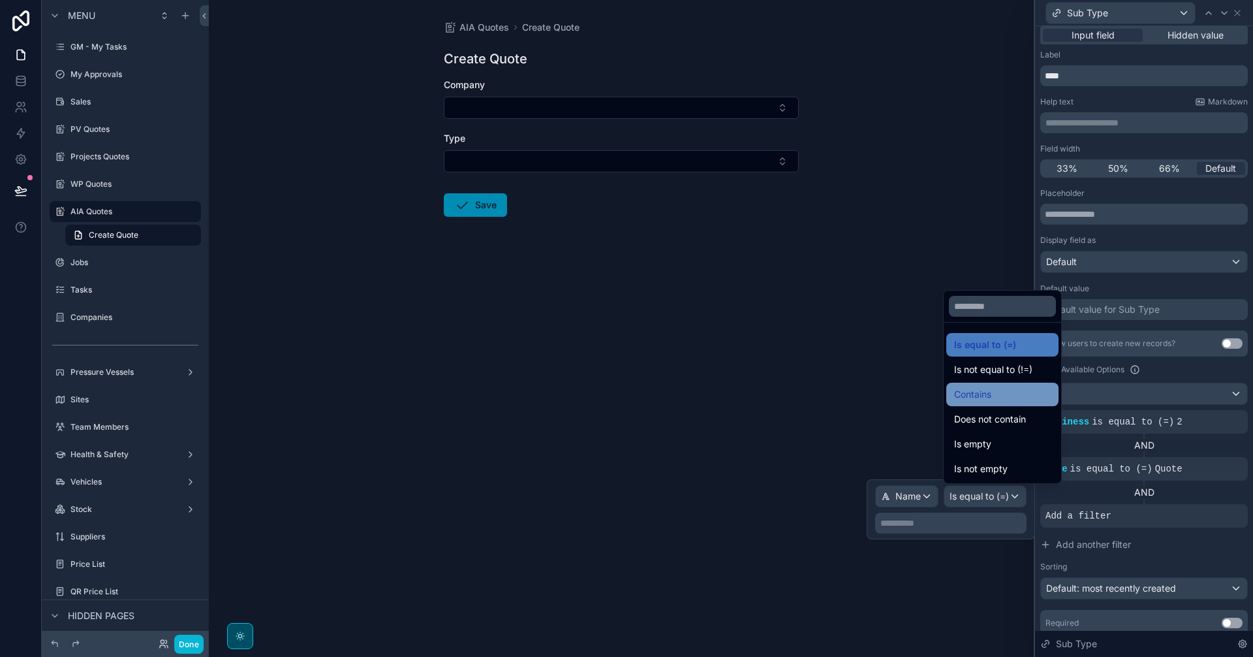
click at [985, 401] on span "Contains" at bounding box center [972, 394] width 37 height 16
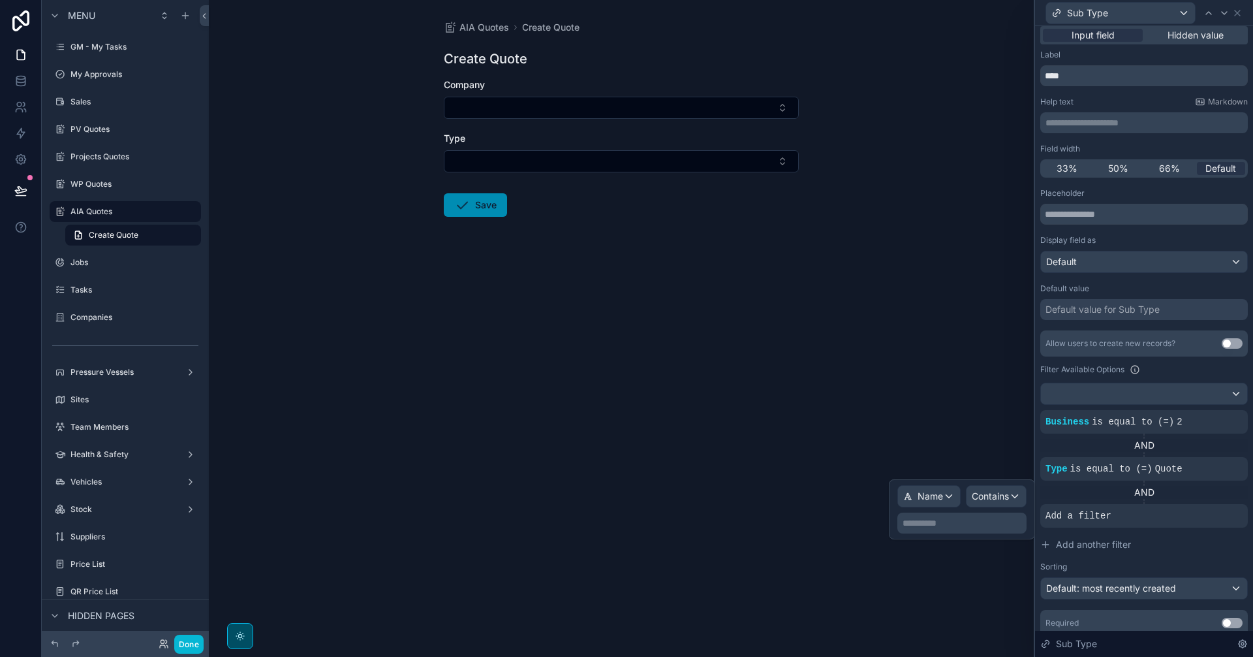
click at [946, 515] on p "**********" at bounding box center [963, 522] width 121 height 13
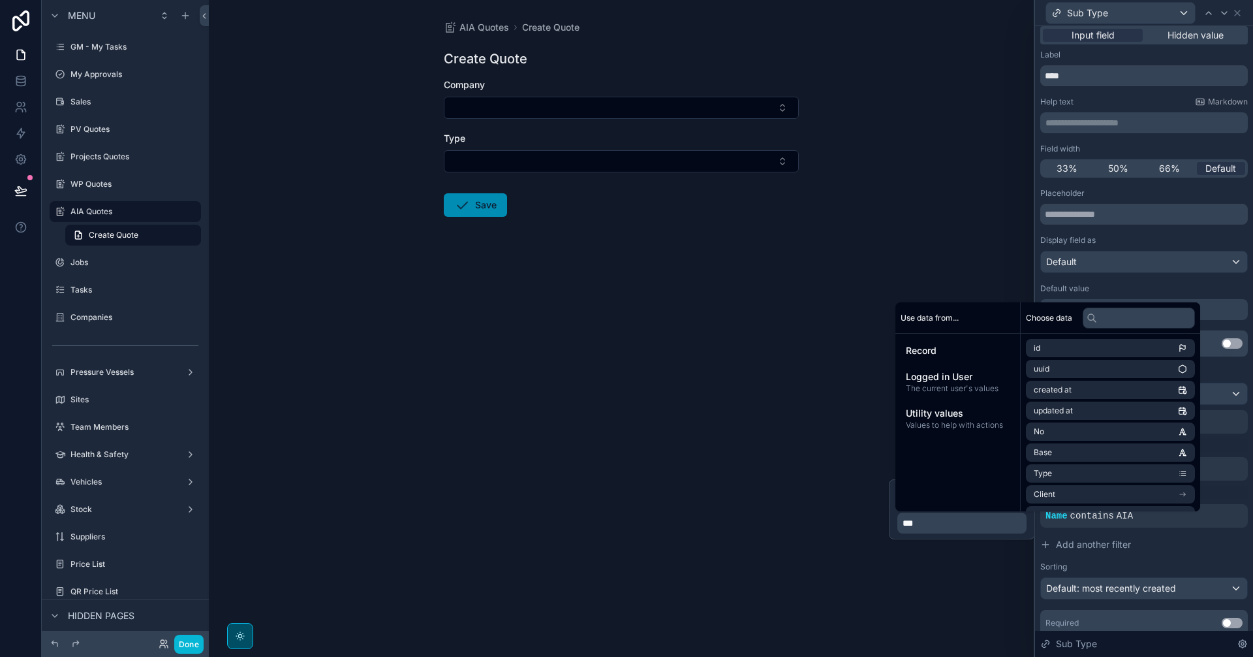
click at [965, 241] on div "AIA Quotes Create Quote Create Quote Company Type Save" at bounding box center [621, 328] width 825 height 657
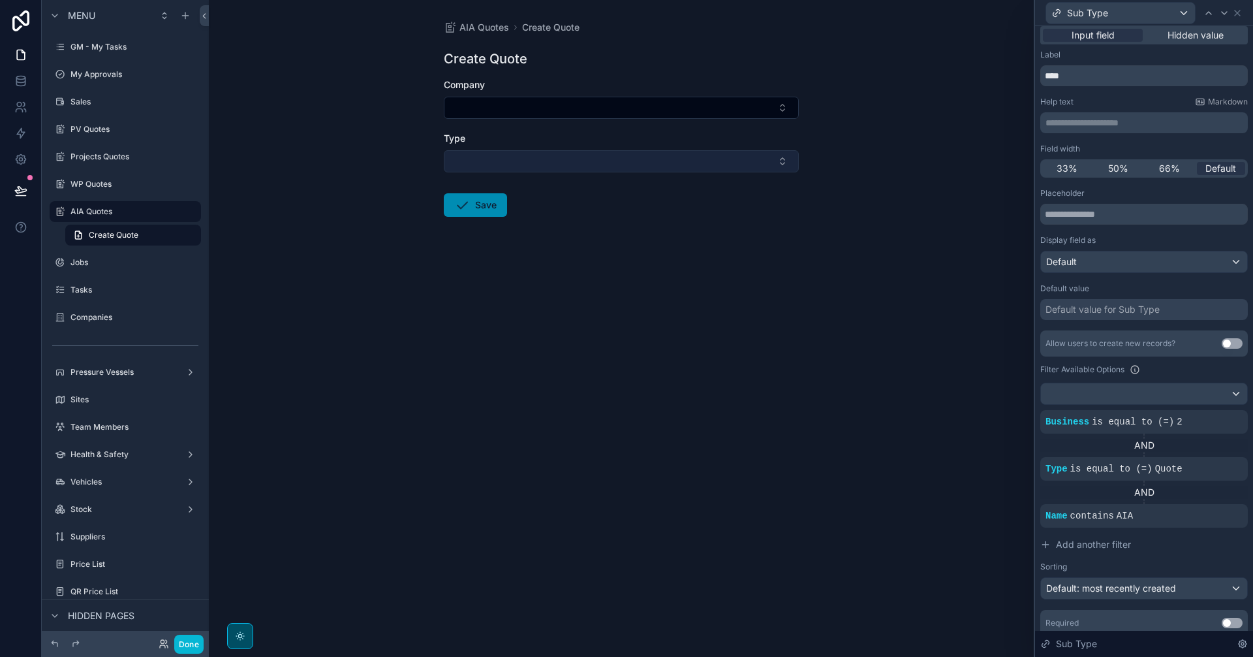
click at [597, 161] on button "Select Button" at bounding box center [621, 161] width 355 height 22
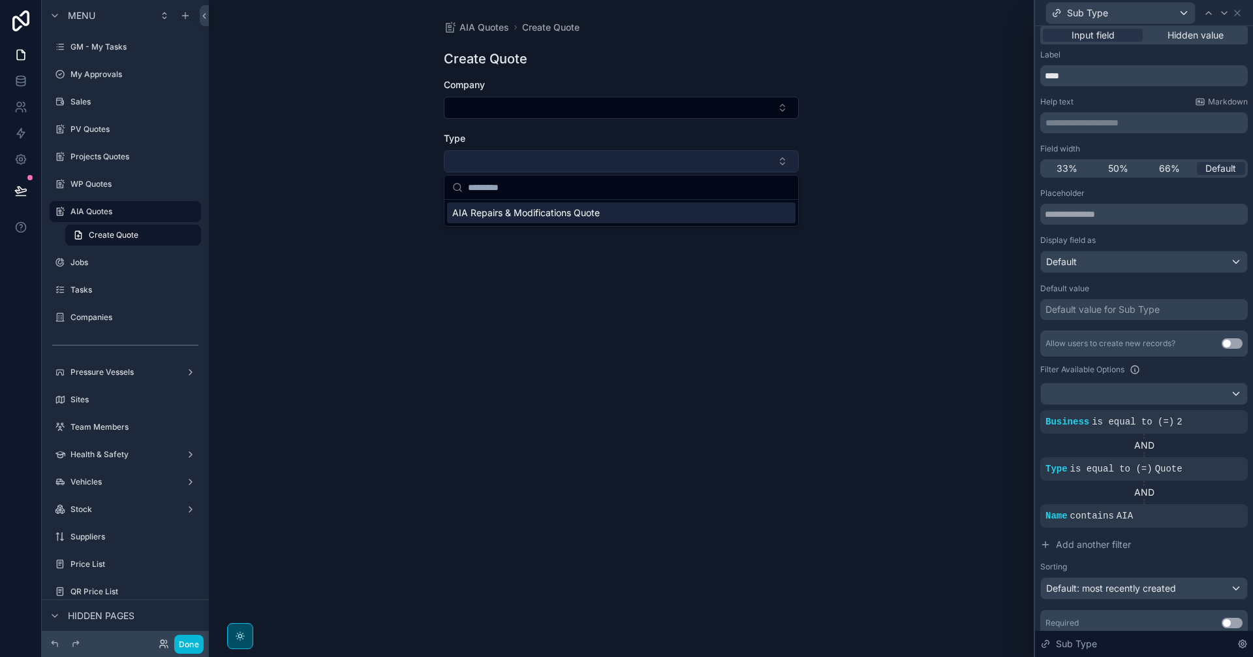
click at [597, 161] on button "Select Button" at bounding box center [621, 161] width 355 height 22
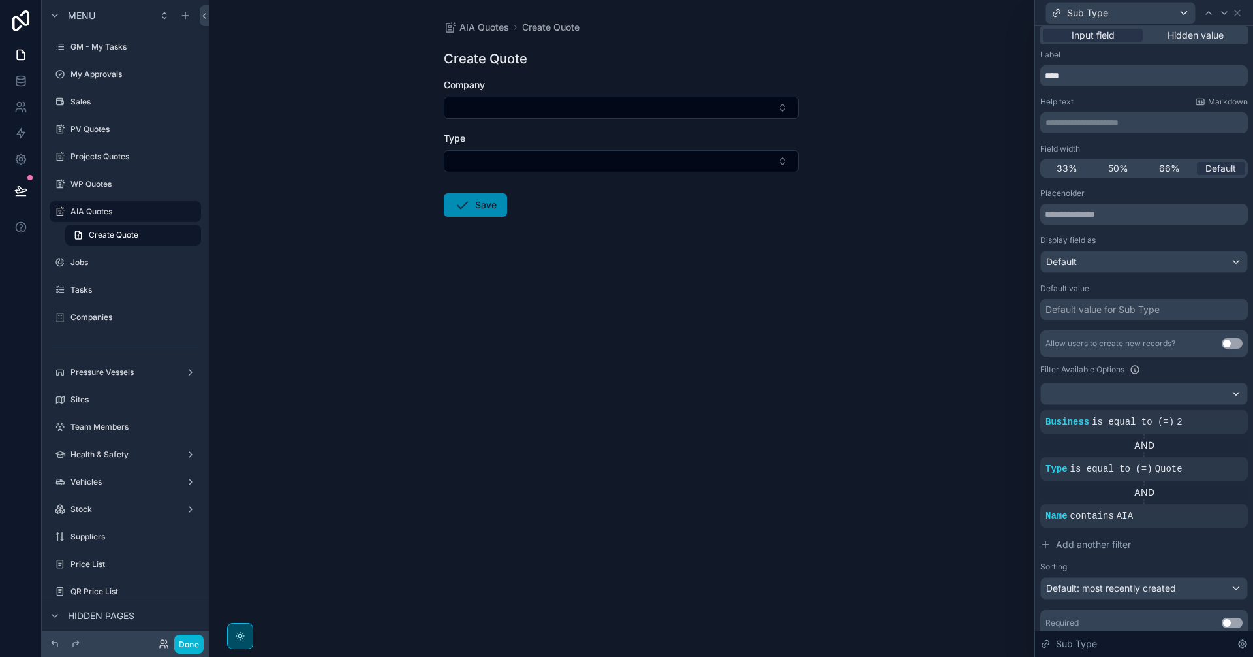
click at [641, 349] on div "AIA Quotes Create Quote Create Quote Company Type Save" at bounding box center [621, 328] width 825 height 657
click at [785, 166] on button "Select Button" at bounding box center [621, 161] width 355 height 22
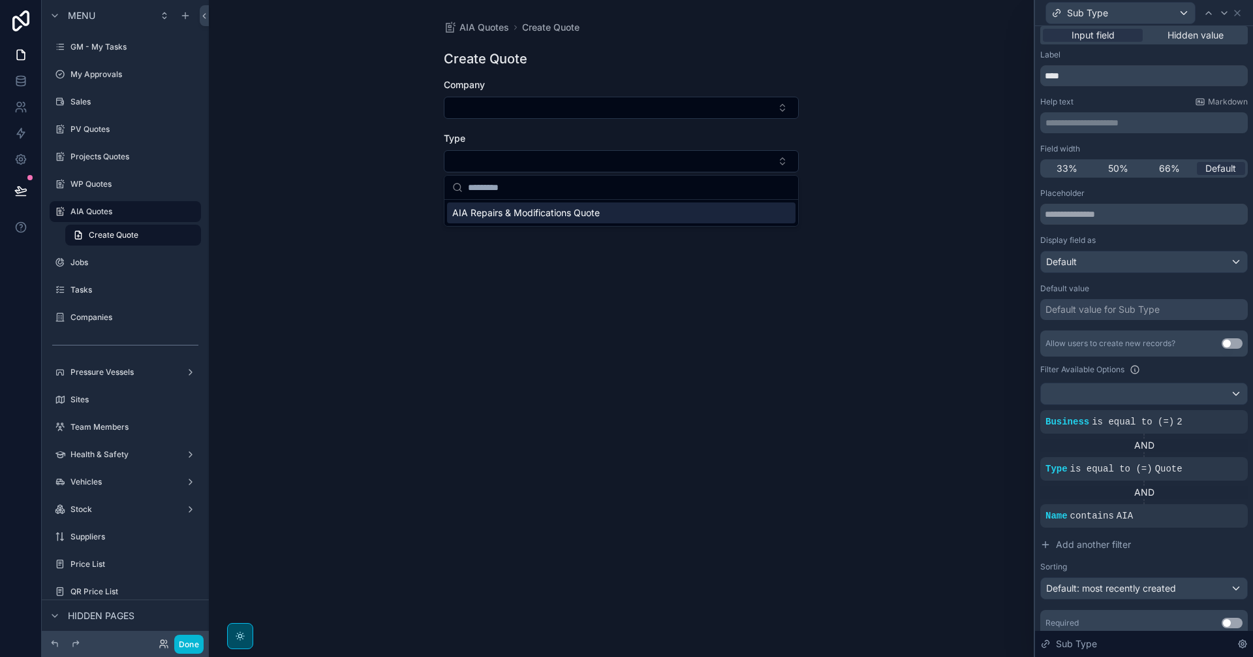
click at [561, 467] on div "AIA Quotes Create Quote Create Quote Company Type Save" at bounding box center [621, 328] width 825 height 657
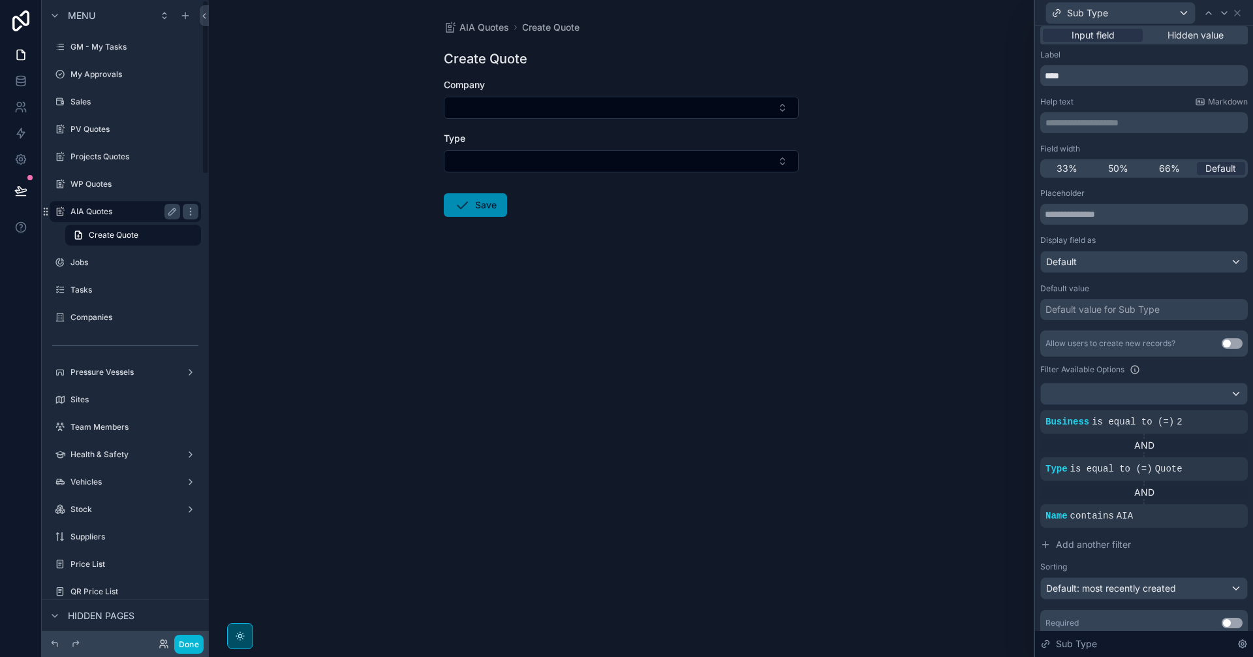
click at [133, 214] on label "AIA Quotes" at bounding box center [122, 211] width 104 height 10
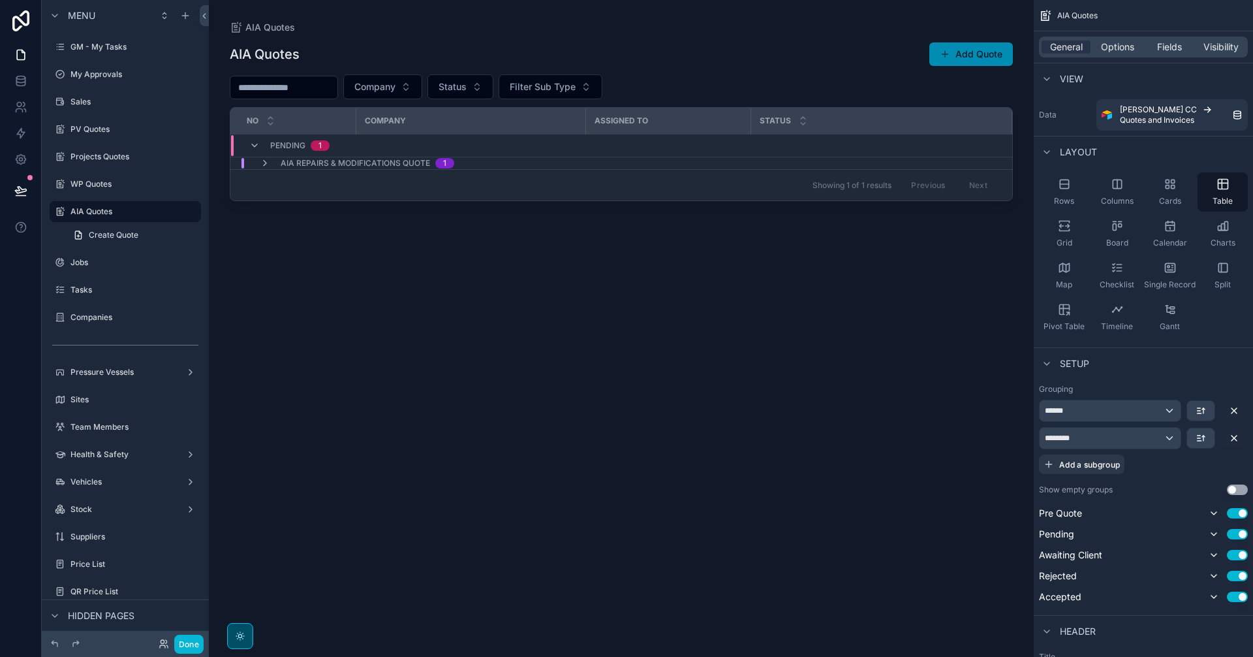
click at [634, 163] on div "AIA Repairs & Modifications Quote 1" at bounding box center [490, 163] width 519 height 10
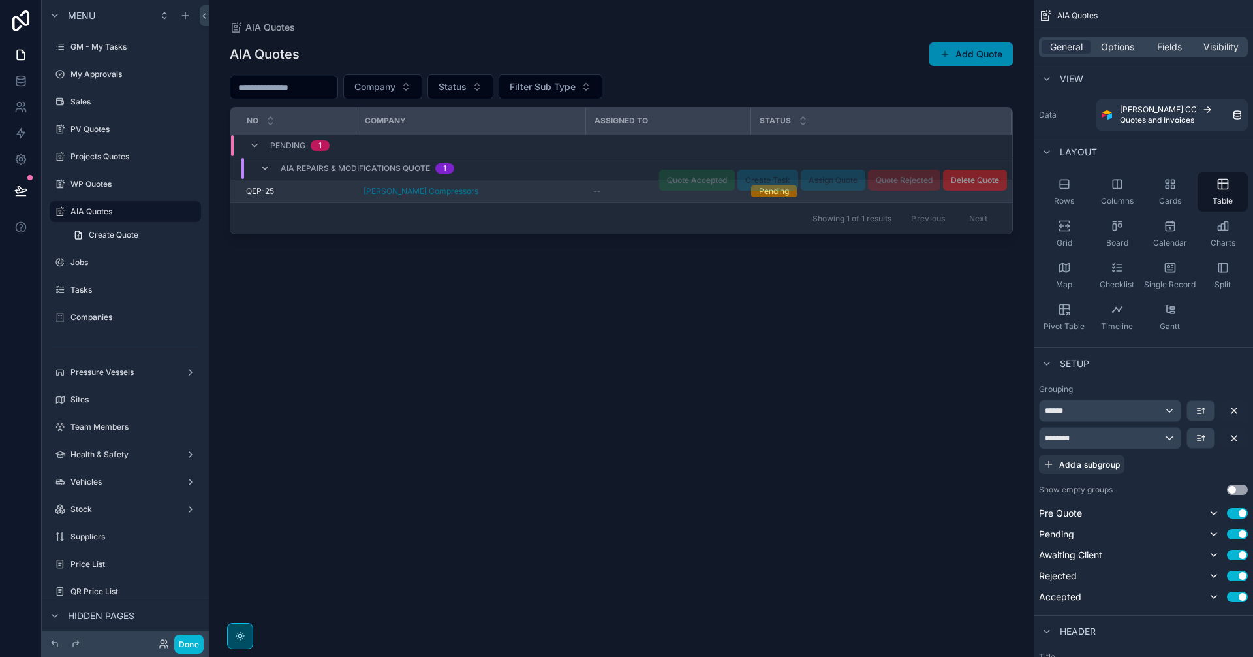
click at [634, 190] on div "--" at bounding box center [667, 191] width 149 height 10
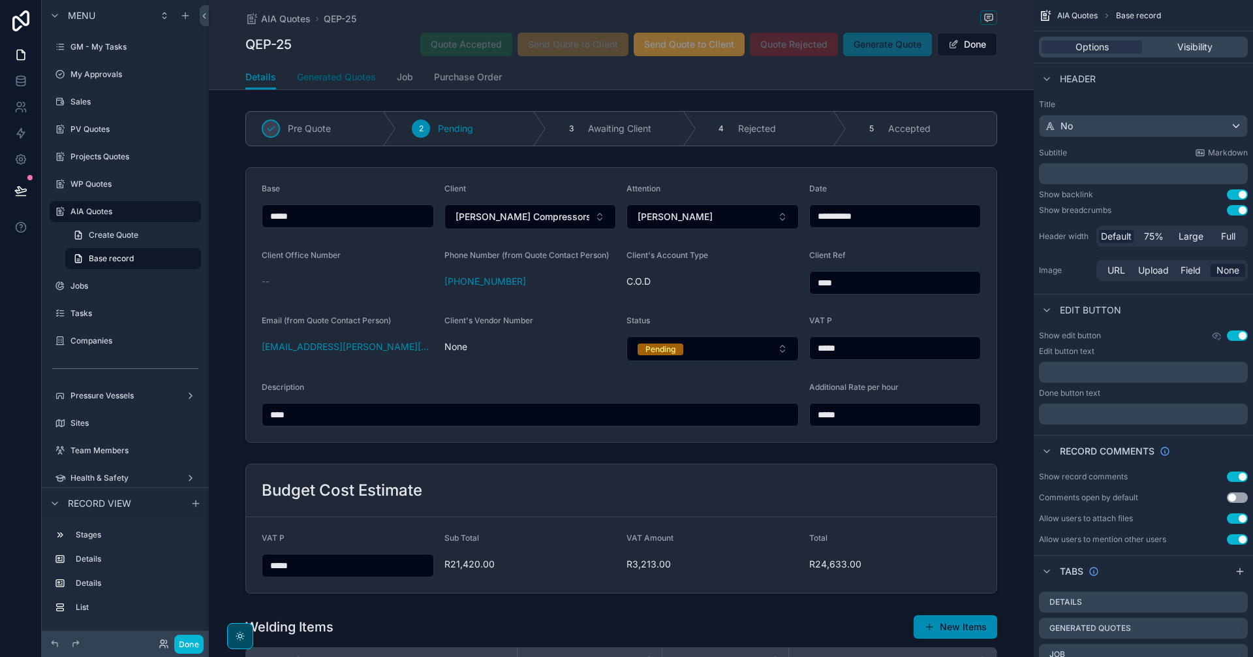
click at [350, 76] on span "Generated Quotes" at bounding box center [336, 76] width 79 height 13
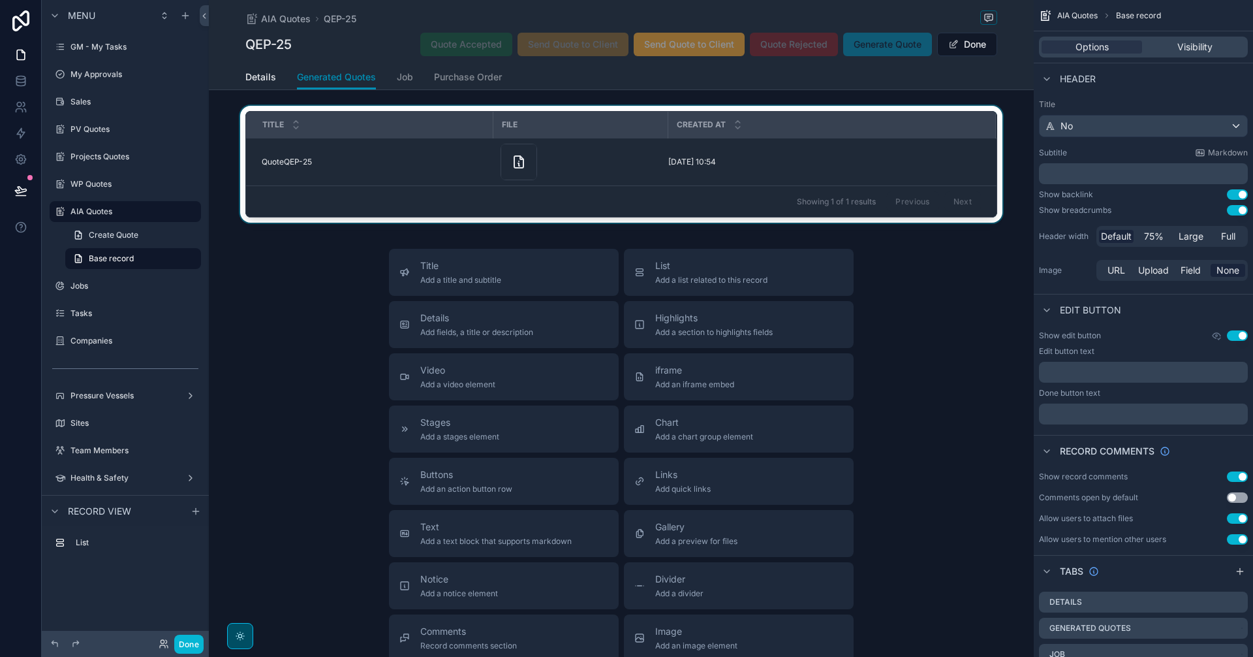
click at [593, 152] on div "scrollable content" at bounding box center [621, 167] width 825 height 122
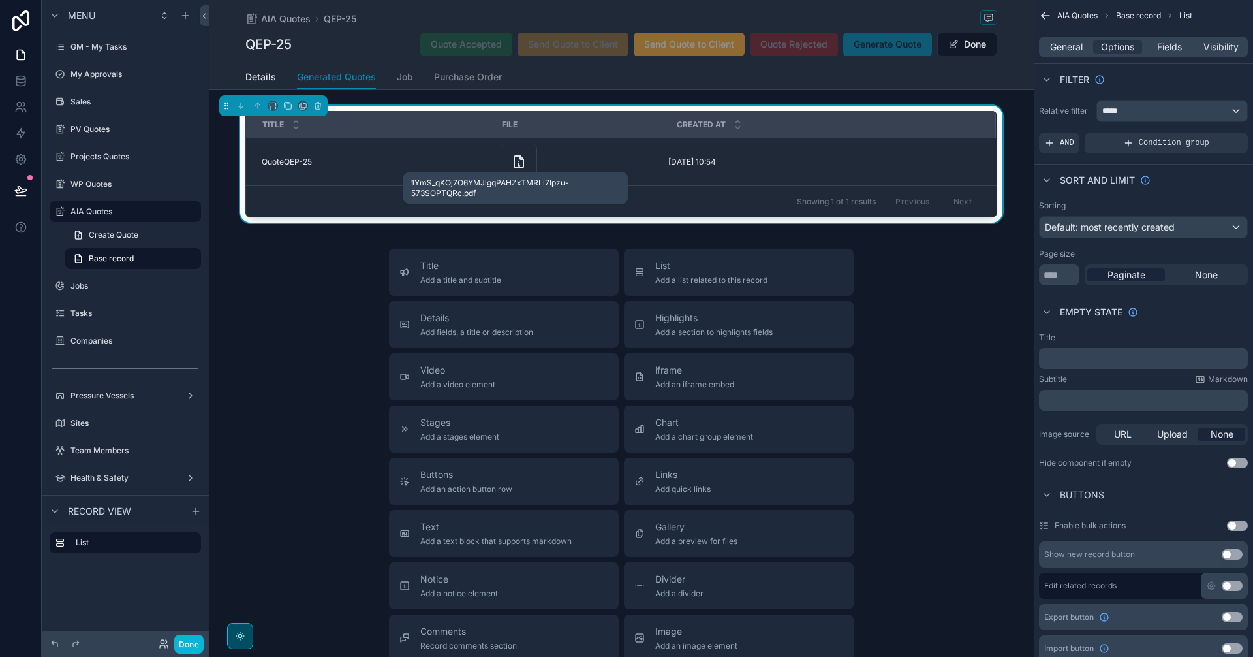
click at [512, 157] on icon "scrollable content" at bounding box center [519, 162] width 16 height 16
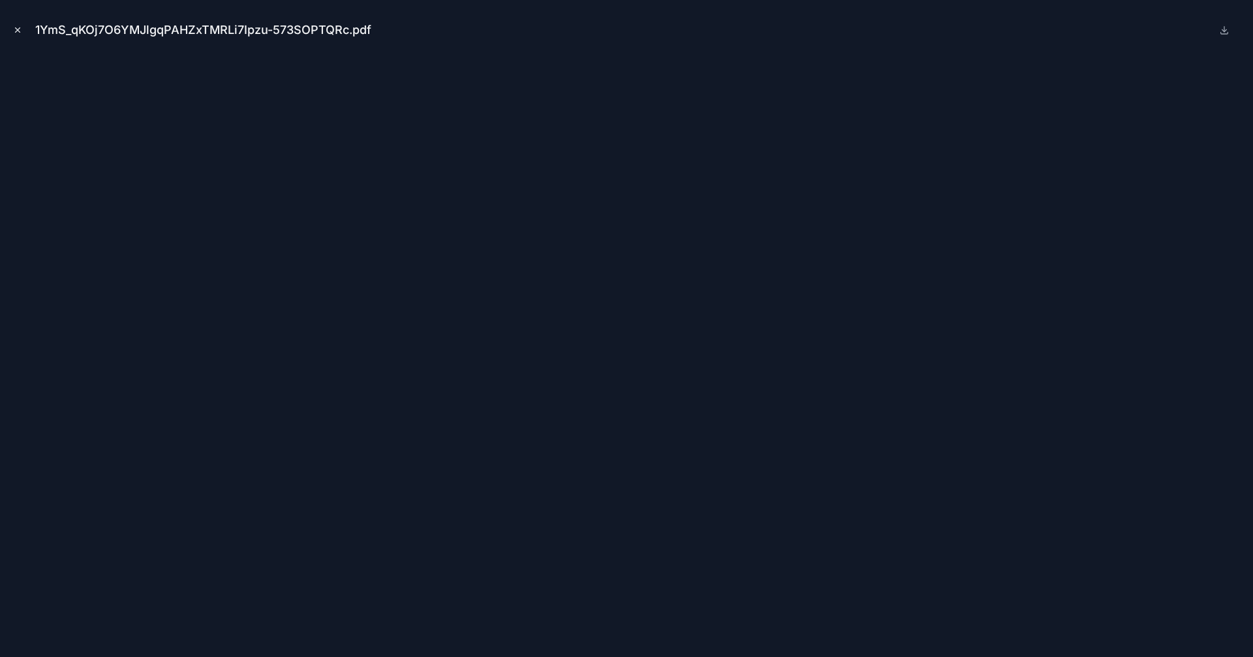
click at [14, 30] on icon "Close modal" at bounding box center [17, 29] width 9 height 9
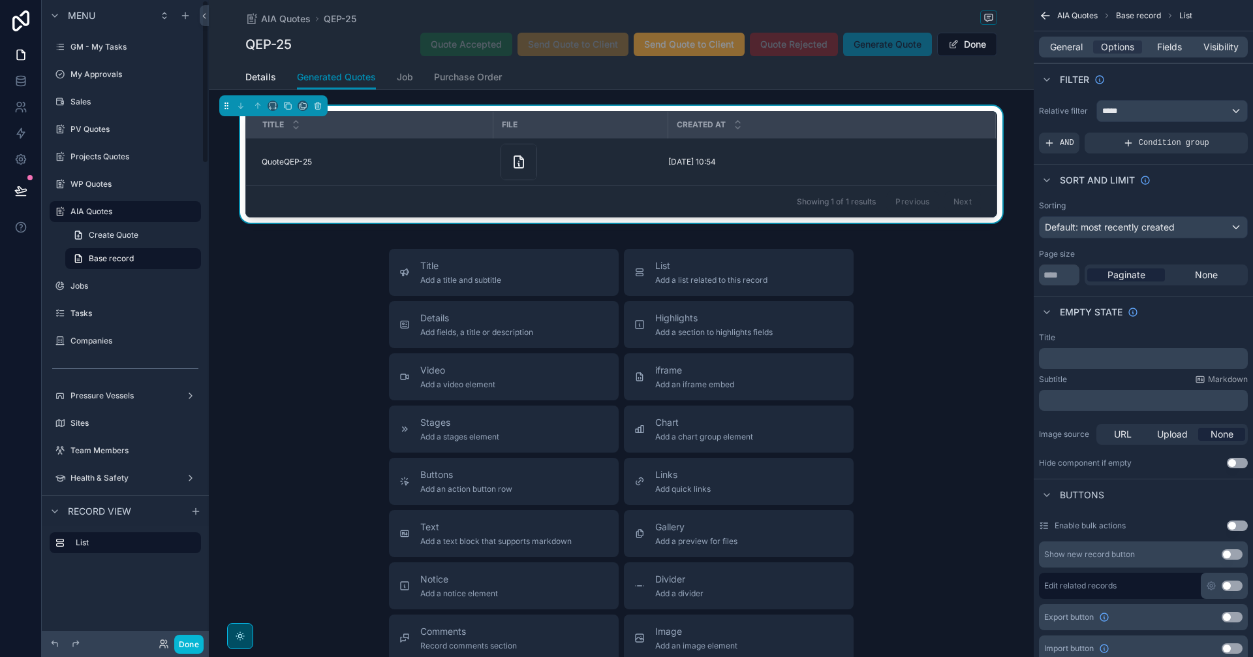
click at [946, 273] on div "Title Add a title and subtitle List Add a list related to this record Details A…" at bounding box center [621, 481] width 825 height 465
click at [113, 217] on div "AIA Quotes" at bounding box center [125, 212] width 110 height 16
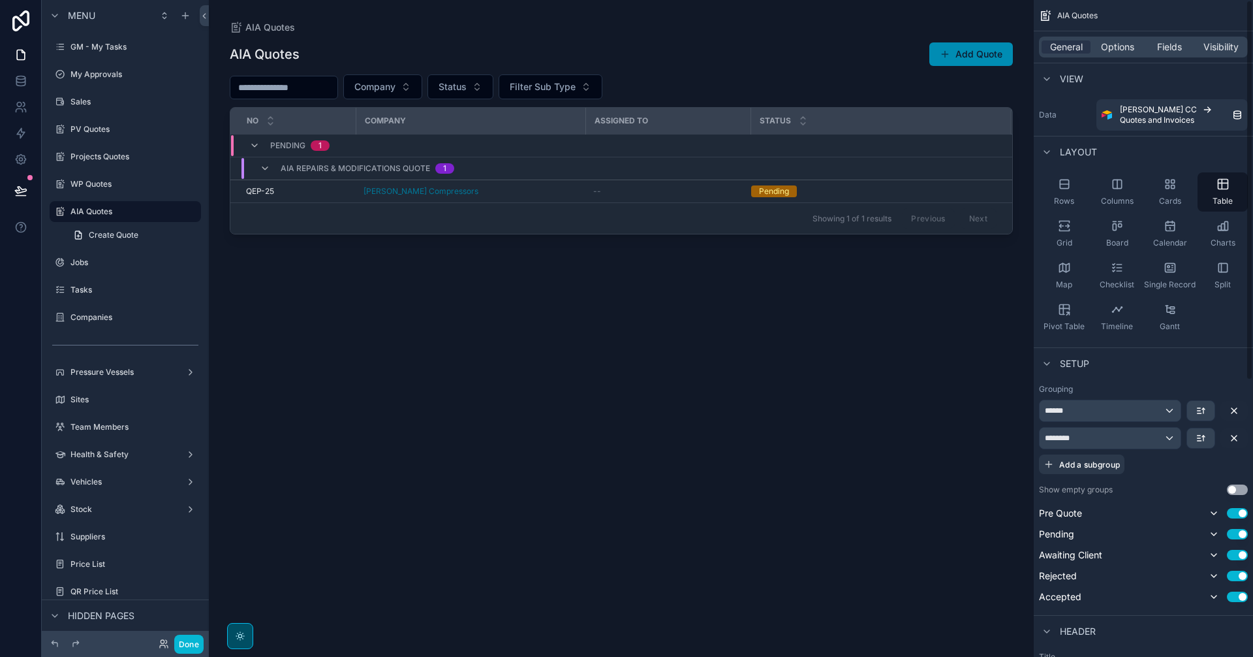
click at [1002, 36] on div "General Options Fields Visibility" at bounding box center [1143, 46] width 219 height 31
click at [1002, 48] on span "Visibility" at bounding box center [1221, 46] width 35 height 13
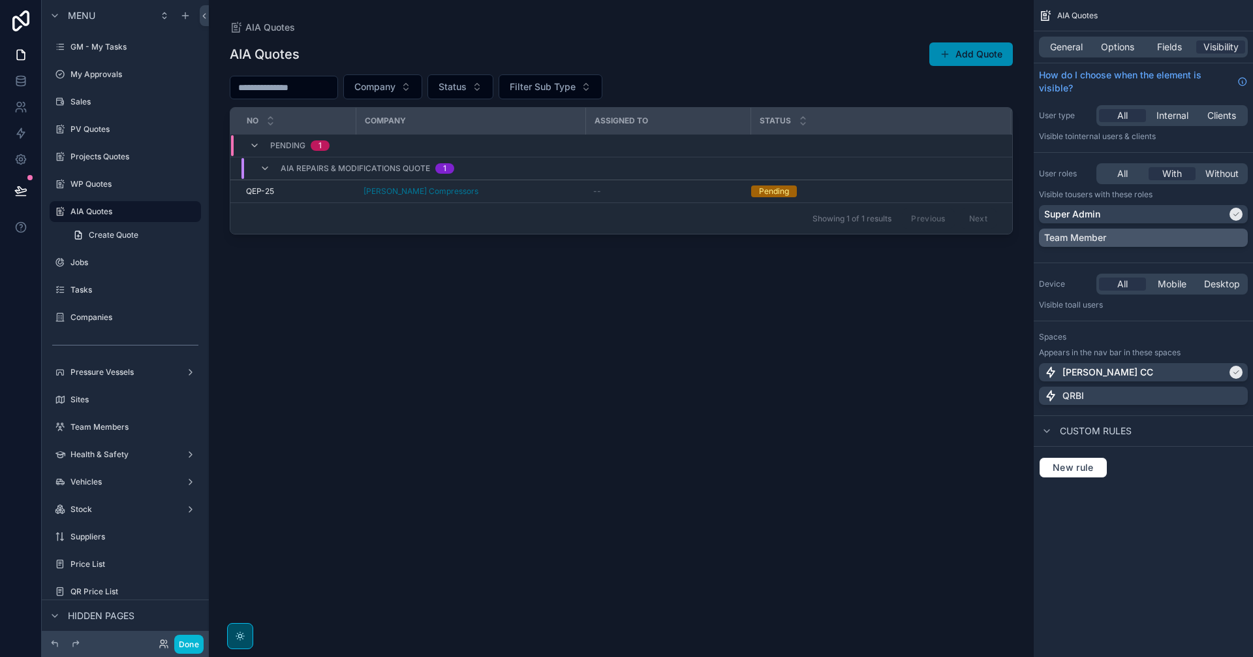
click at [1002, 238] on div "Team Member" at bounding box center [1143, 237] width 198 height 13
click at [18, 191] on icon at bounding box center [20, 190] width 13 height 13
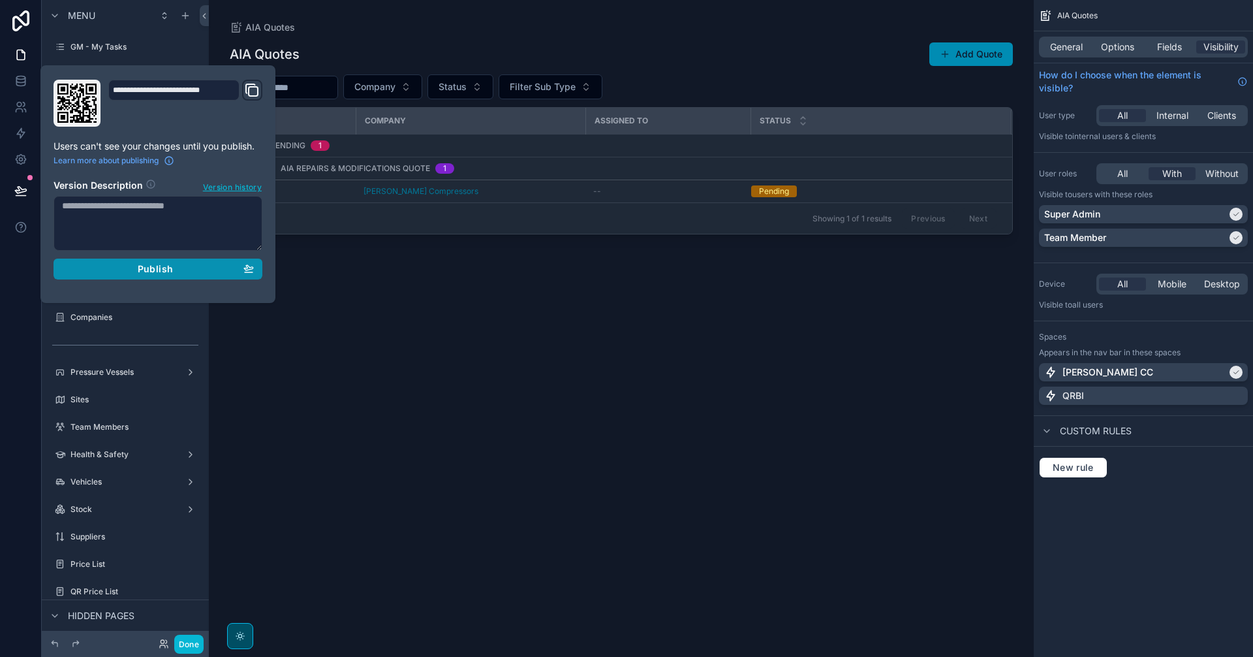
click at [148, 272] on span "Publish" at bounding box center [155, 269] width 35 height 12
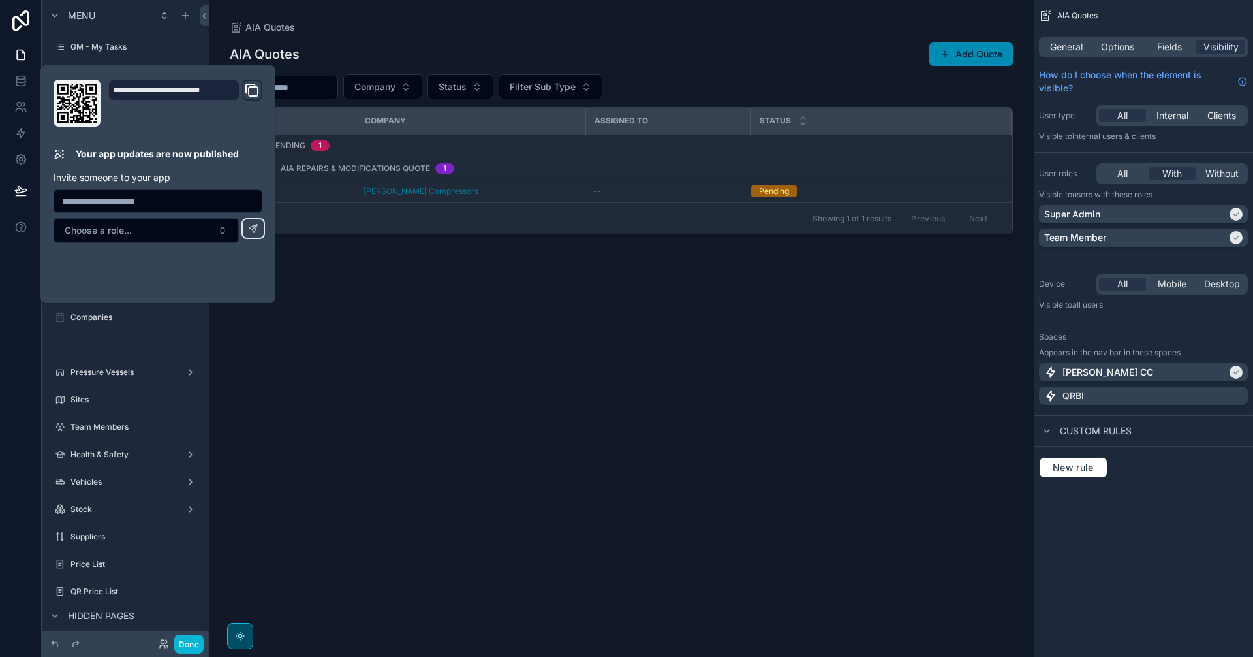
click at [343, 426] on div "AIA Quotes Add Quote Company Status Filter Sub Type No Company Assigned to Stat…" at bounding box center [621, 337] width 783 height 607
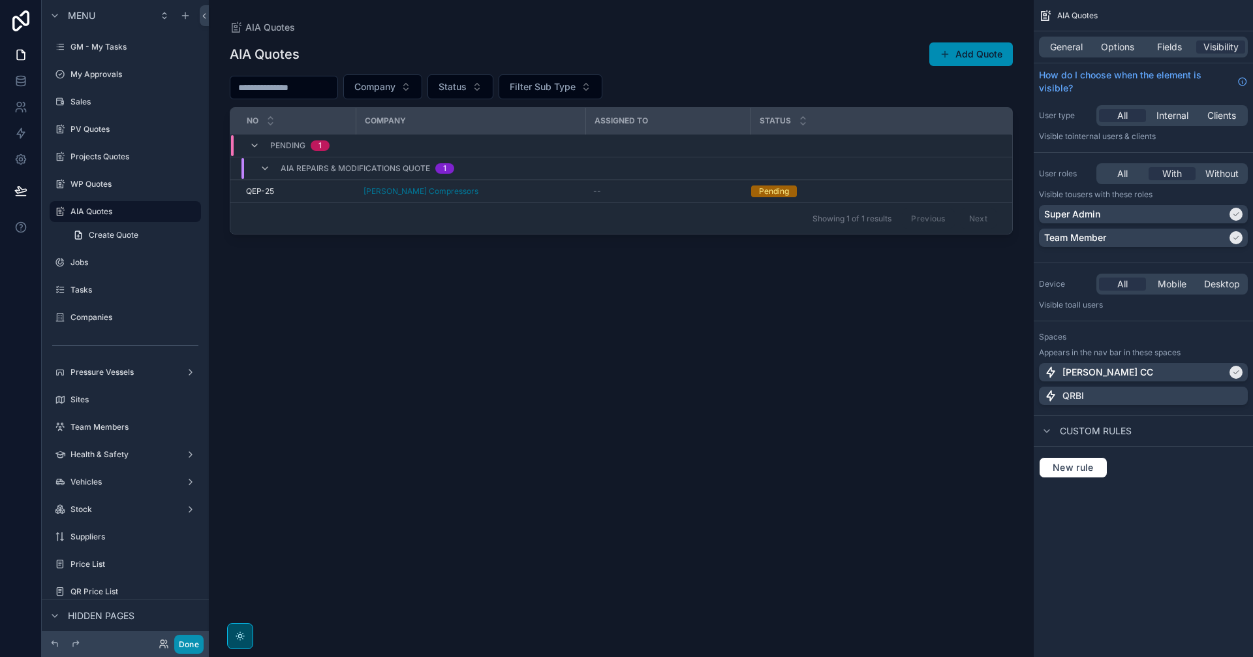
click at [200, 515] on button "Done" at bounding box center [188, 643] width 29 height 19
